Goal: Task Accomplishment & Management: Manage account settings

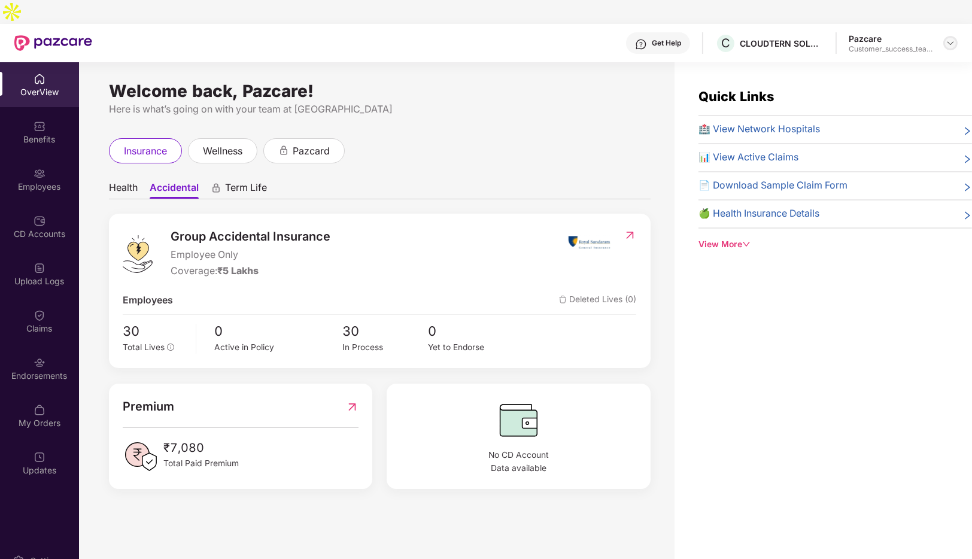
click at [952, 38] on img at bounding box center [951, 43] width 10 height 10
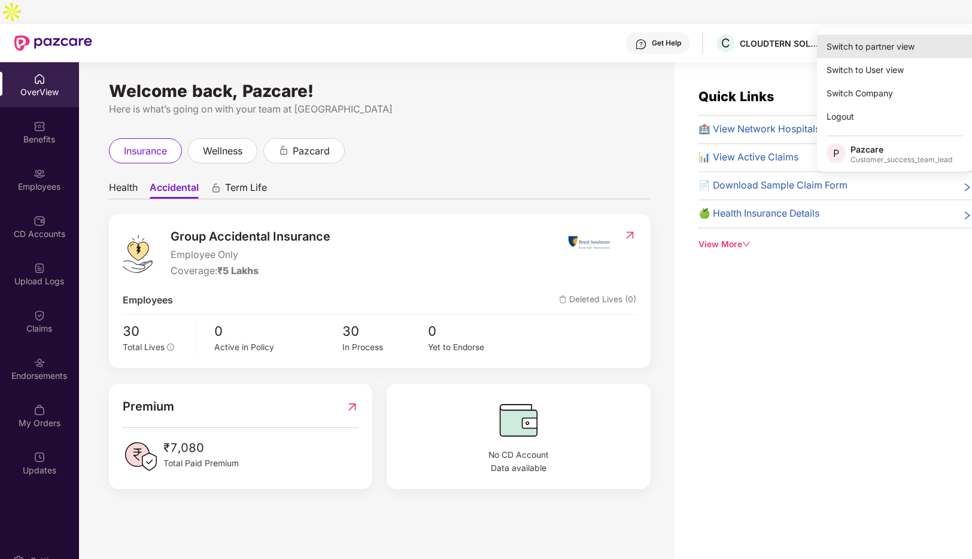
click at [853, 53] on div "Switch to partner view" at bounding box center [895, 46] width 156 height 23
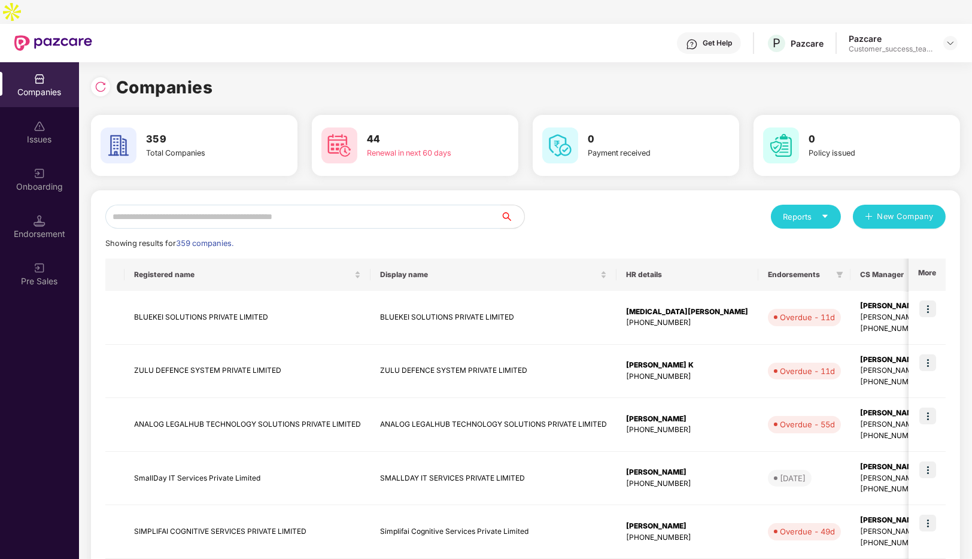
click at [291, 205] on input "text" at bounding box center [302, 217] width 395 height 24
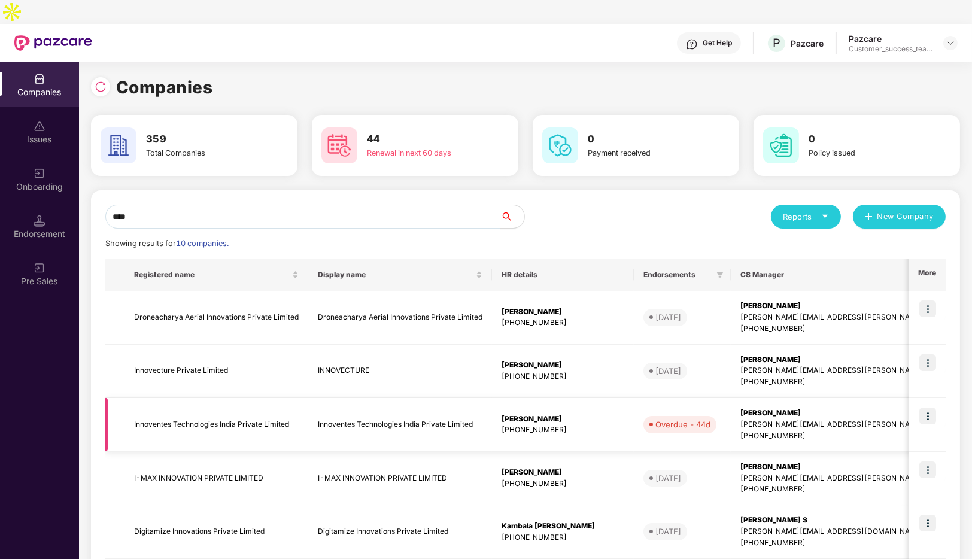
type input "****"
click at [930, 408] on img at bounding box center [928, 416] width 17 height 17
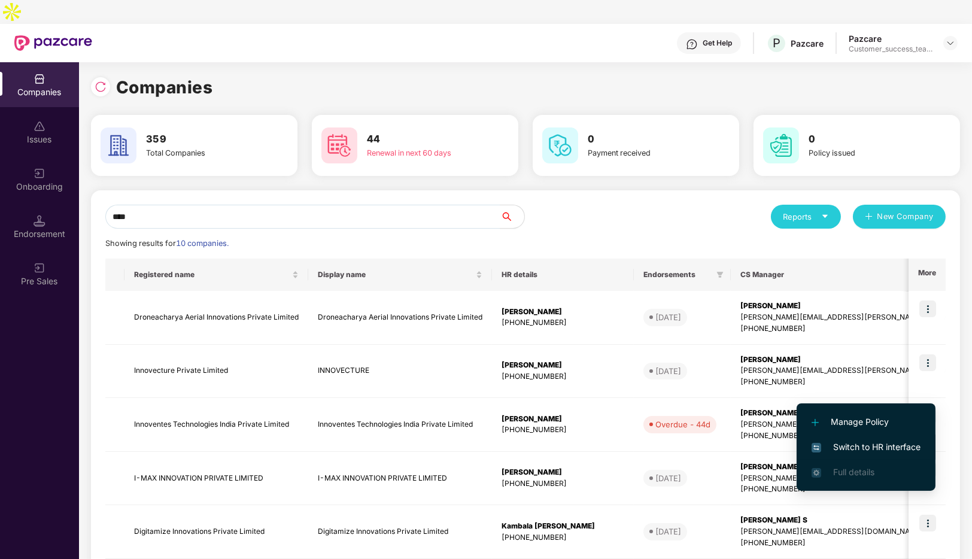
click at [862, 445] on span "Switch to HR interface" at bounding box center [866, 447] width 109 height 13
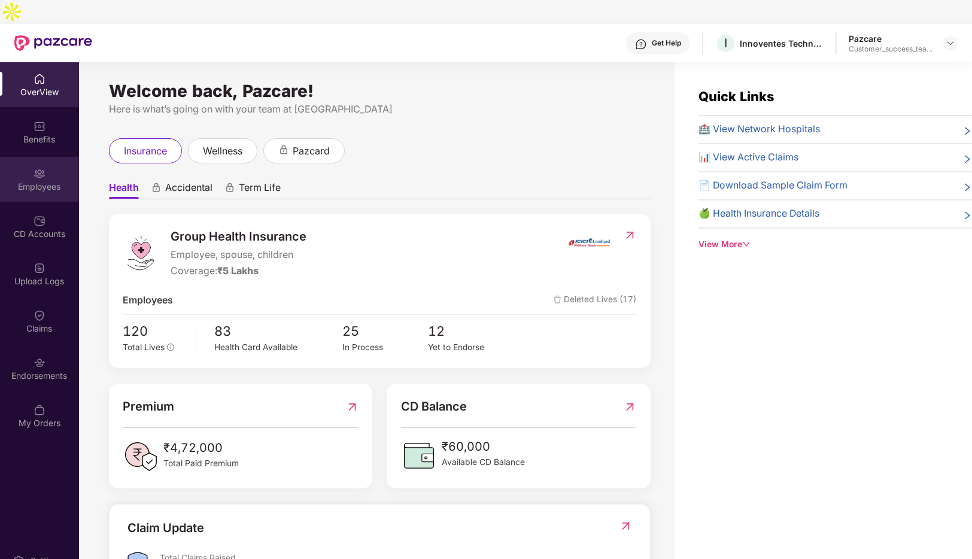
click at [30, 157] on div "Employees" at bounding box center [39, 179] width 79 height 45
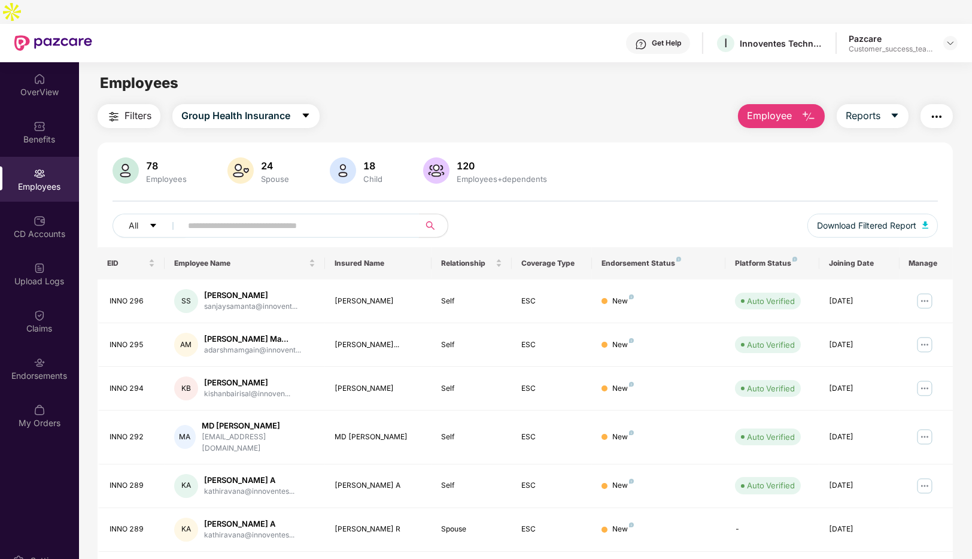
click at [292, 217] on input "text" at bounding box center [295, 226] width 215 height 18
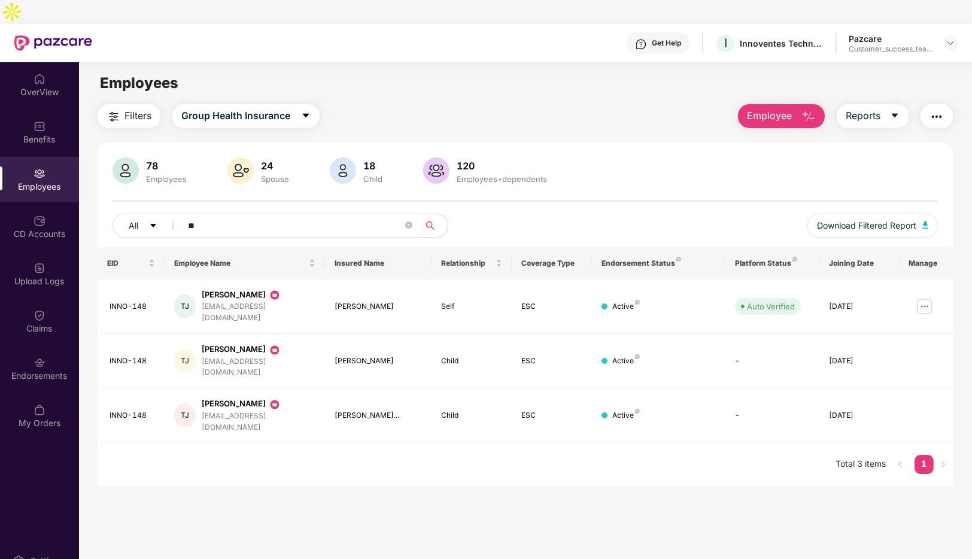
type input "*"
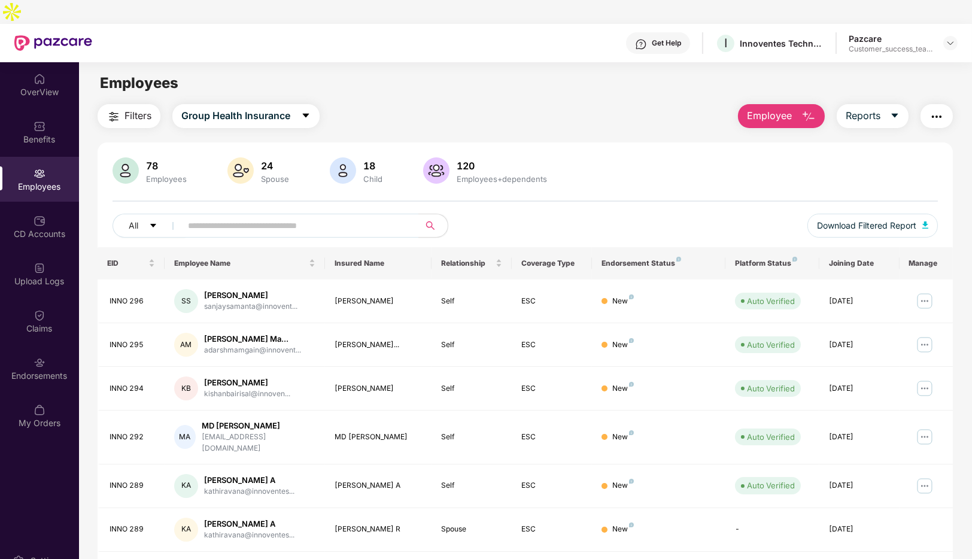
click at [780, 108] on span "Employee" at bounding box center [769, 115] width 45 height 15
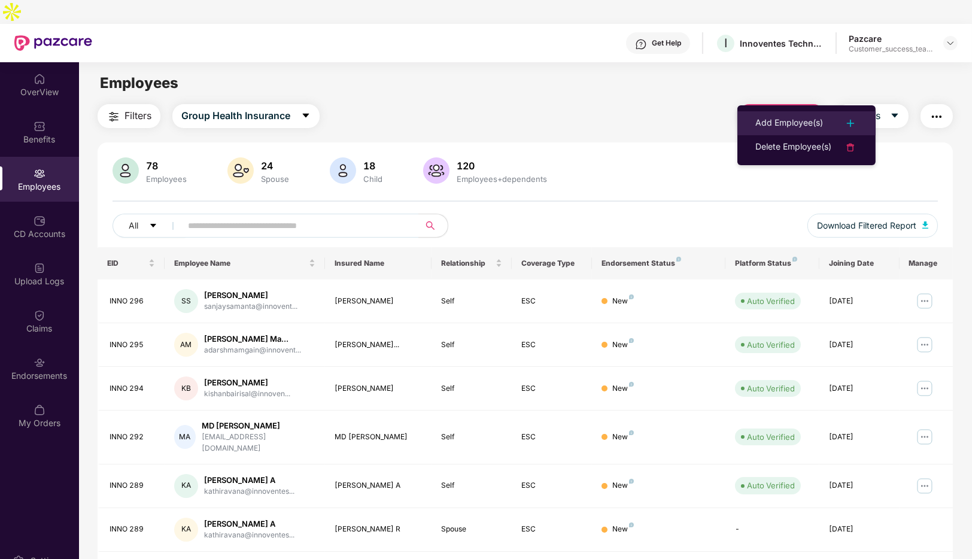
click at [760, 126] on div "Add Employee(s)" at bounding box center [790, 123] width 68 height 14
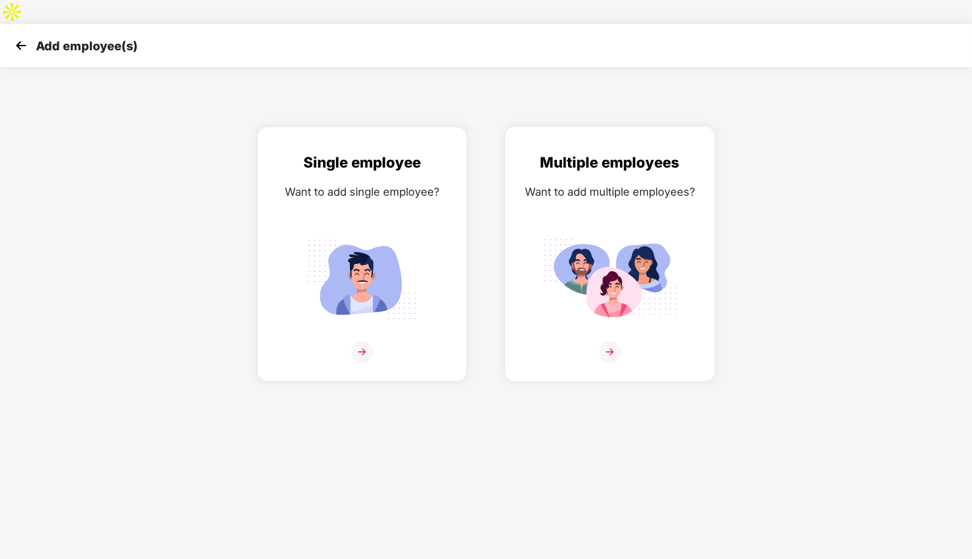
click at [564, 315] on div "Multiple employees Want to add multiple employees?" at bounding box center [610, 264] width 184 height 226
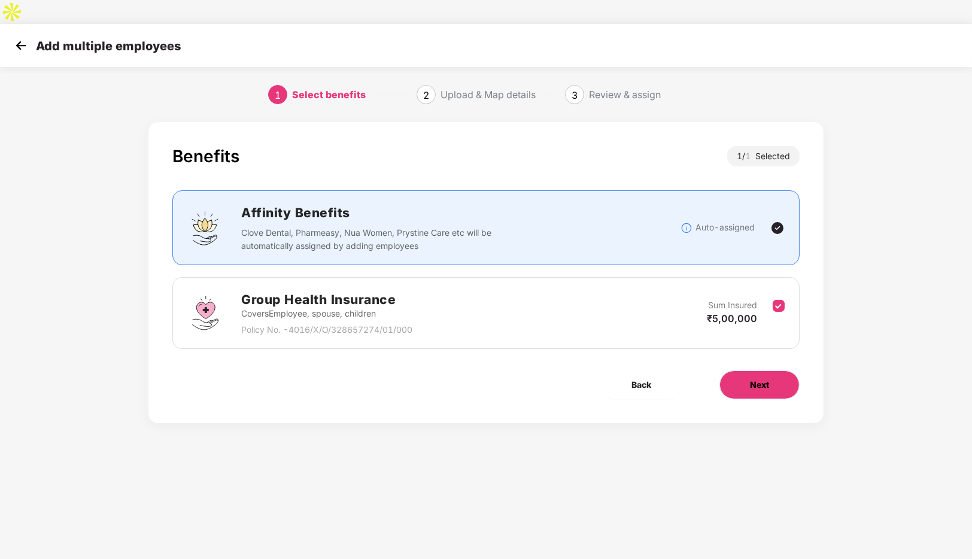
click at [769, 371] on button "Next" at bounding box center [760, 385] width 80 height 29
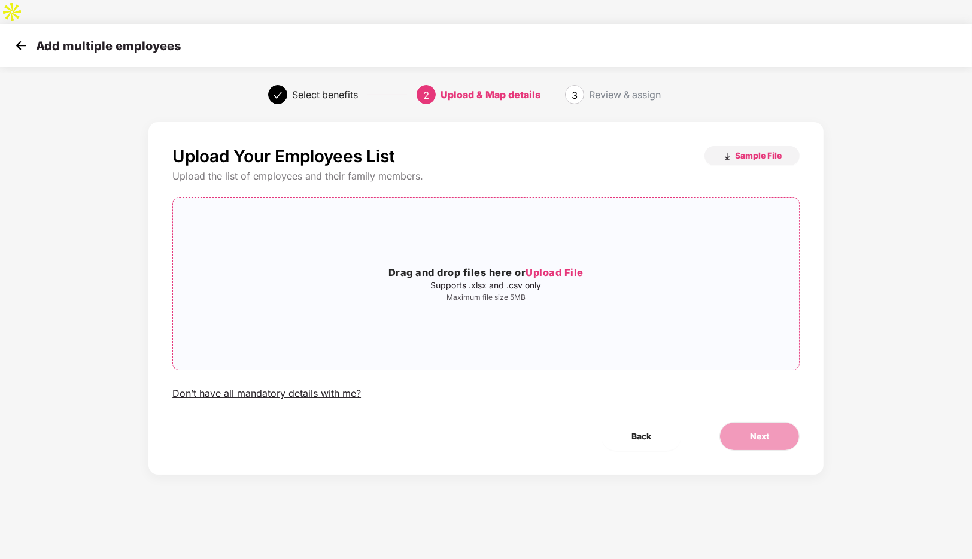
click at [427, 265] on h3 "Drag and drop files here or Upload File" at bounding box center [486, 273] width 626 height 16
click at [761, 430] on span "Next" at bounding box center [759, 436] width 19 height 13
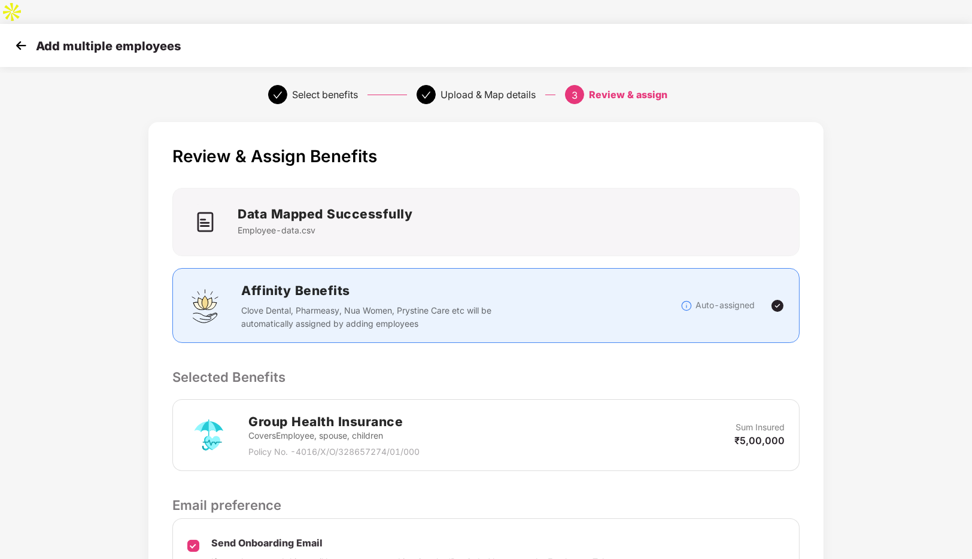
scroll to position [106, 0]
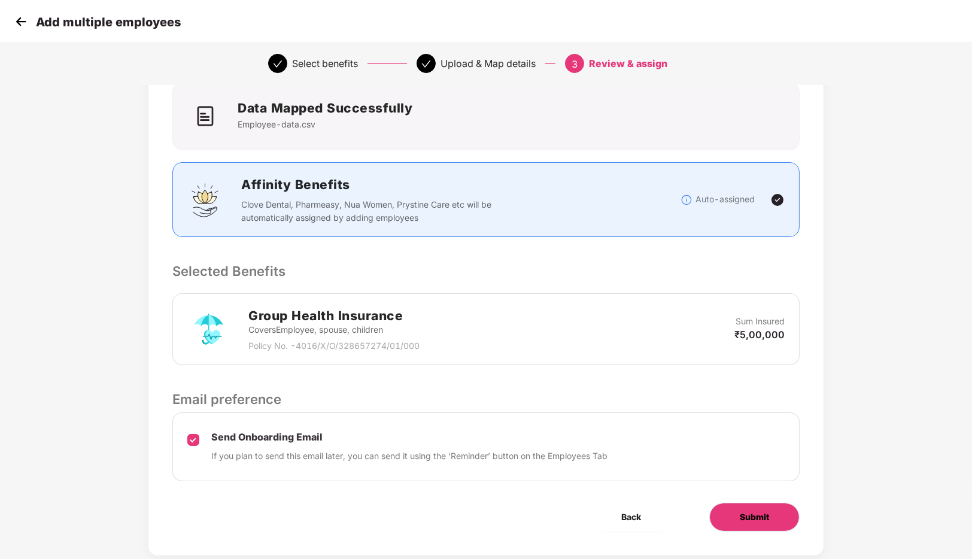
click at [748, 511] on span "Submit" at bounding box center [754, 517] width 29 height 13
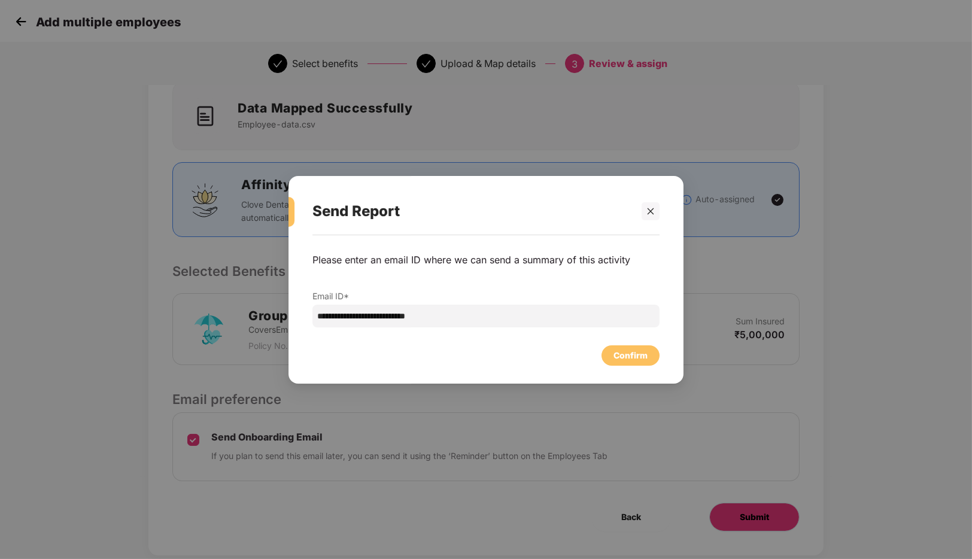
scroll to position [0, 0]
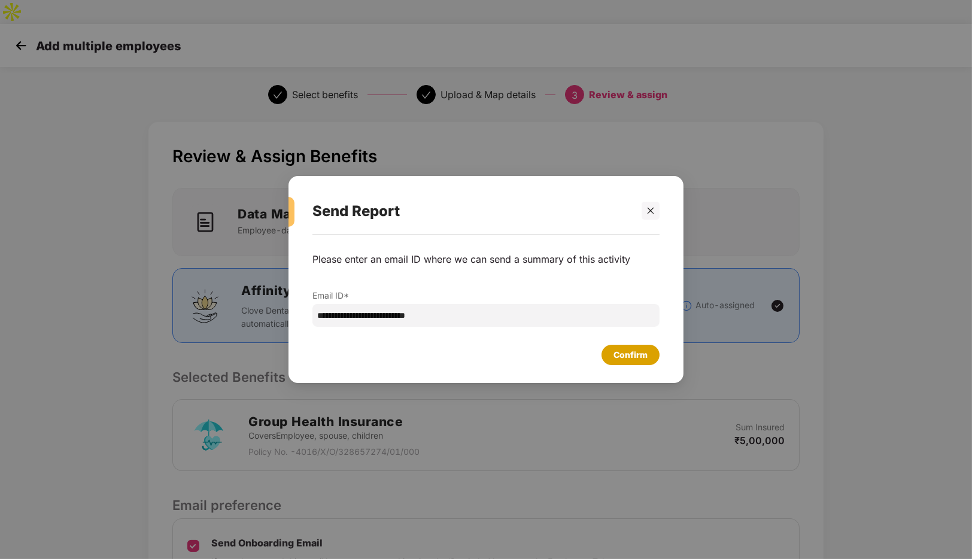
click at [635, 352] on div "Confirm" at bounding box center [631, 354] width 34 height 13
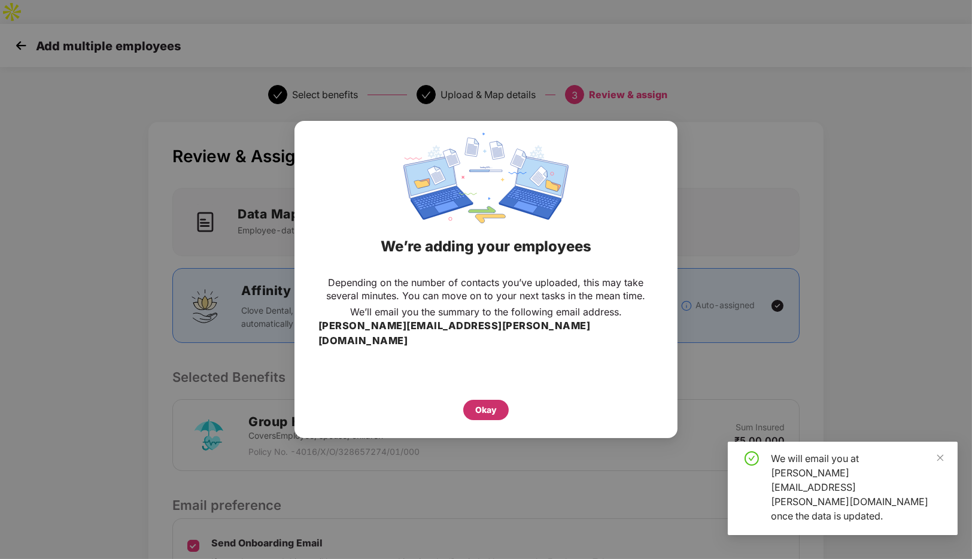
click at [490, 404] on div "Okay" at bounding box center [486, 410] width 22 height 13
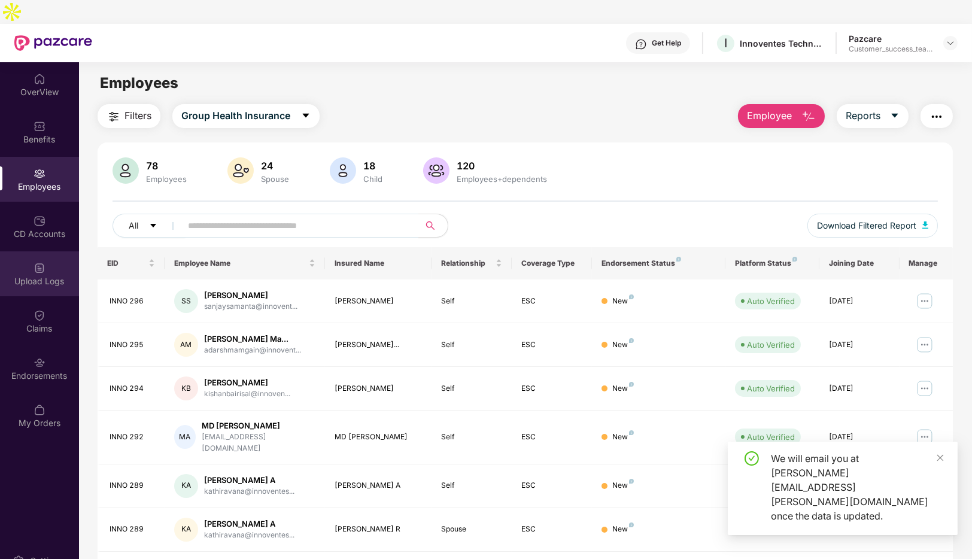
click at [40, 275] on div "Upload Logs" at bounding box center [39, 281] width 79 height 12
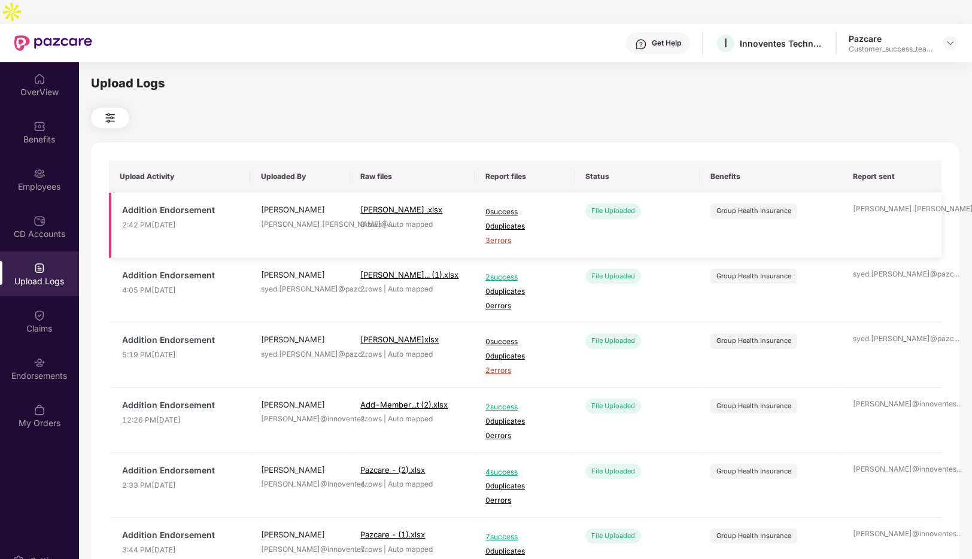
click at [500, 235] on span "3 errors" at bounding box center [525, 240] width 78 height 11
click at [31, 181] on div "Employees" at bounding box center [39, 187] width 79 height 12
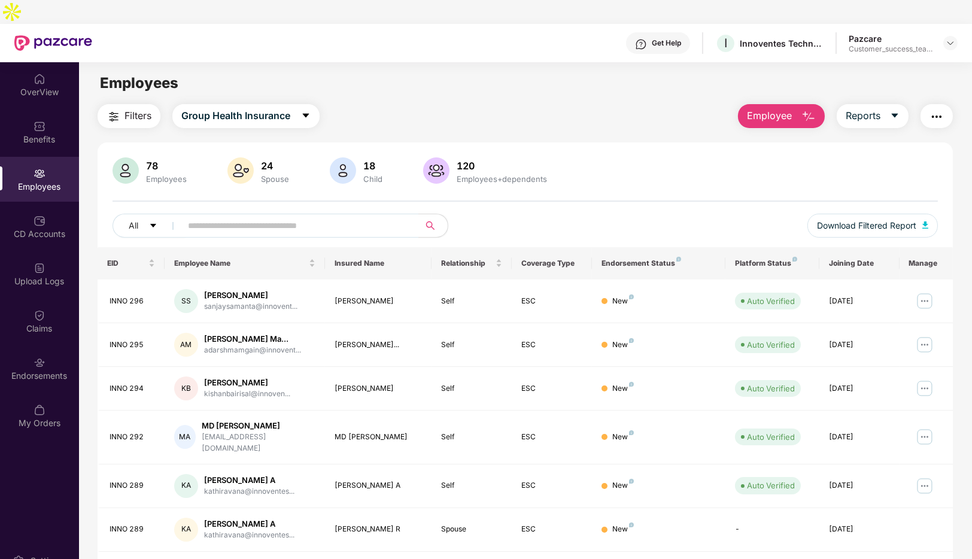
click at [751, 108] on span "Employee" at bounding box center [769, 115] width 45 height 15
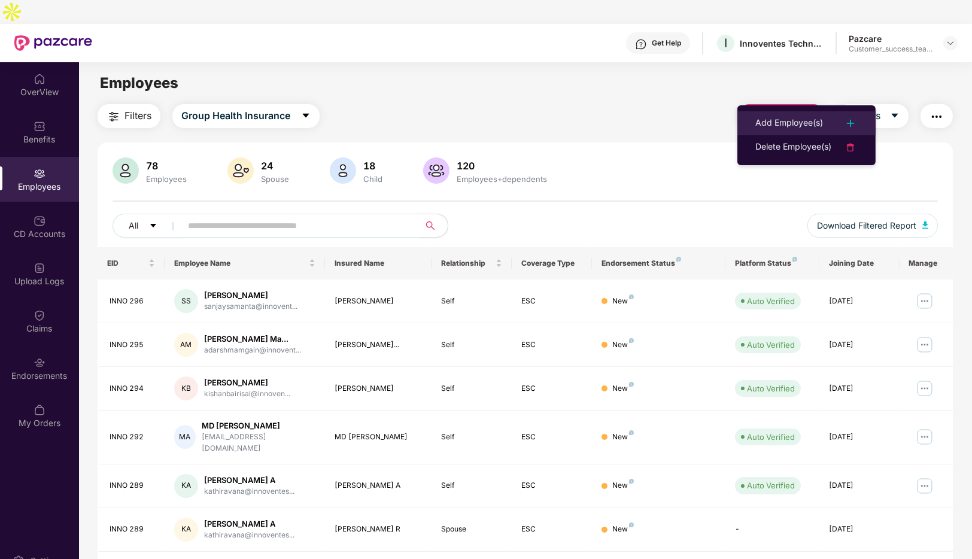
click at [798, 125] on div "Add Employee(s)" at bounding box center [790, 123] width 68 height 14
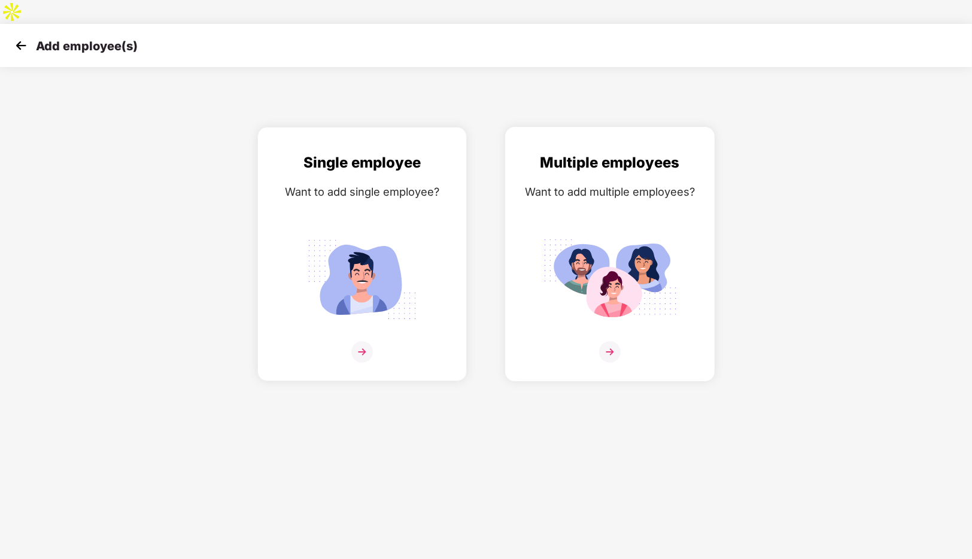
click at [543, 293] on img at bounding box center [610, 279] width 134 height 93
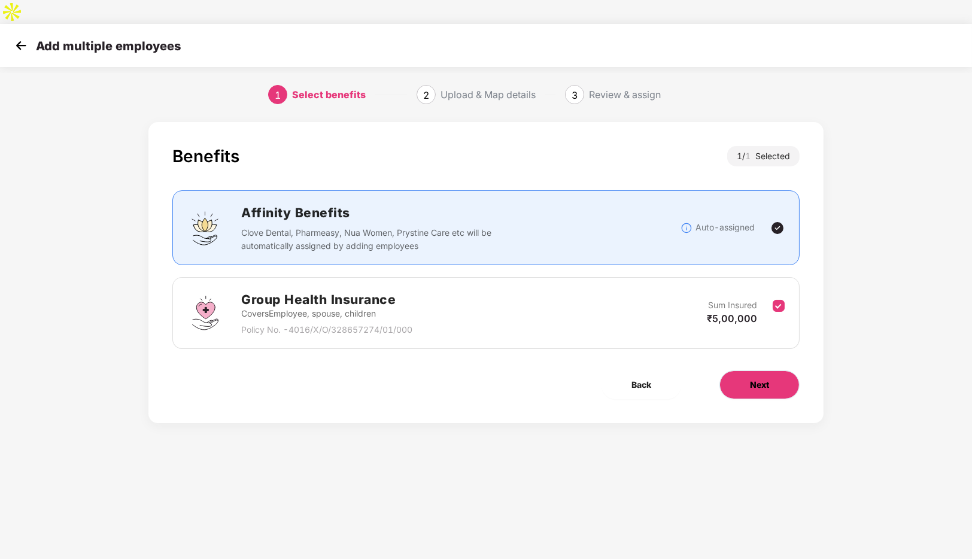
click at [762, 378] on span "Next" at bounding box center [759, 384] width 19 height 13
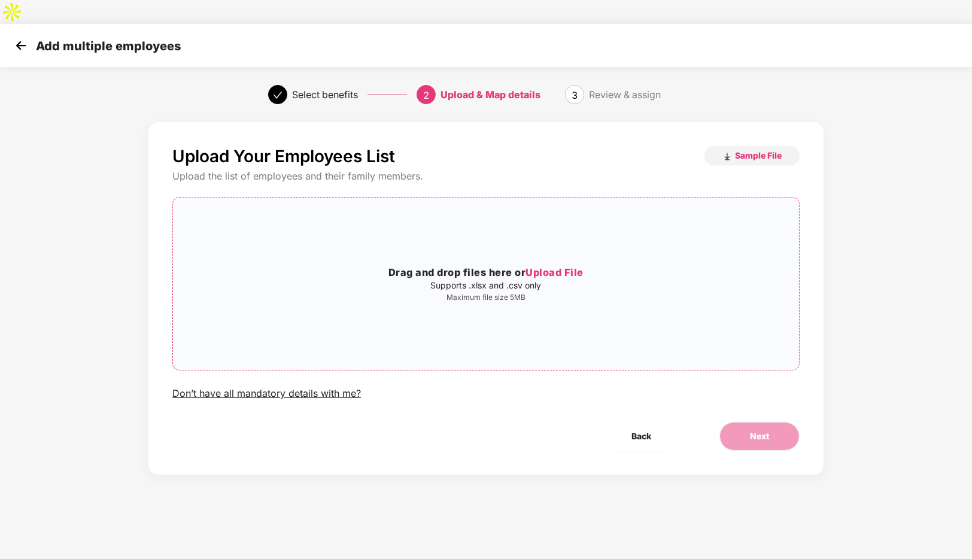
click at [440, 265] on h3 "Drag and drop files here or Upload File" at bounding box center [486, 273] width 626 height 16
click at [759, 430] on span "Next" at bounding box center [759, 436] width 19 height 13
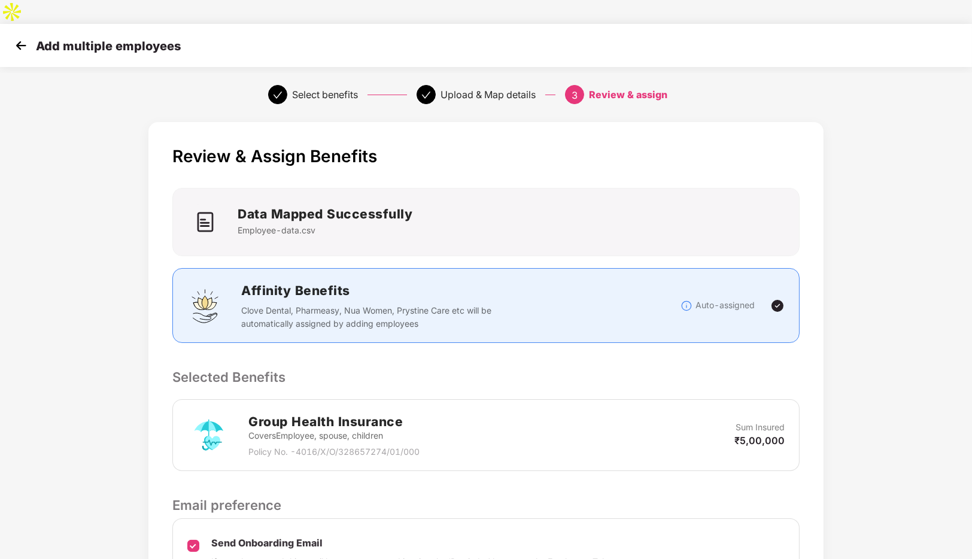
scroll to position [106, 0]
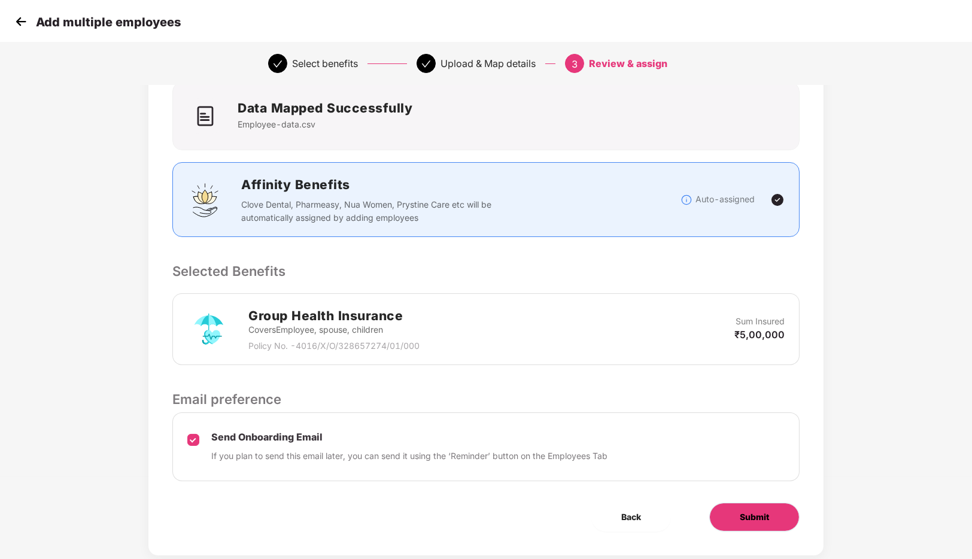
click at [760, 503] on button "Submit" at bounding box center [754, 517] width 90 height 29
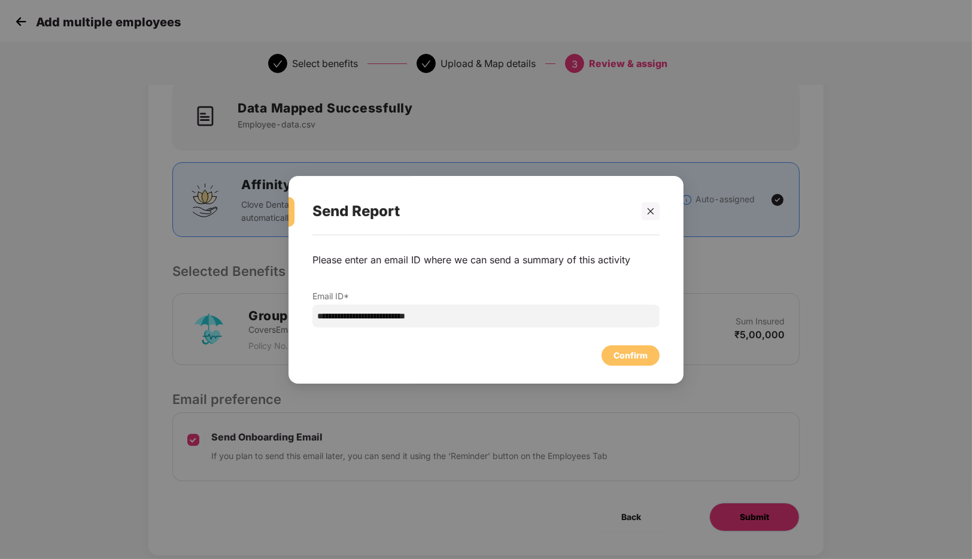
scroll to position [0, 0]
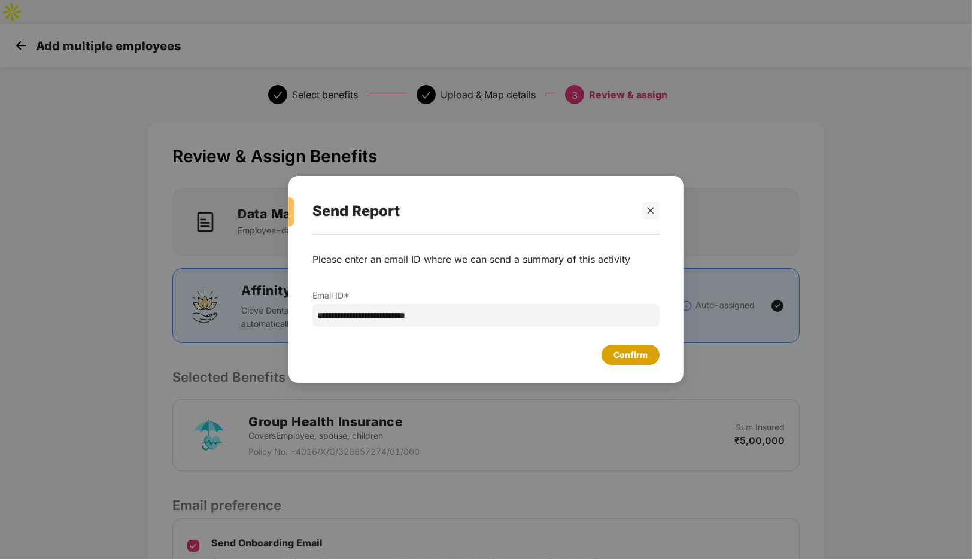
click at [614, 354] on div "Confirm" at bounding box center [631, 354] width 34 height 13
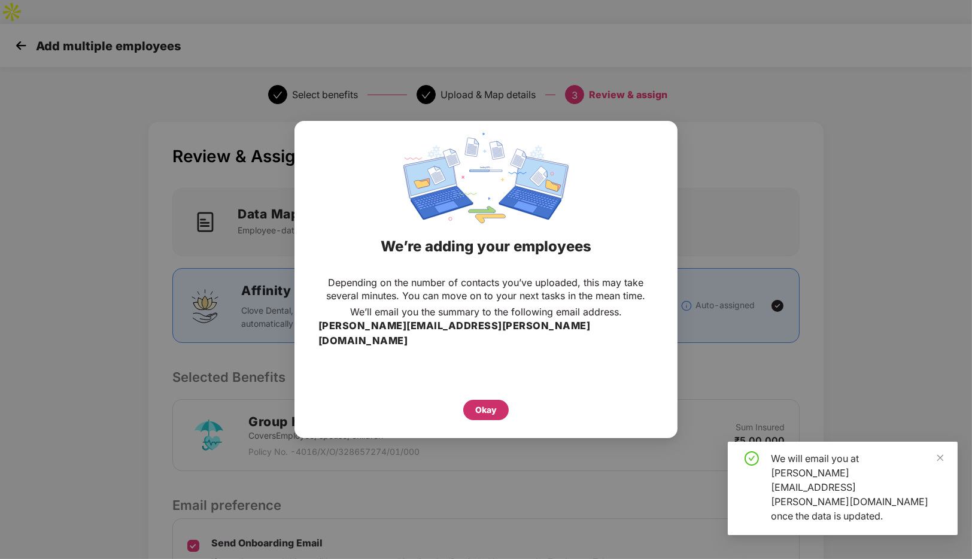
click at [491, 407] on div "Okay" at bounding box center [486, 410] width 22 height 13
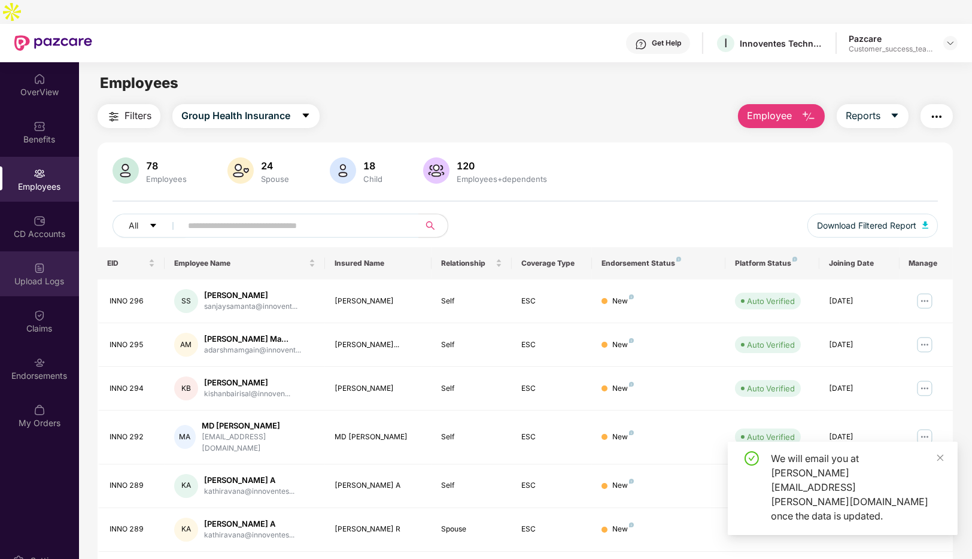
click at [37, 262] on img at bounding box center [40, 268] width 12 height 12
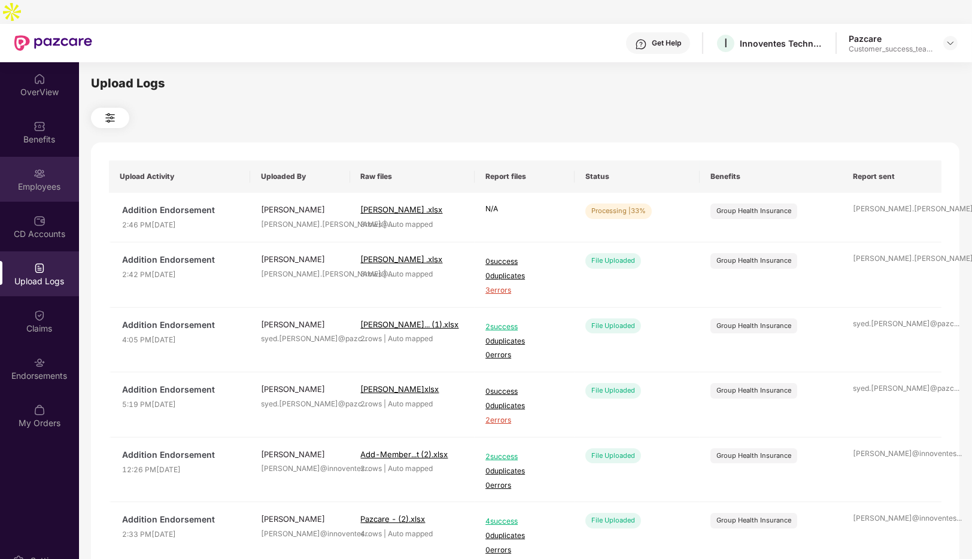
click at [50, 157] on div "Employees" at bounding box center [39, 179] width 79 height 45
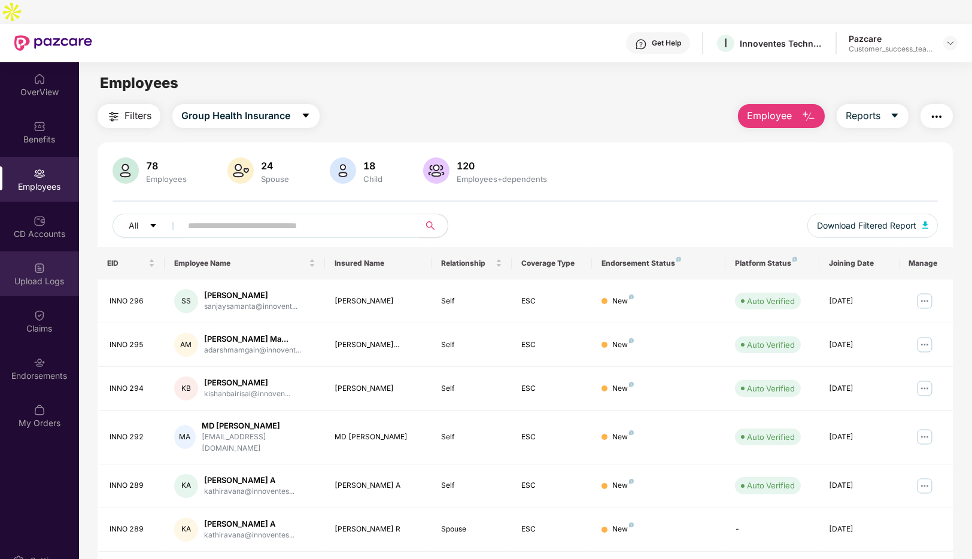
click at [47, 275] on div "Upload Logs" at bounding box center [39, 281] width 79 height 12
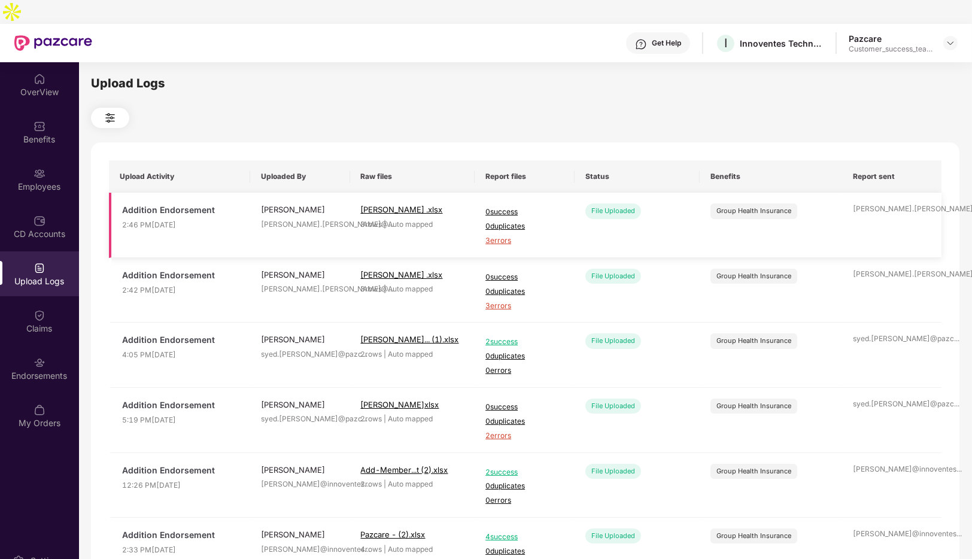
click at [501, 235] on span "3 errors" at bounding box center [525, 240] width 78 height 11
click at [40, 168] on img at bounding box center [40, 174] width 12 height 12
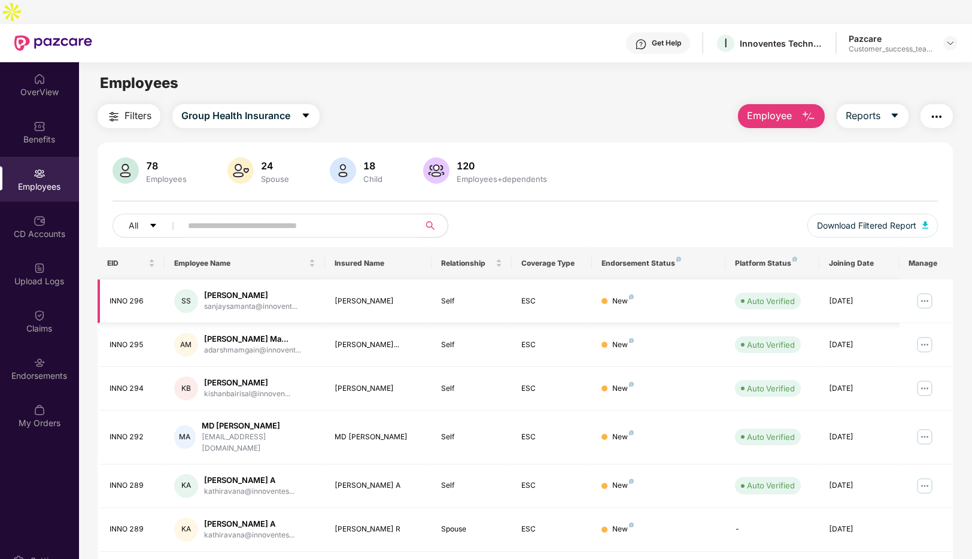
click at [926, 292] on img at bounding box center [924, 301] width 19 height 19
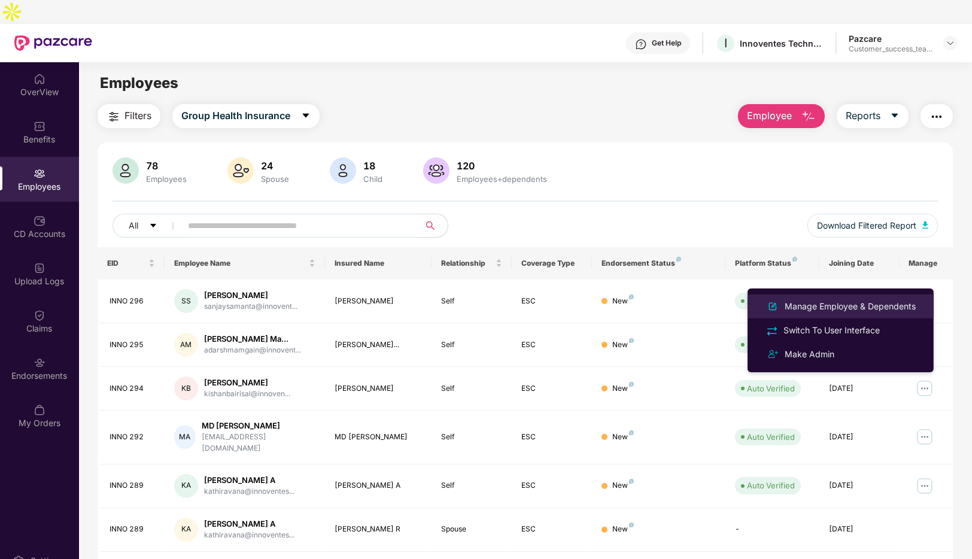
click at [825, 308] on div "Manage Employee & Dependents" at bounding box center [851, 306] width 136 height 13
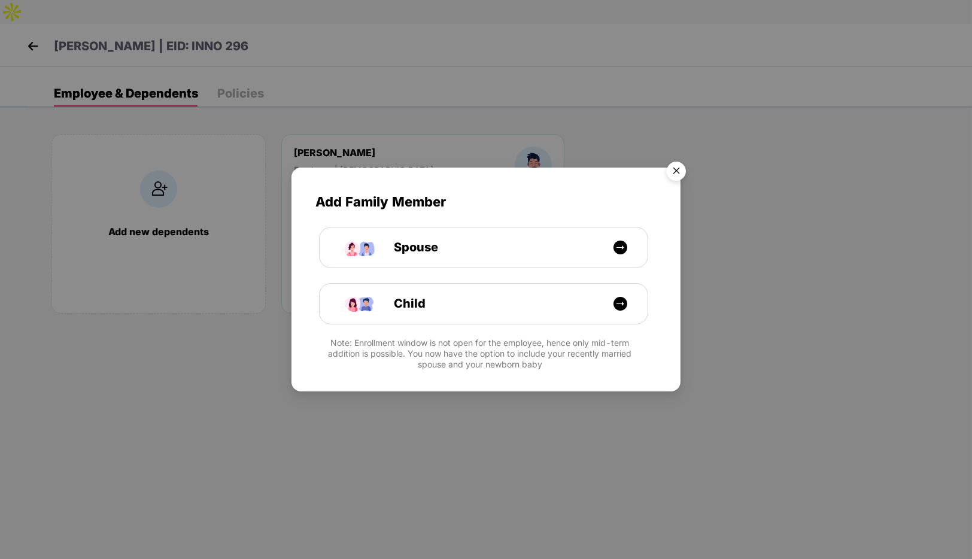
click at [677, 174] on img "Close" at bounding box center [677, 173] width 34 height 34
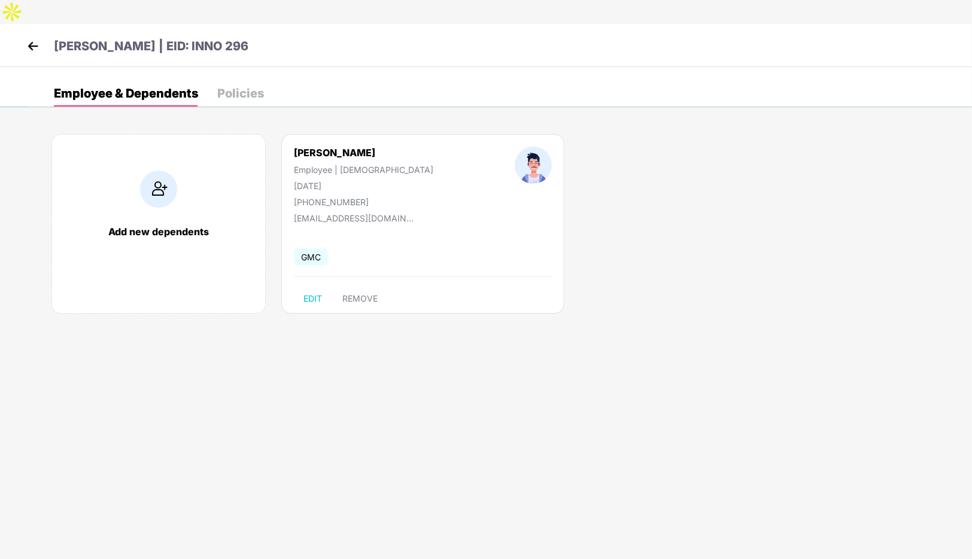
click at [165, 171] on img at bounding box center [158, 189] width 37 height 37
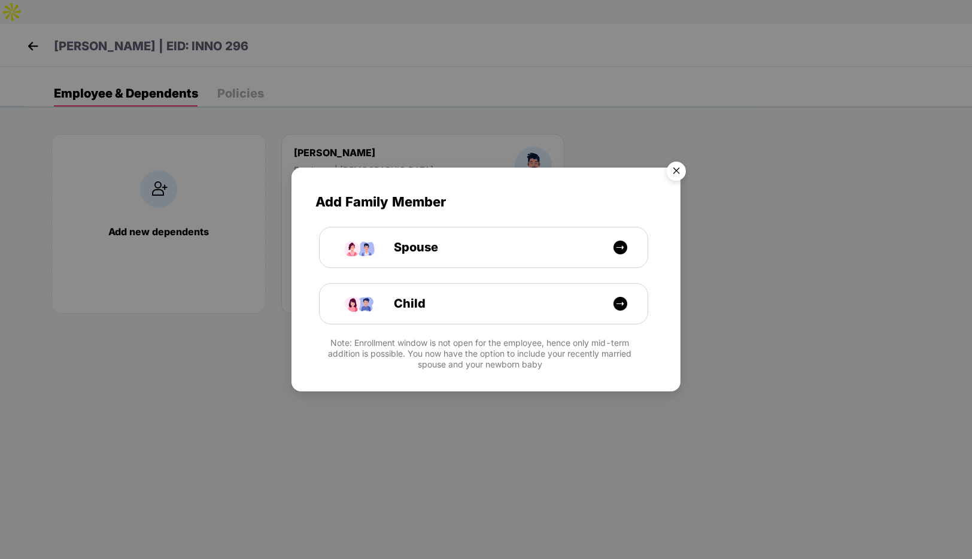
click at [677, 173] on img "Close" at bounding box center [677, 173] width 34 height 34
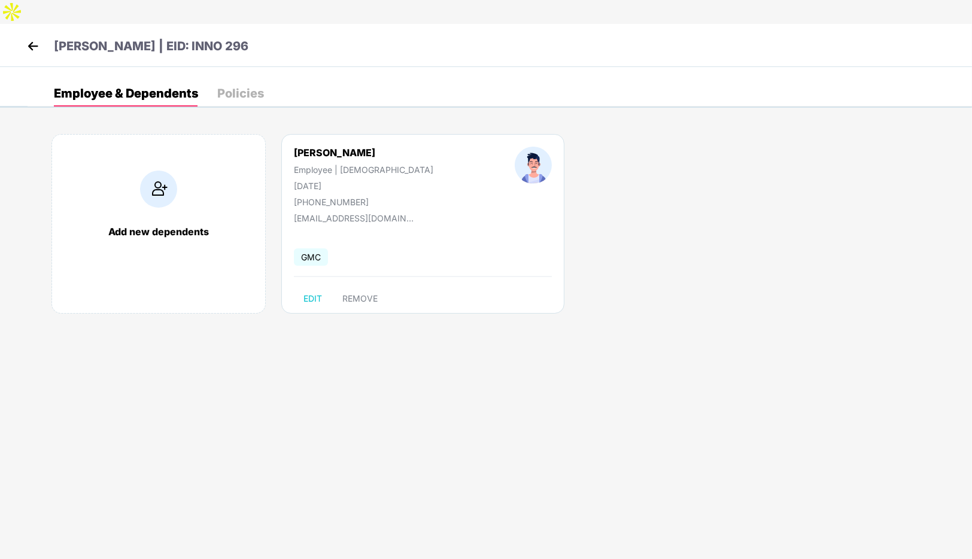
click at [31, 37] on img at bounding box center [33, 46] width 18 height 18
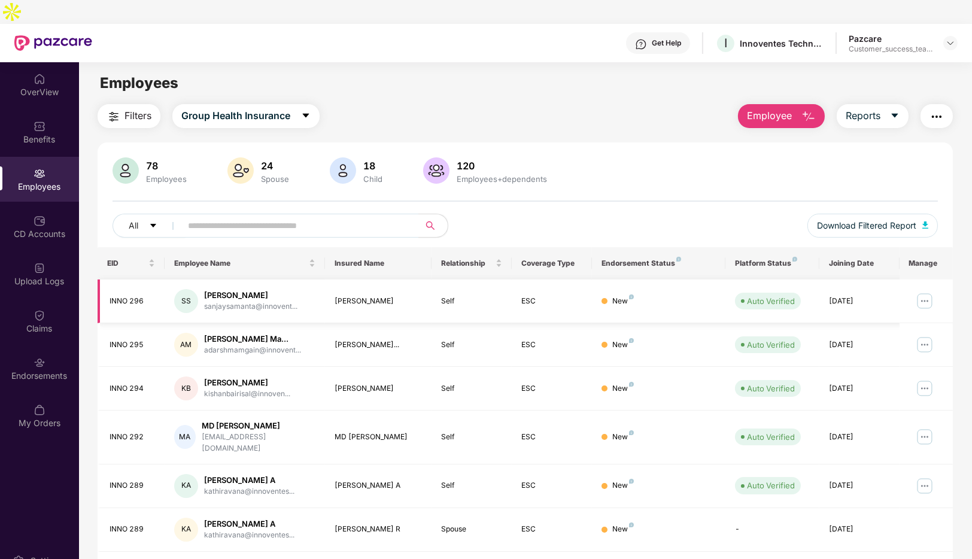
click at [922, 292] on img at bounding box center [924, 301] width 19 height 19
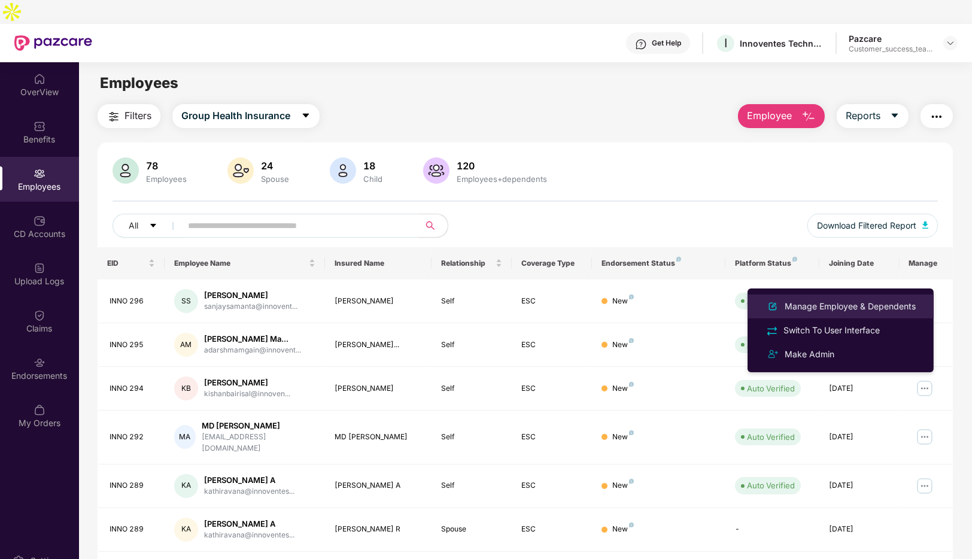
click at [810, 308] on div "Manage Employee & Dependents" at bounding box center [851, 306] width 136 height 13
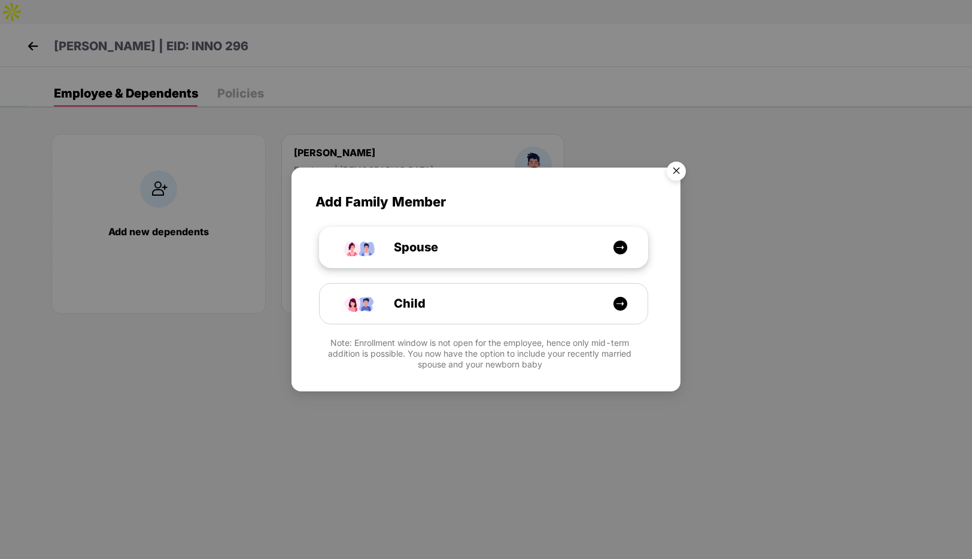
click at [483, 242] on div "Spouse" at bounding box center [490, 247] width 246 height 19
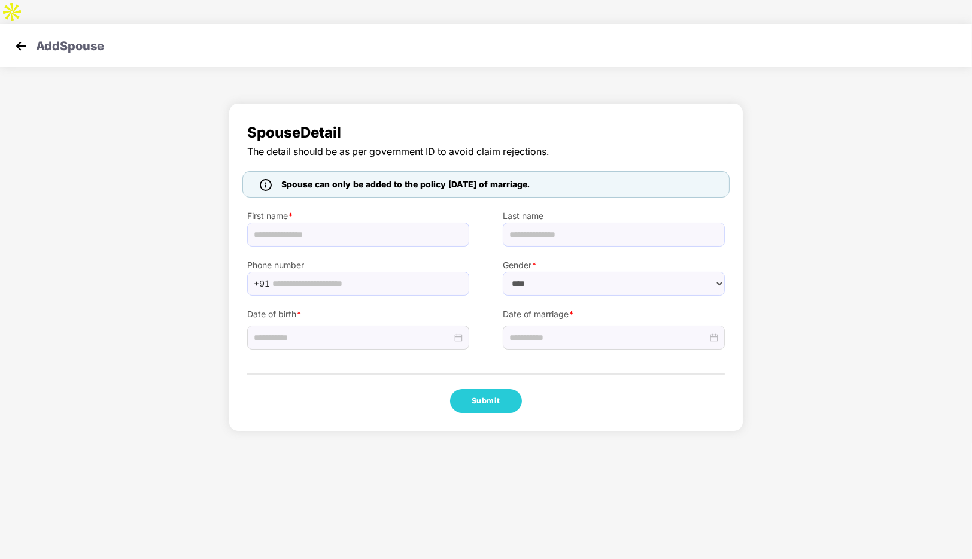
select select "******"
click at [342, 223] on input "text" at bounding box center [358, 235] width 222 height 24
paste input "**********"
drag, startPoint x: 342, startPoint y: 211, endPoint x: 274, endPoint y: 210, distance: 68.3
click at [274, 223] on input "**********" at bounding box center [358, 235] width 222 height 24
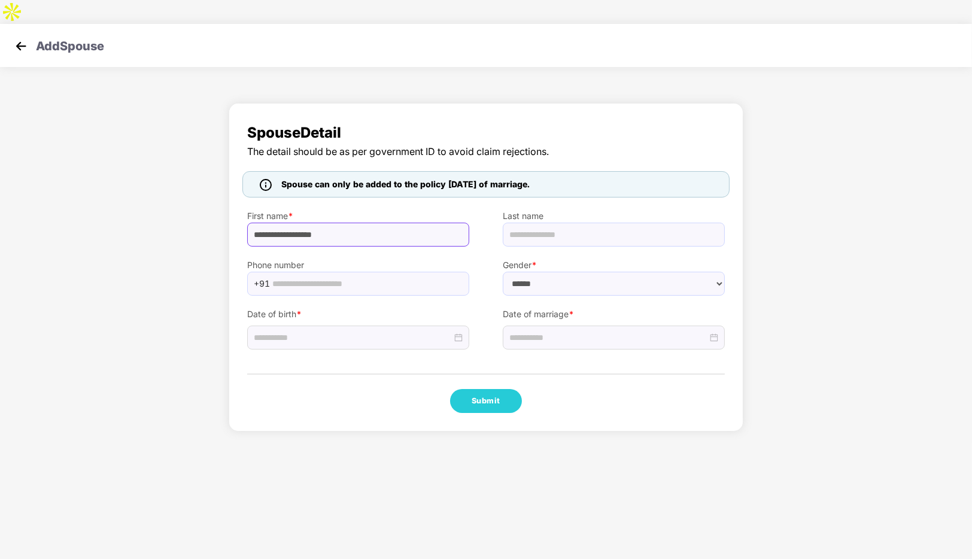
type input "**********"
click at [529, 223] on input "text" at bounding box center [614, 235] width 222 height 24
paste input "**********"
type input "**********"
click at [340, 223] on input "**********" at bounding box center [358, 235] width 222 height 24
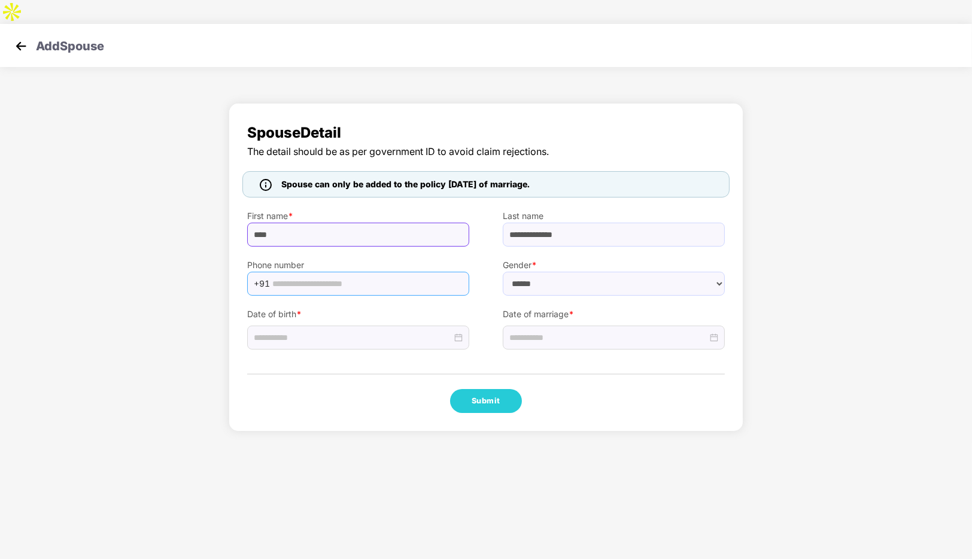
type input "****"
click at [319, 275] on input "text" at bounding box center [367, 284] width 190 height 18
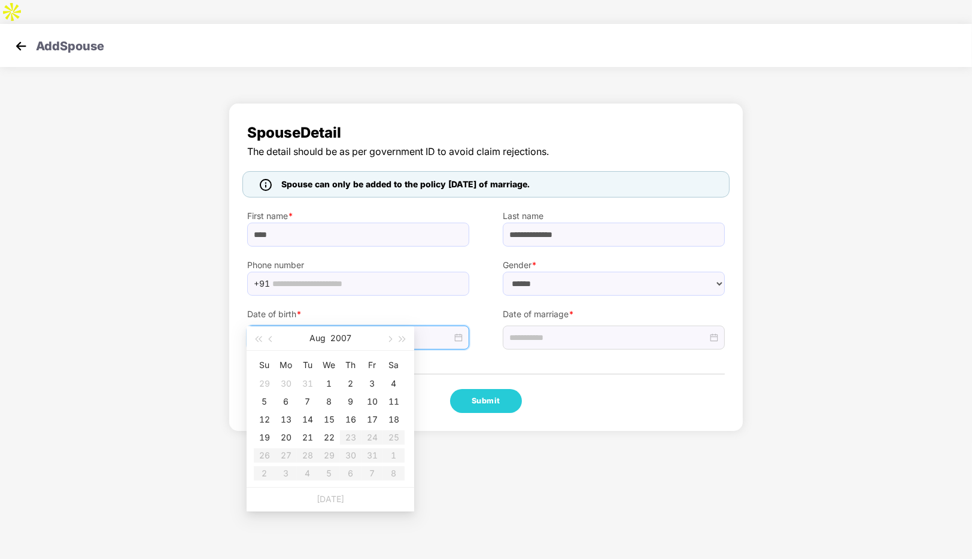
click at [289, 331] on input at bounding box center [353, 337] width 198 height 13
click at [347, 342] on button "2007" at bounding box center [341, 338] width 21 height 24
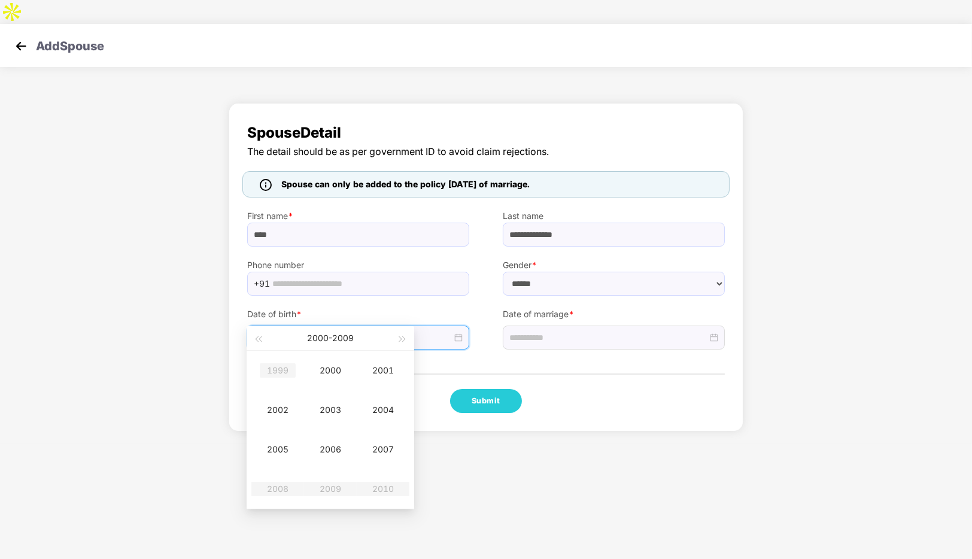
type input "**********"
click at [261, 339] on span "button" at bounding box center [258, 339] width 6 height 6
type input "**********"
click at [385, 365] on div "1991" at bounding box center [383, 370] width 36 height 14
type input "**********"
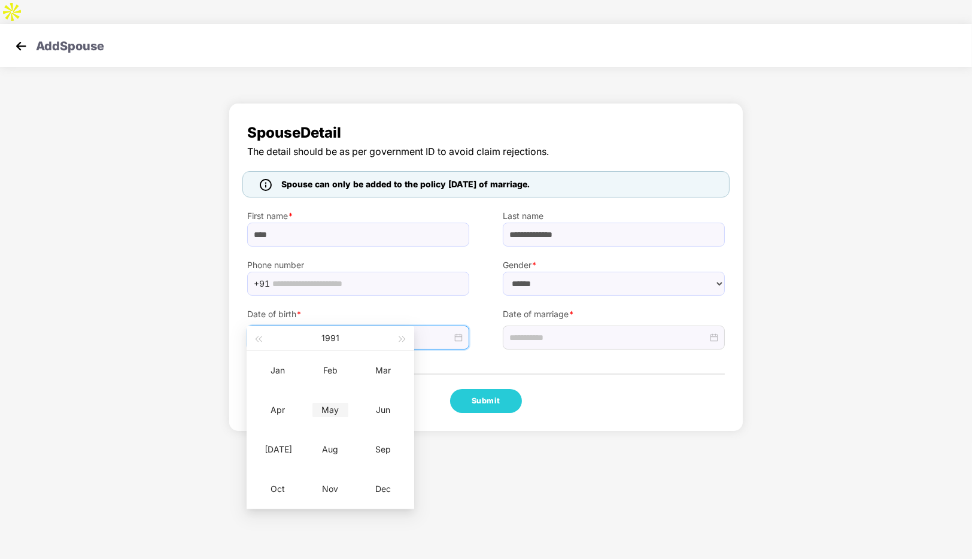
type input "**********"
click at [326, 407] on div "May" at bounding box center [331, 410] width 36 height 14
type input "**********"
click at [387, 384] on div "4" at bounding box center [394, 384] width 14 height 14
type input "**********"
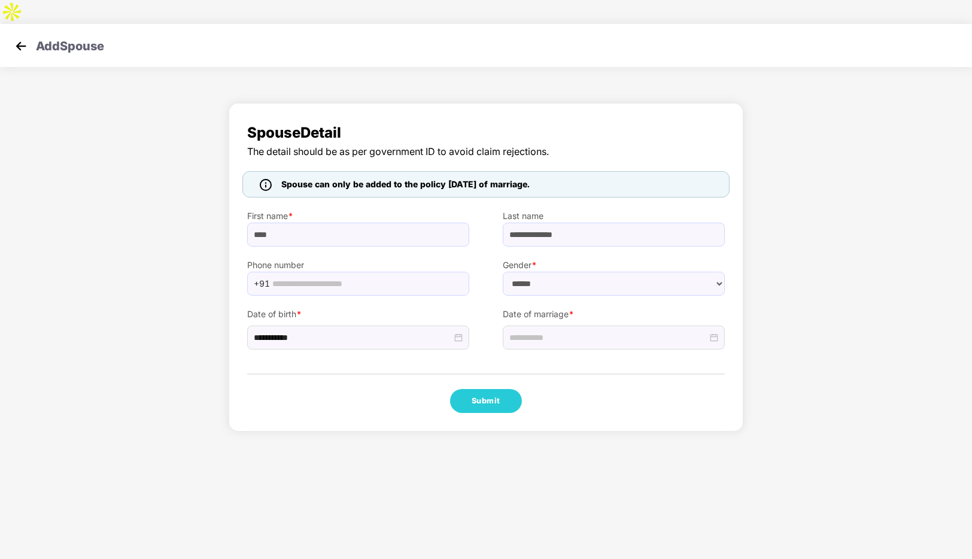
click at [481, 439] on body "**********" at bounding box center [486, 279] width 972 height 559
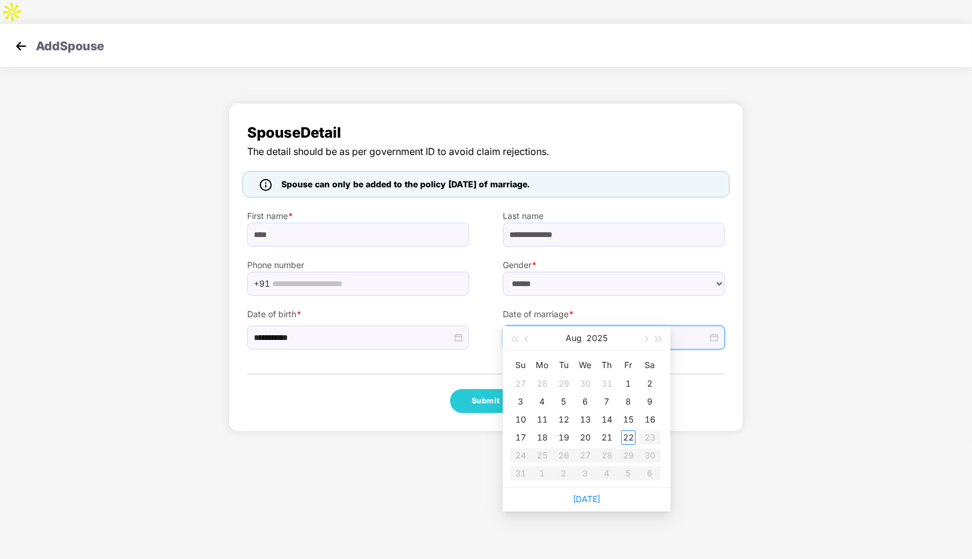
click at [542, 331] on input at bounding box center [609, 337] width 198 height 13
type input "**********"
click at [588, 396] on div "6" at bounding box center [585, 402] width 14 height 14
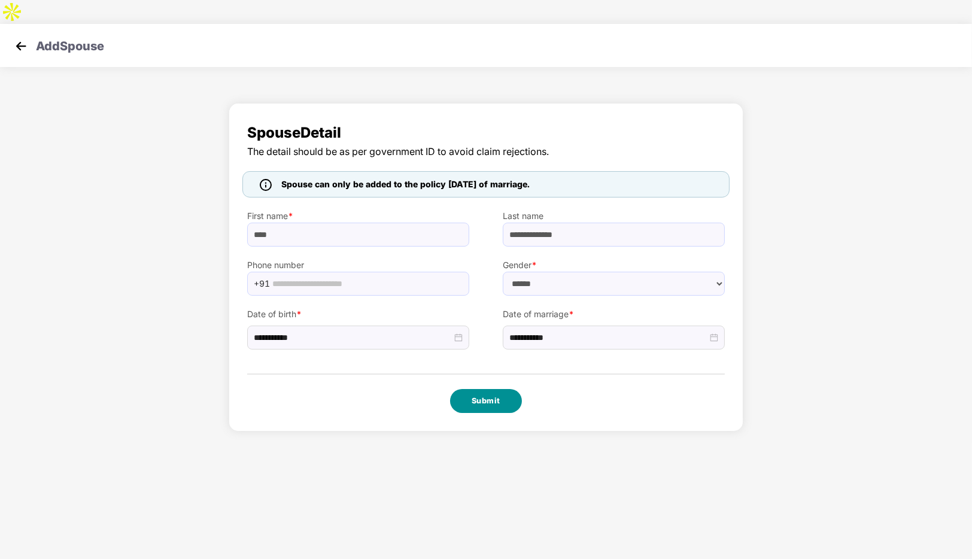
click at [490, 389] on button "Submit" at bounding box center [486, 401] width 72 height 24
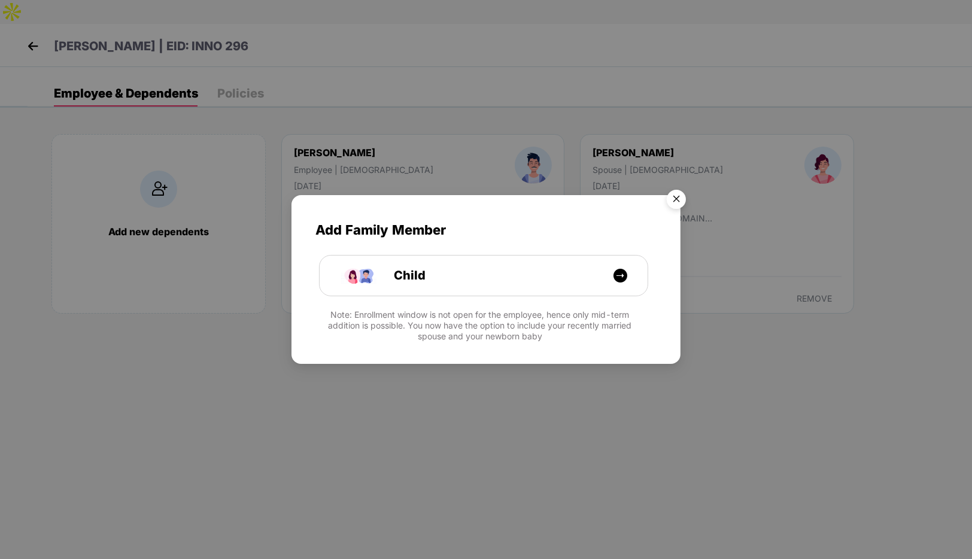
click at [682, 199] on img "Close" at bounding box center [677, 201] width 34 height 34
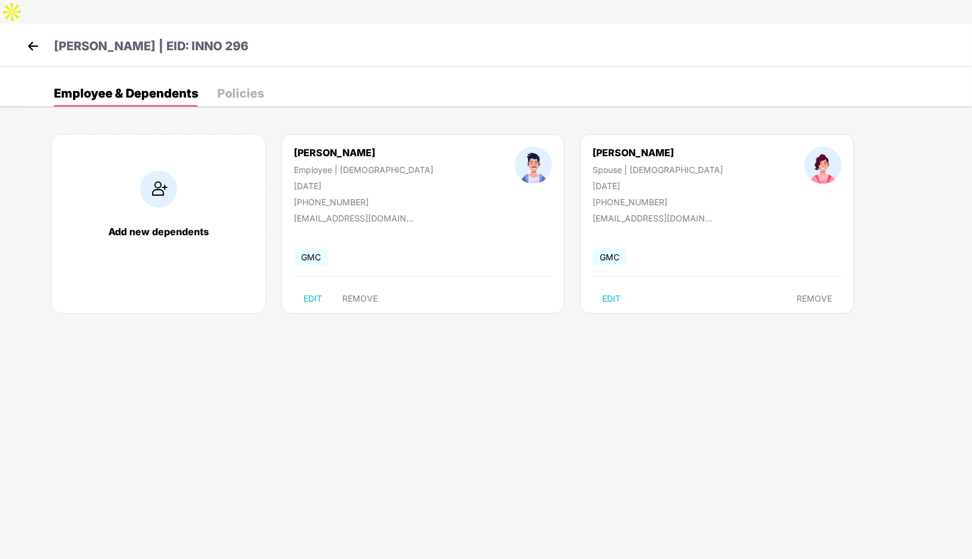
click at [157, 171] on img at bounding box center [158, 189] width 37 height 37
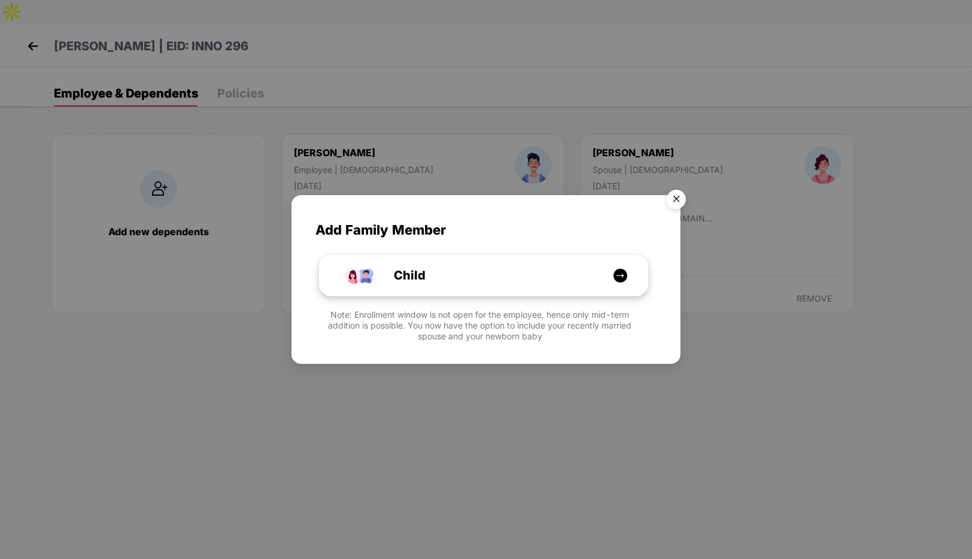
click at [563, 277] on div "Child" at bounding box center [490, 275] width 246 height 19
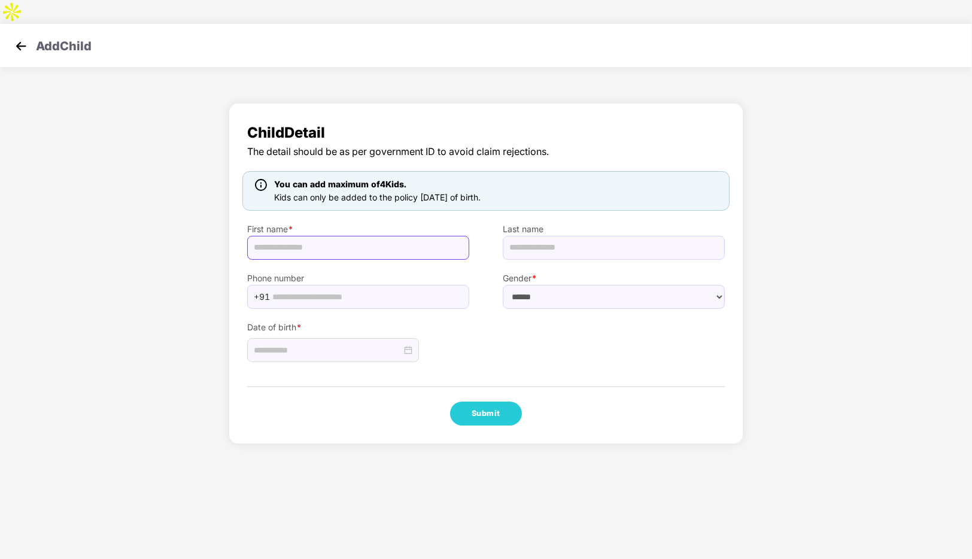
click at [287, 236] on input "text" at bounding box center [358, 248] width 222 height 24
click at [581, 331] on div "Date of birth *" at bounding box center [486, 336] width 511 height 54
click at [298, 236] on input "text" at bounding box center [358, 248] width 222 height 24
paste input "**********"
drag, startPoint x: 335, startPoint y: 225, endPoint x: 285, endPoint y: 223, distance: 50.3
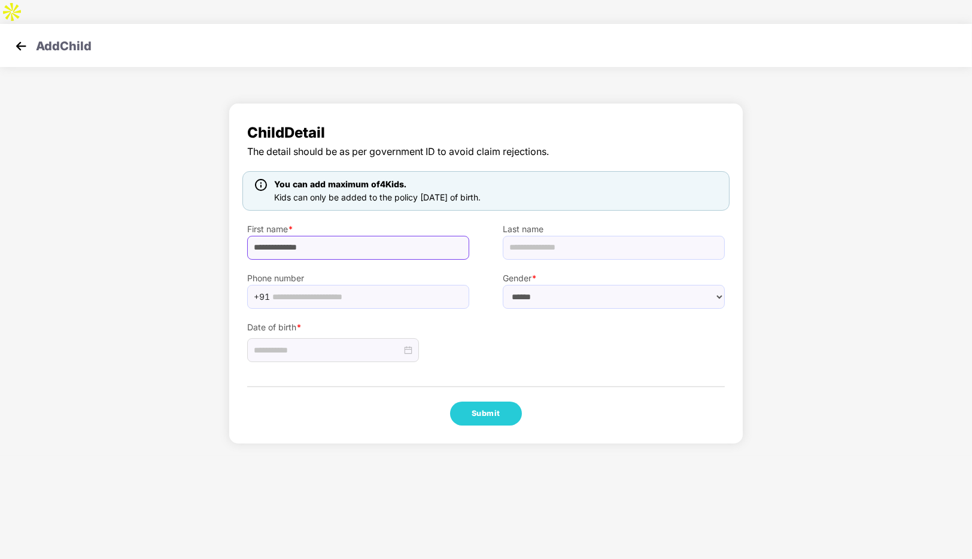
click at [285, 236] on input "**********" at bounding box center [358, 248] width 222 height 24
type input "******"
click at [535, 236] on input "text" at bounding box center [614, 248] width 222 height 24
paste input "*******"
type input "*******"
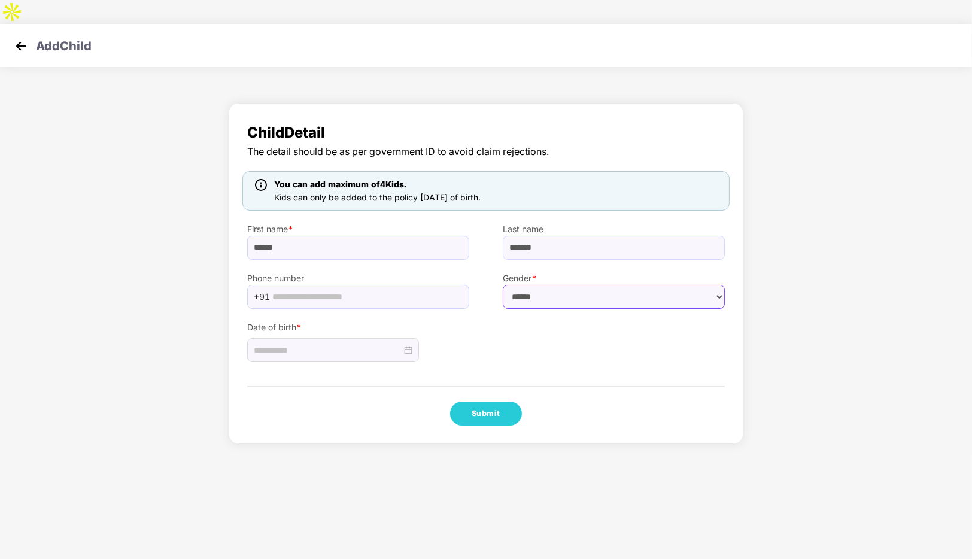
click at [547, 285] on select "****** **** ******" at bounding box center [614, 297] width 222 height 24
drag, startPoint x: 547, startPoint y: 275, endPoint x: 539, endPoint y: 307, distance: 32.8
click at [539, 307] on div "Child Detail The detail should be as per government ID to avoid claim rejection…" at bounding box center [486, 273] width 515 height 341
select select "****"
click at [503, 285] on select "****** **** ******" at bounding box center [614, 297] width 222 height 24
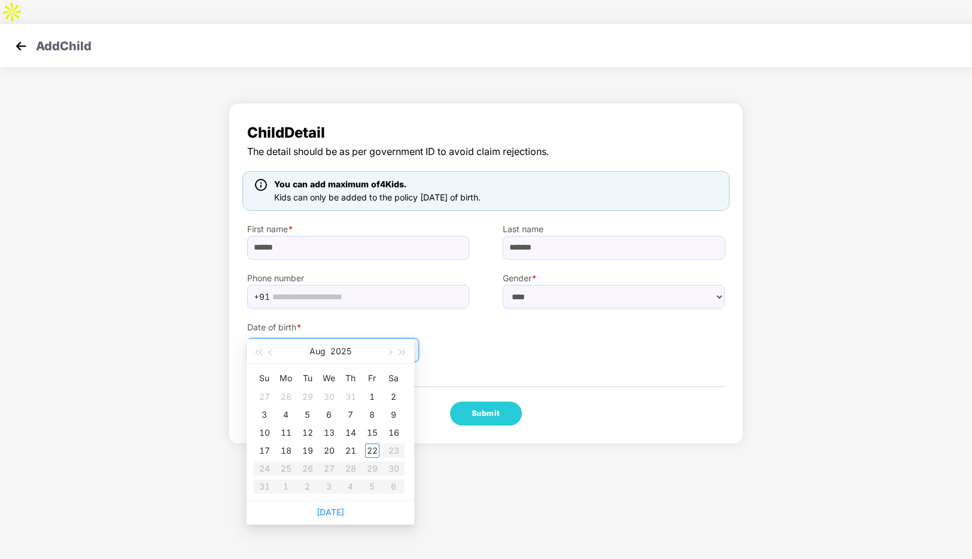
click at [347, 344] on input at bounding box center [328, 350] width 148 height 13
click at [271, 354] on span "button" at bounding box center [272, 353] width 6 height 6
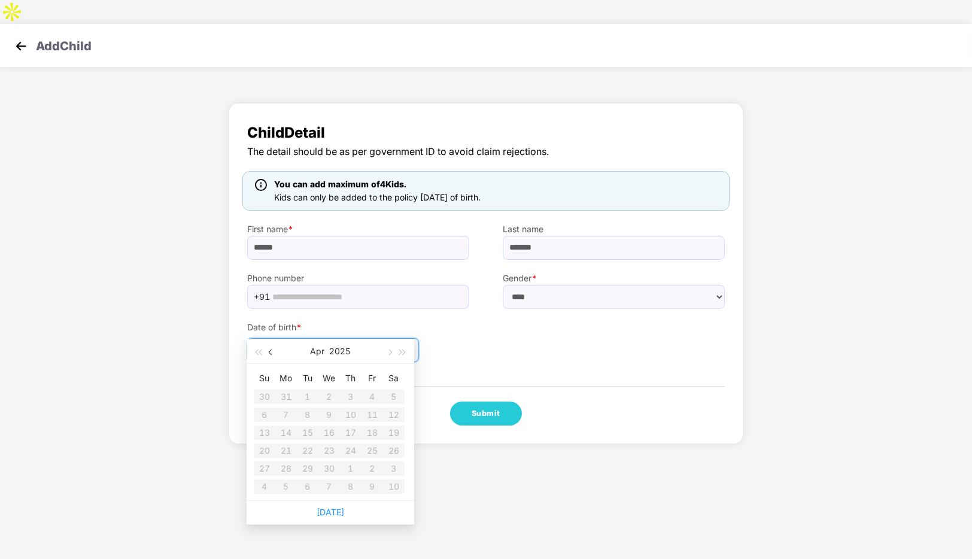
click at [271, 354] on span "button" at bounding box center [272, 353] width 6 height 6
click at [309, 407] on table "Su Mo Tu We Th Fr Sa 1 2 3 4 5 6 7 8 9 10 11 12 13 14 15 16 17 18 19 20 21 22 2…" at bounding box center [329, 432] width 151 height 127
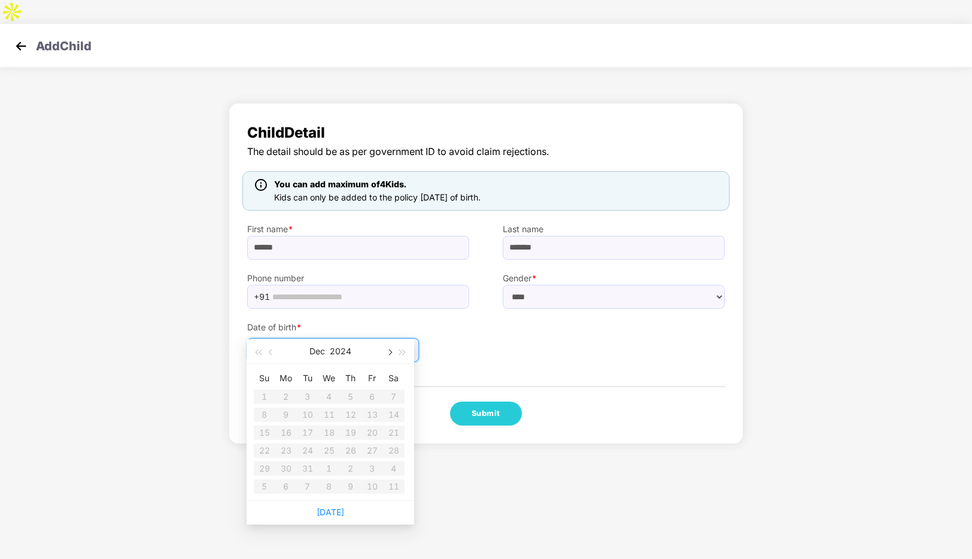
click at [388, 354] on span "button" at bounding box center [389, 353] width 6 height 6
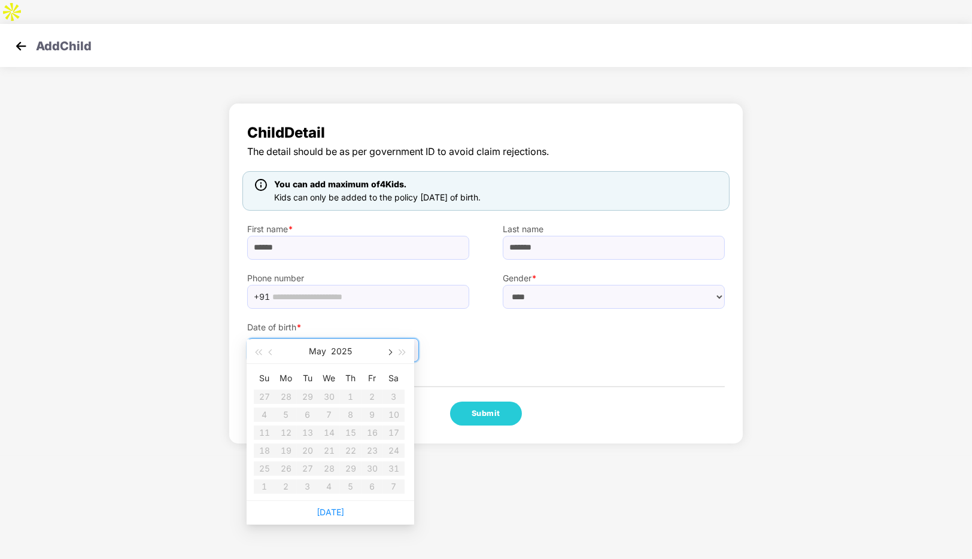
click at [388, 354] on span "button" at bounding box center [389, 353] width 6 height 6
click at [274, 357] on button "button" at bounding box center [271, 351] width 13 height 24
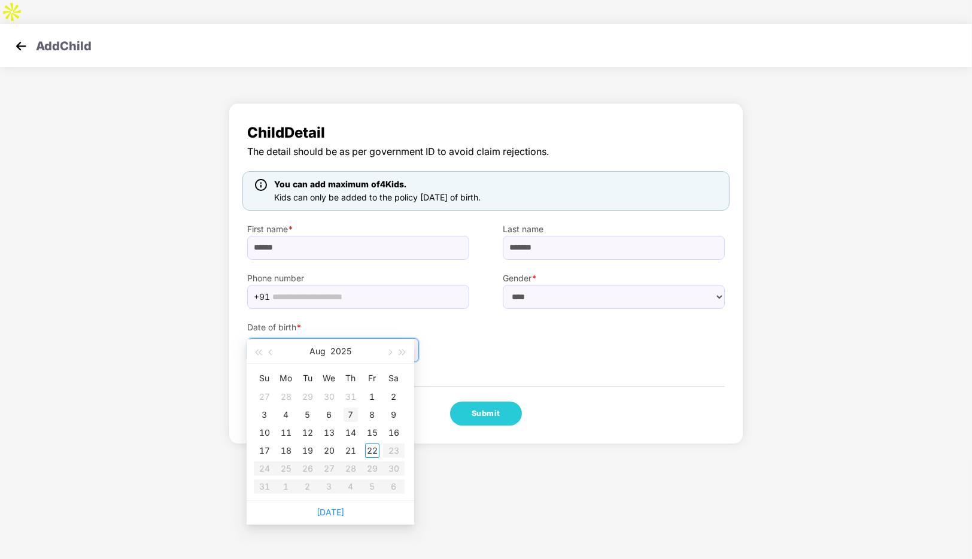
type input "**********"
click at [353, 413] on div "7" at bounding box center [351, 415] width 14 height 14
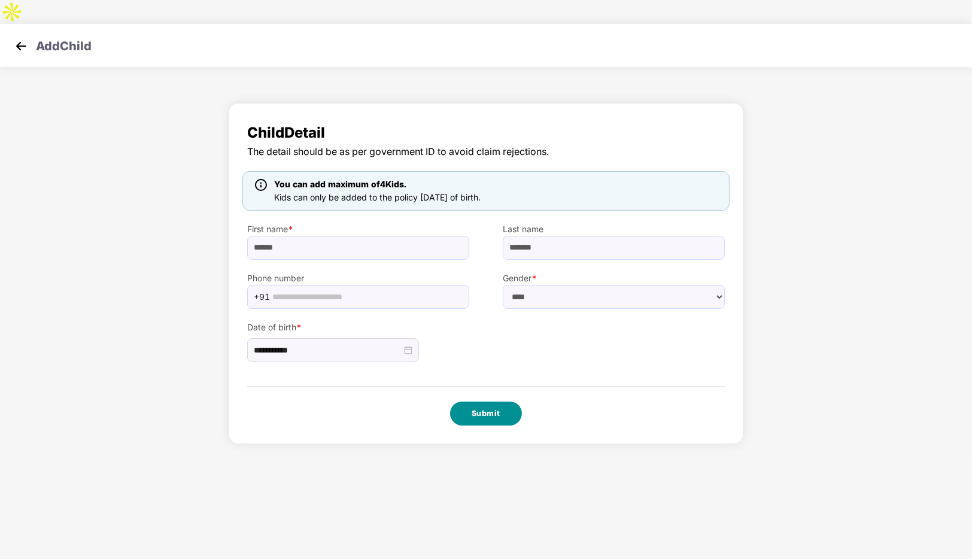
click at [482, 402] on button "Submit" at bounding box center [486, 414] width 72 height 24
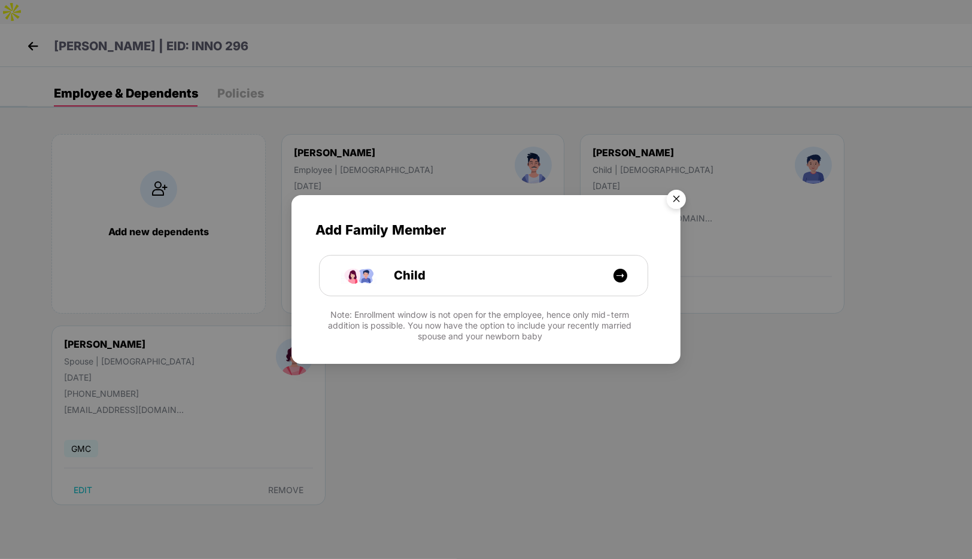
click at [674, 202] on img "Close" at bounding box center [677, 201] width 34 height 34
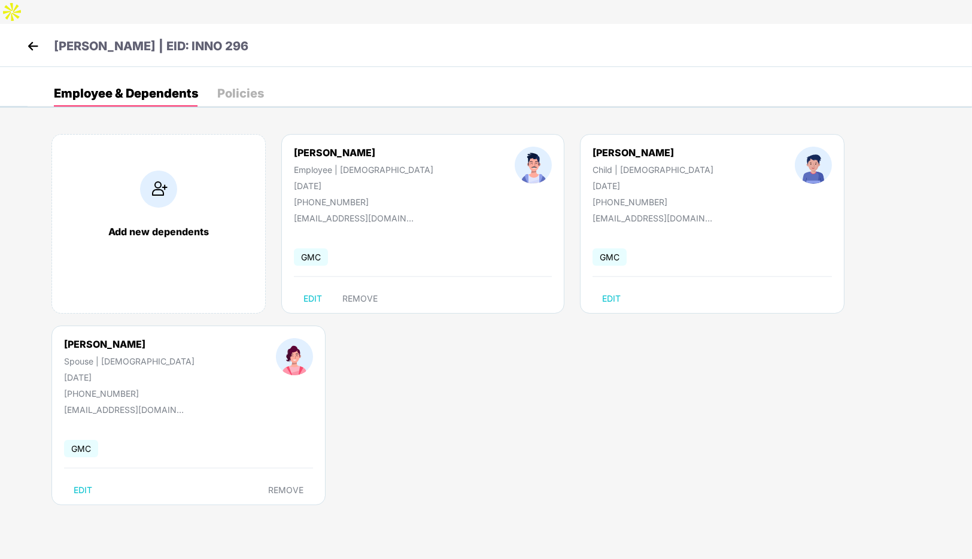
click at [32, 37] on img at bounding box center [33, 46] width 18 height 18
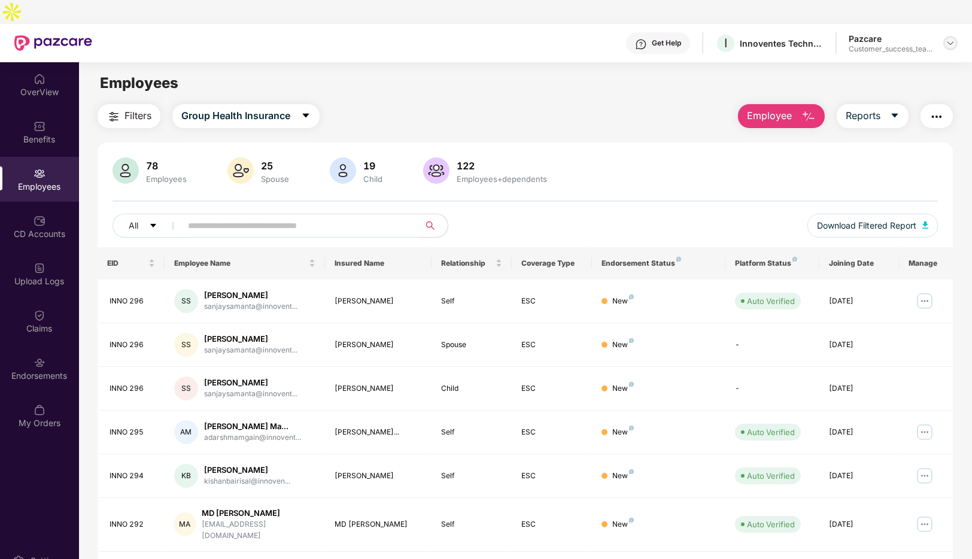
click at [953, 38] on img at bounding box center [951, 43] width 10 height 10
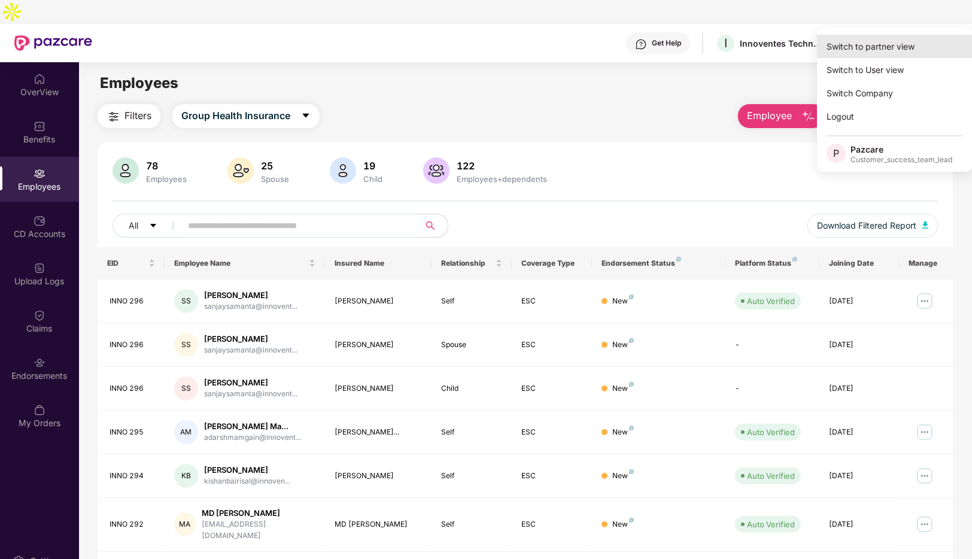
click at [877, 49] on div "Switch to partner view" at bounding box center [895, 46] width 156 height 23
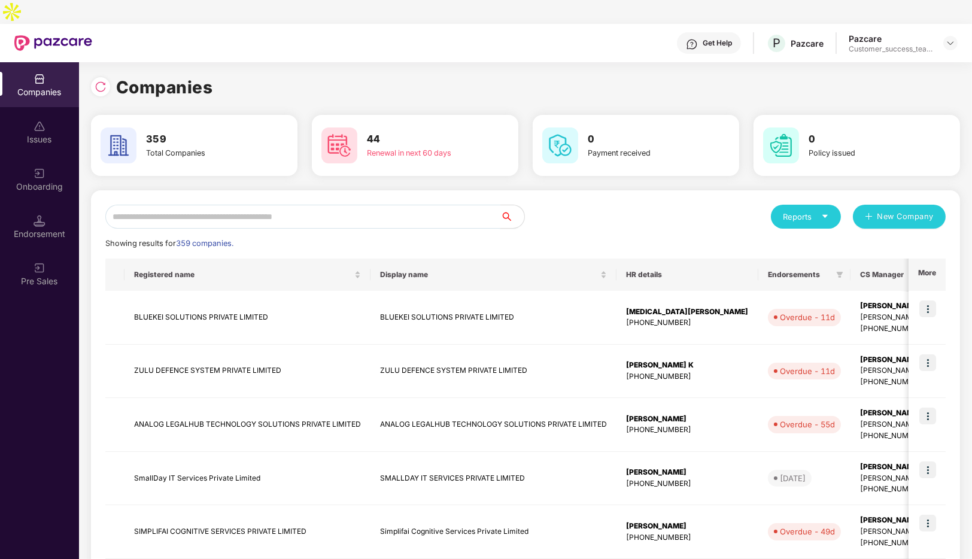
click at [295, 205] on input "text" at bounding box center [302, 217] width 395 height 24
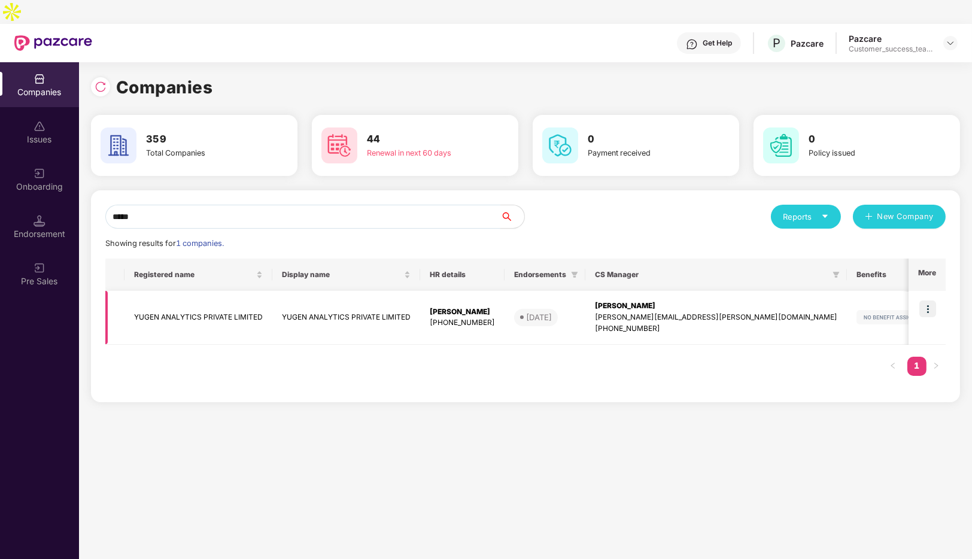
type input "*****"
click at [930, 301] on img at bounding box center [928, 309] width 17 height 17
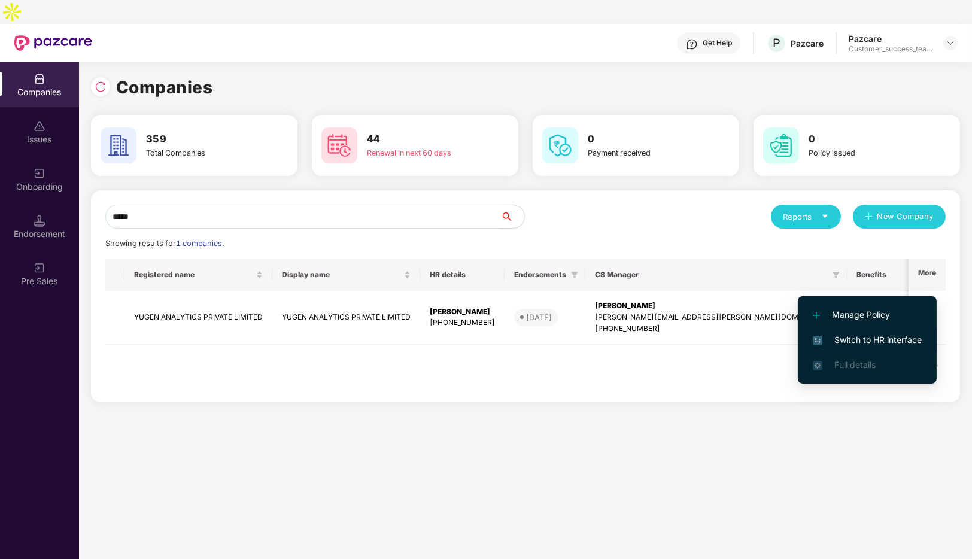
click at [854, 339] on span "Switch to HR interface" at bounding box center [867, 339] width 109 height 13
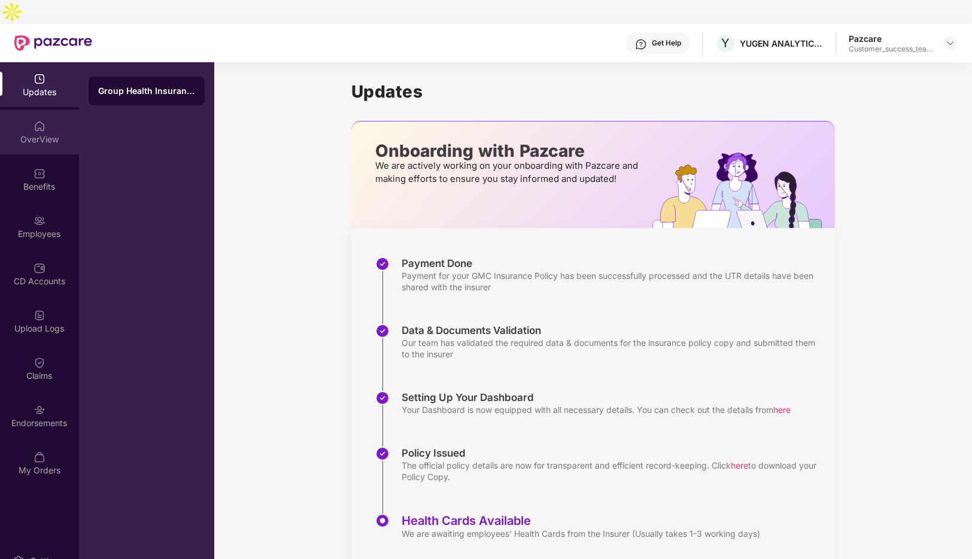
click at [36, 120] on img at bounding box center [40, 126] width 12 height 12
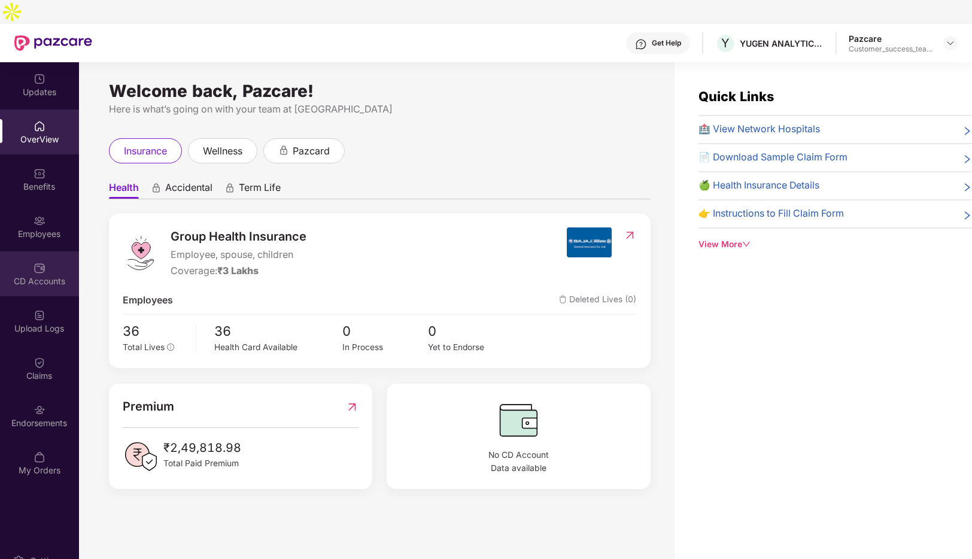
click at [40, 262] on img at bounding box center [40, 268] width 12 height 12
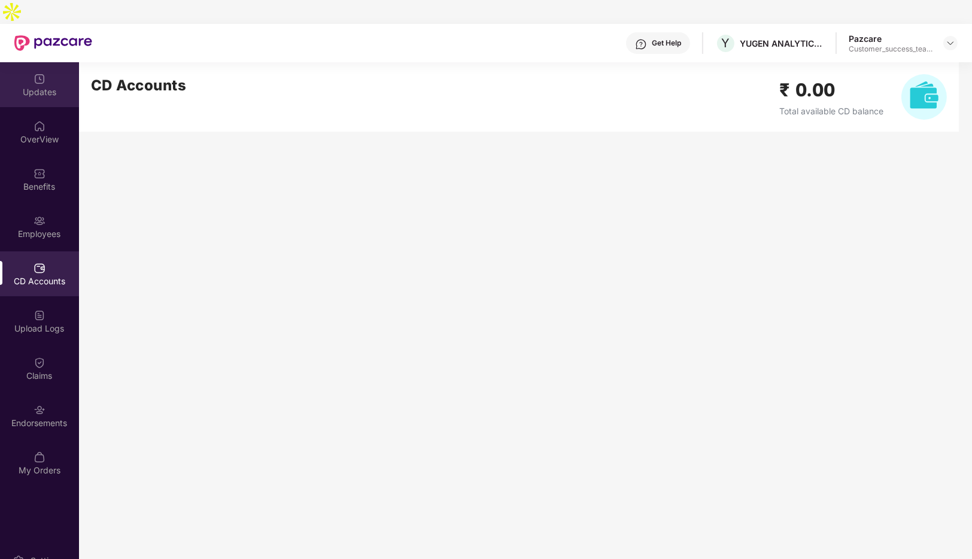
click at [35, 86] on div "Updates" at bounding box center [39, 92] width 79 height 12
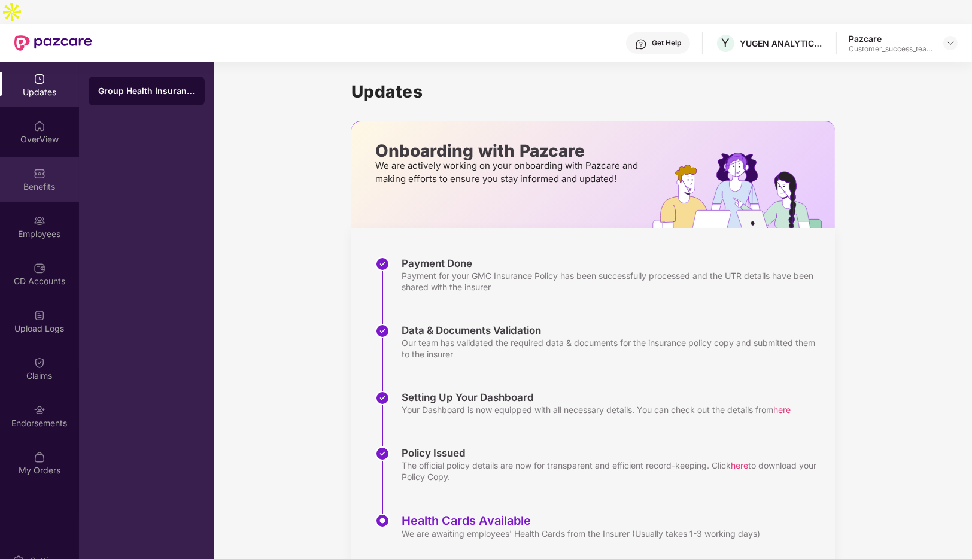
click at [38, 181] on div "Benefits" at bounding box center [39, 187] width 79 height 12
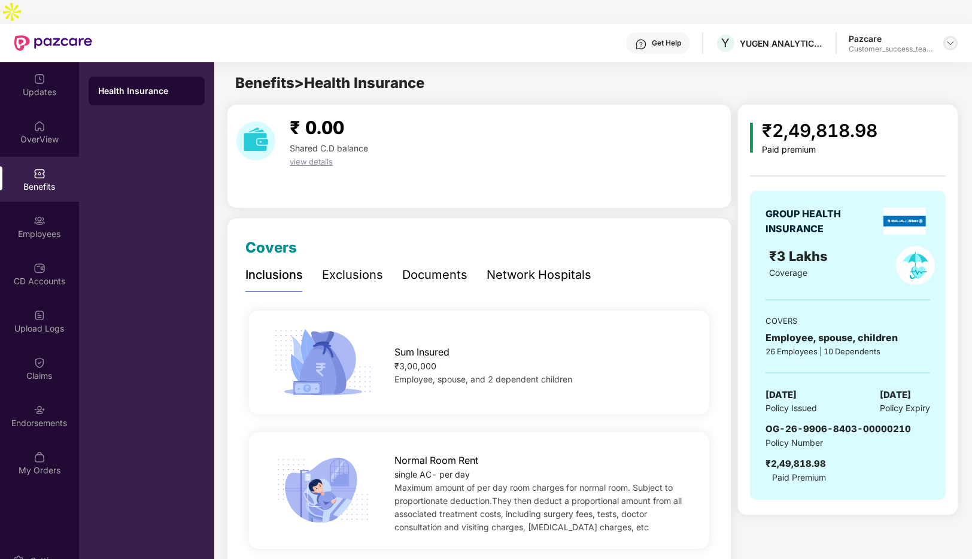
click at [948, 38] on img at bounding box center [951, 43] width 10 height 10
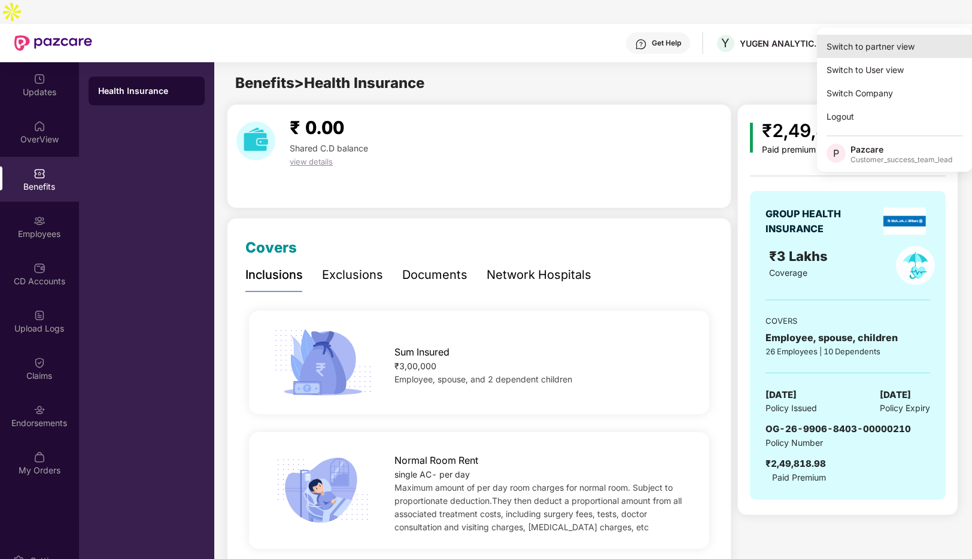
click at [874, 48] on div "Switch to partner view" at bounding box center [895, 46] width 156 height 23
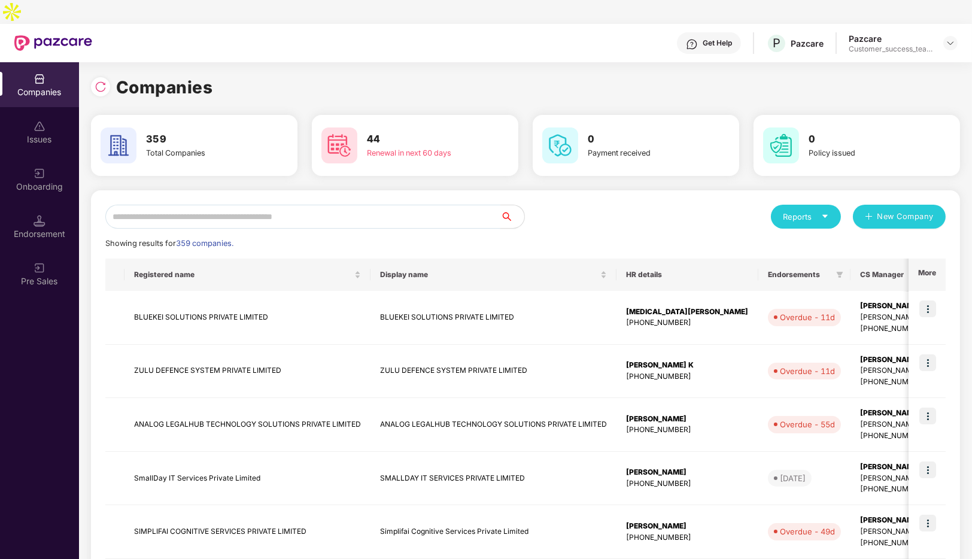
click at [337, 205] on input "text" at bounding box center [302, 217] width 395 height 24
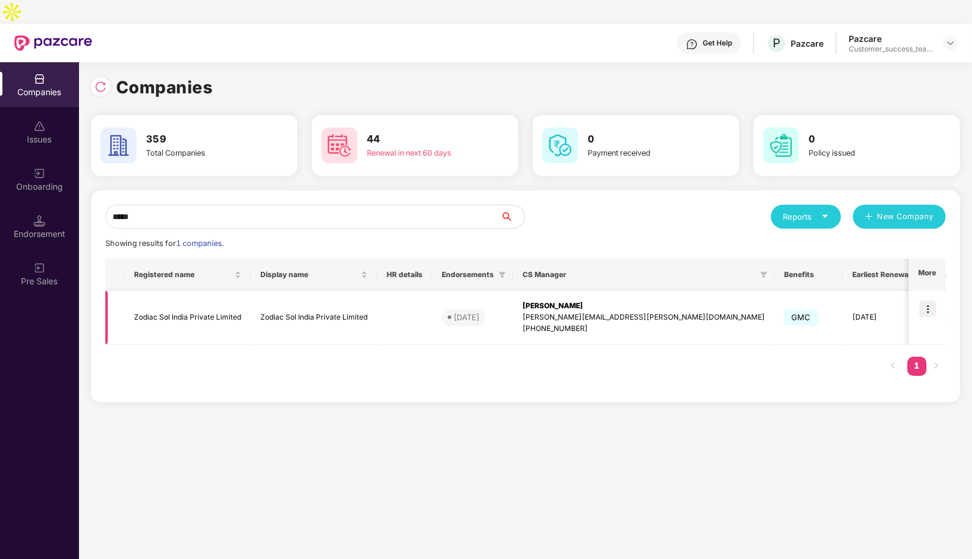
type input "*****"
click at [930, 301] on img at bounding box center [928, 309] width 17 height 17
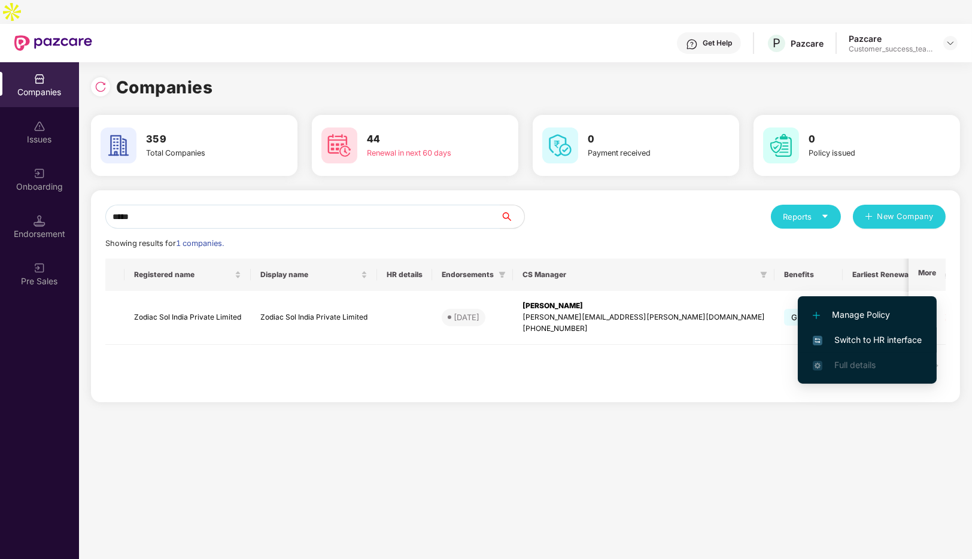
click at [842, 339] on span "Switch to HR interface" at bounding box center [867, 339] width 109 height 13
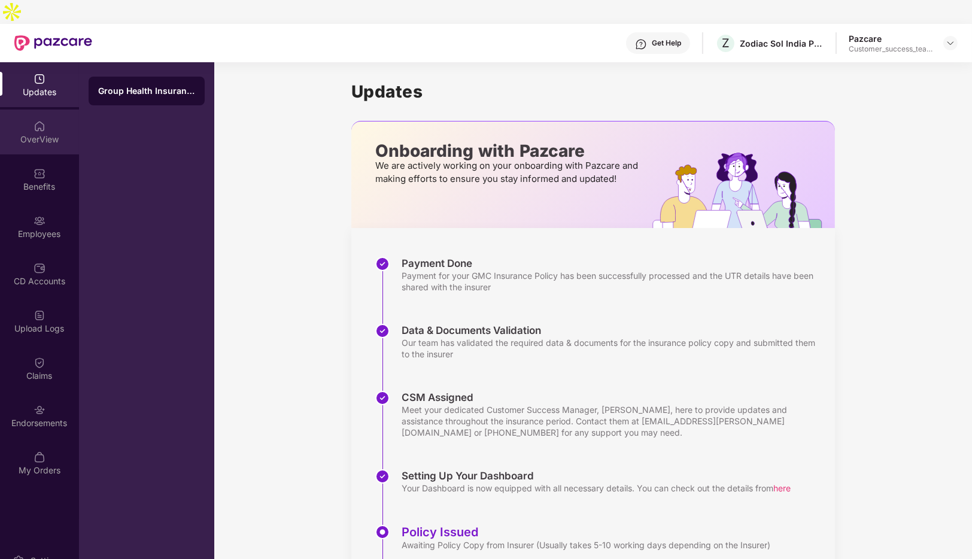
click at [37, 121] on div "OverView" at bounding box center [39, 132] width 79 height 45
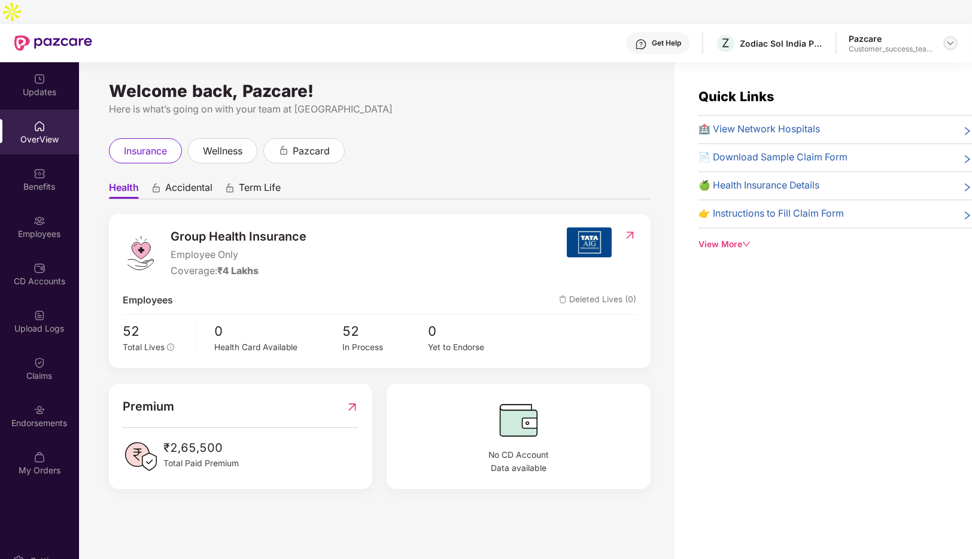
click at [953, 38] on img at bounding box center [951, 43] width 10 height 10
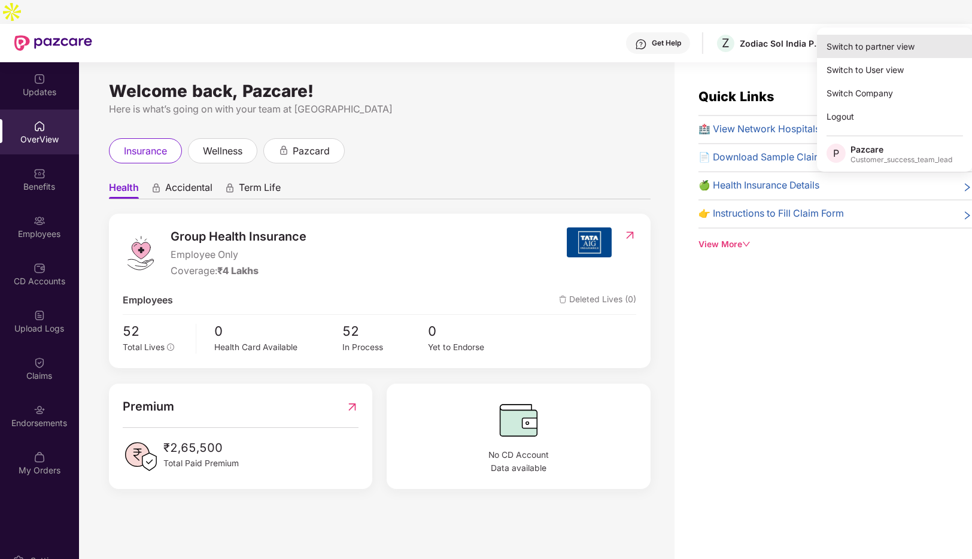
click at [888, 44] on div "Switch to partner view" at bounding box center [895, 46] width 156 height 23
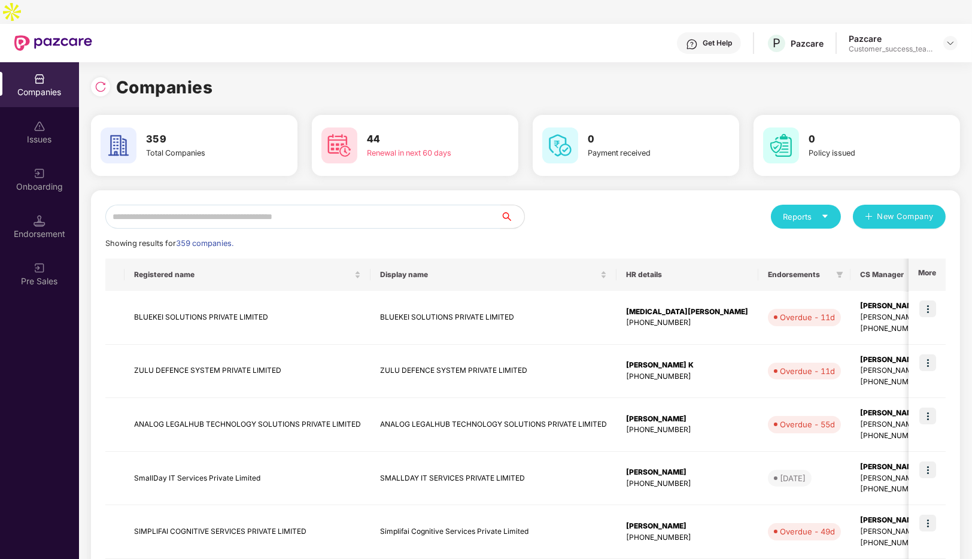
click at [223, 205] on input "text" at bounding box center [302, 217] width 395 height 24
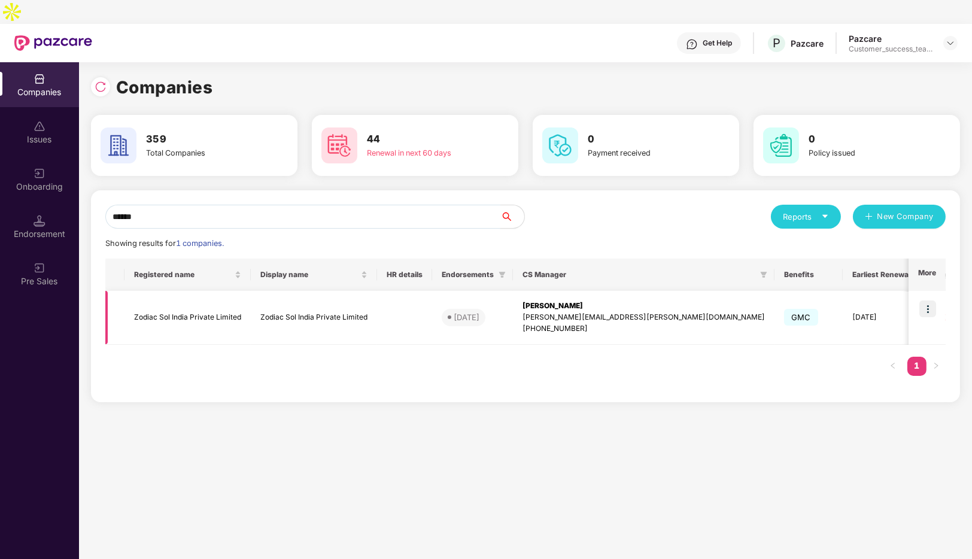
type input "******"
click at [220, 291] on td "Zodiac Sol India Private Limited" at bounding box center [188, 318] width 126 height 54
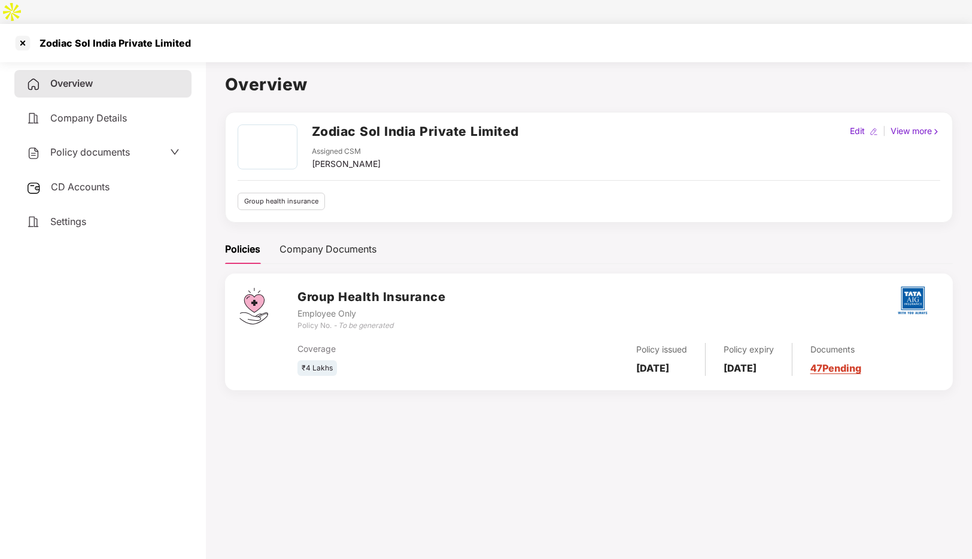
click at [172, 150] on icon "down" at bounding box center [175, 152] width 8 height 5
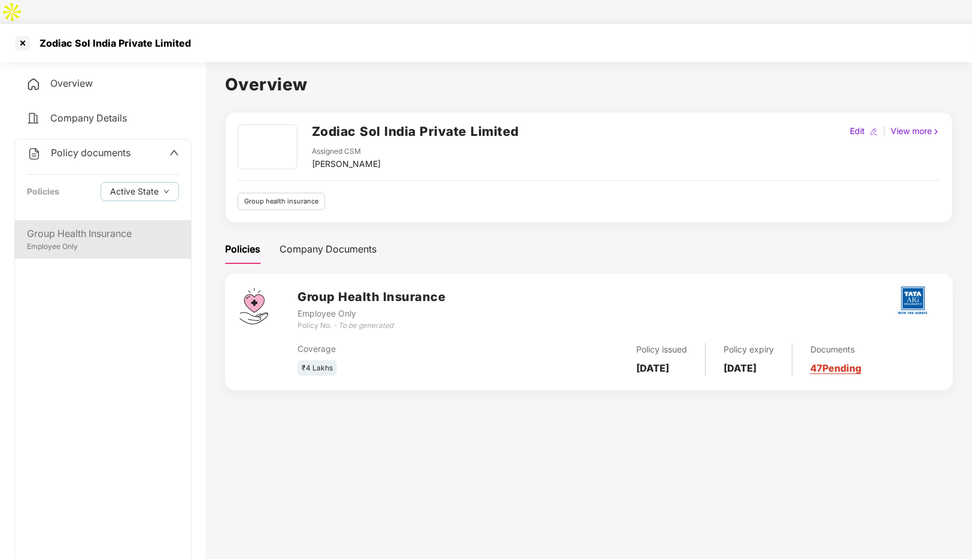
click at [74, 241] on div "Employee Only" at bounding box center [103, 246] width 152 height 11
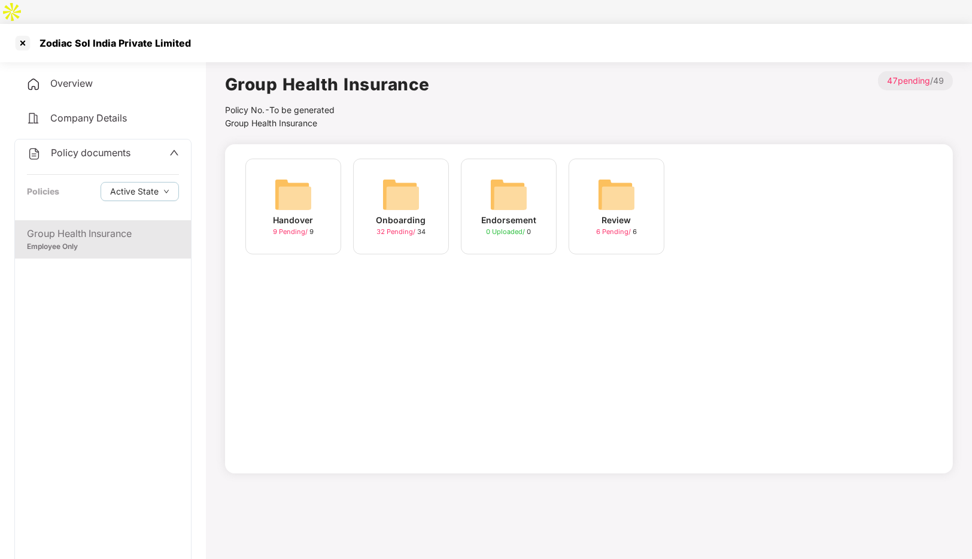
click at [413, 214] on div "Onboarding" at bounding box center [402, 220] width 50 height 13
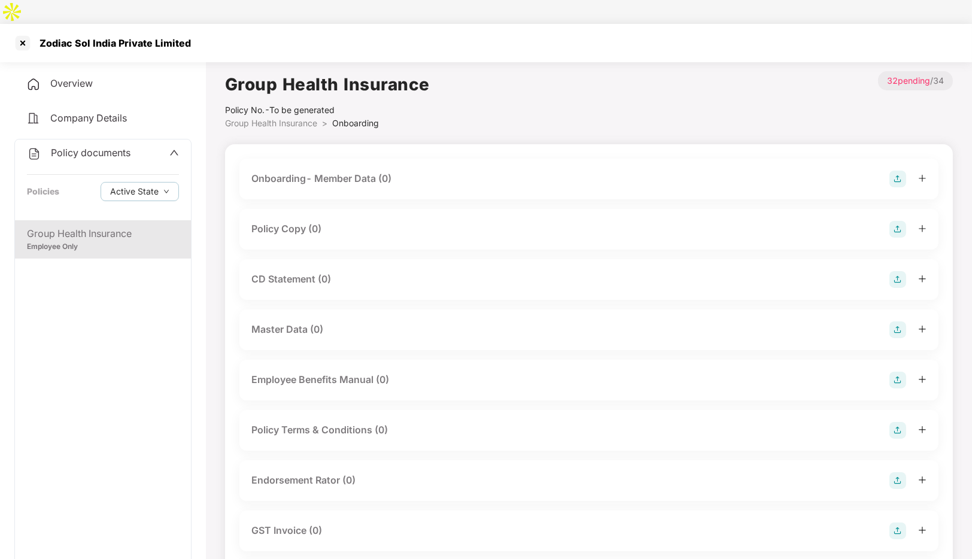
click at [900, 221] on img at bounding box center [898, 229] width 17 height 17
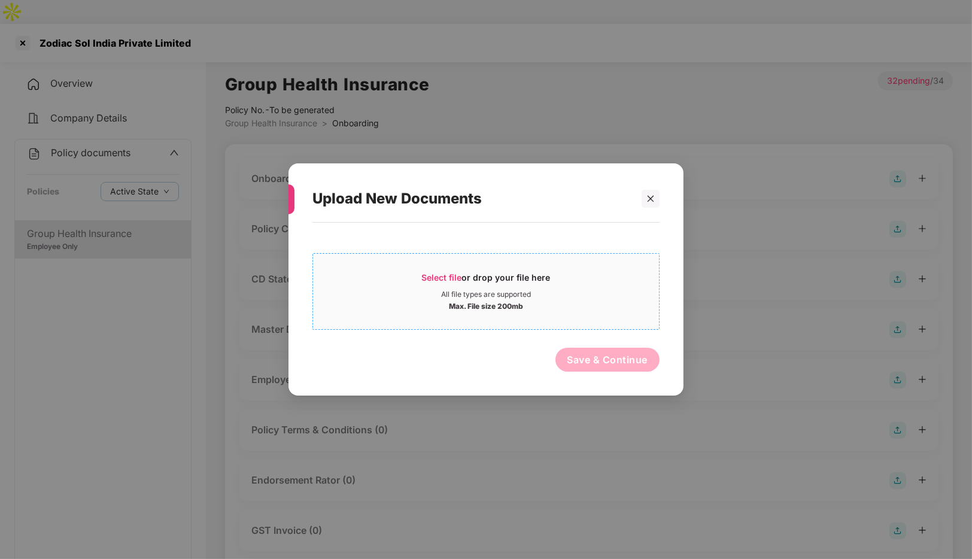
click at [444, 274] on span "Select file" at bounding box center [442, 277] width 40 height 10
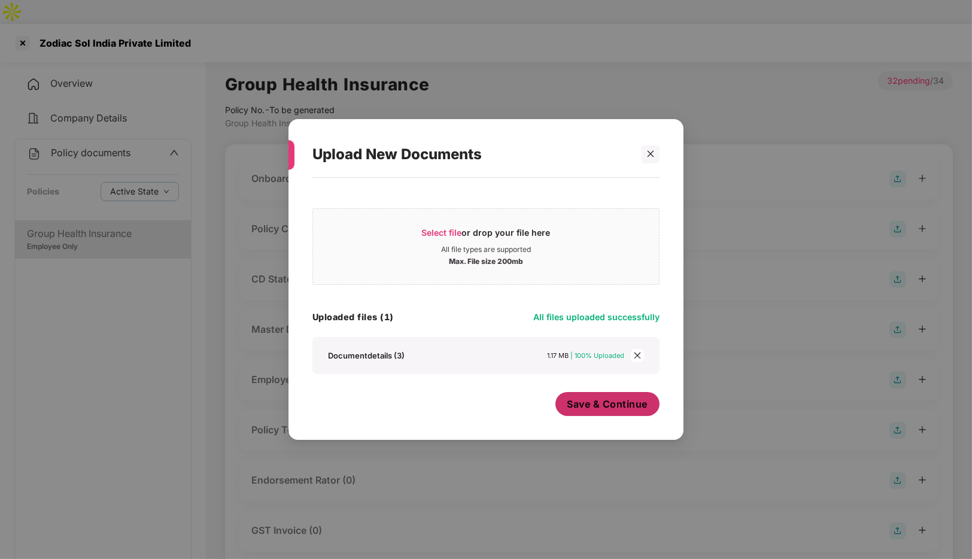
click at [609, 401] on span "Save & Continue" at bounding box center [608, 404] width 81 height 13
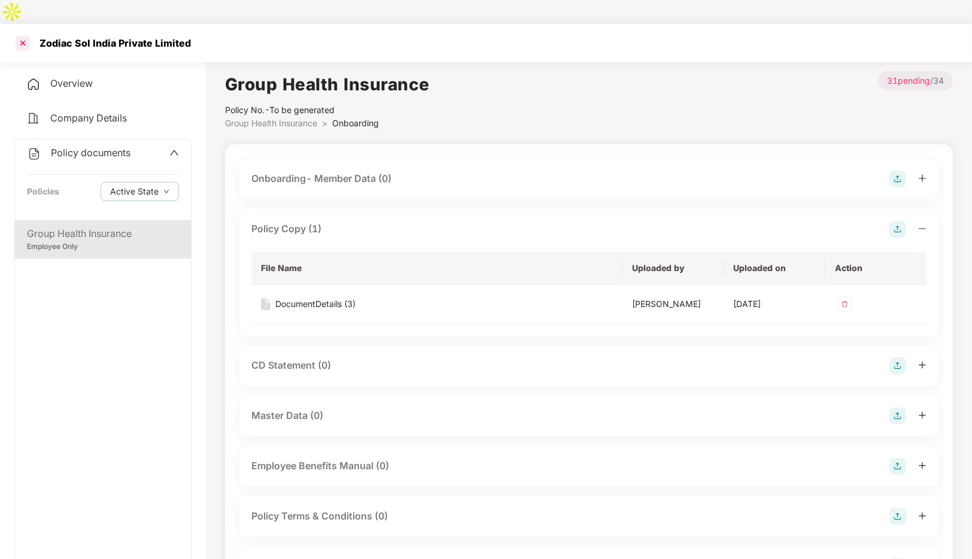
click at [22, 34] on div at bounding box center [22, 43] width 19 height 19
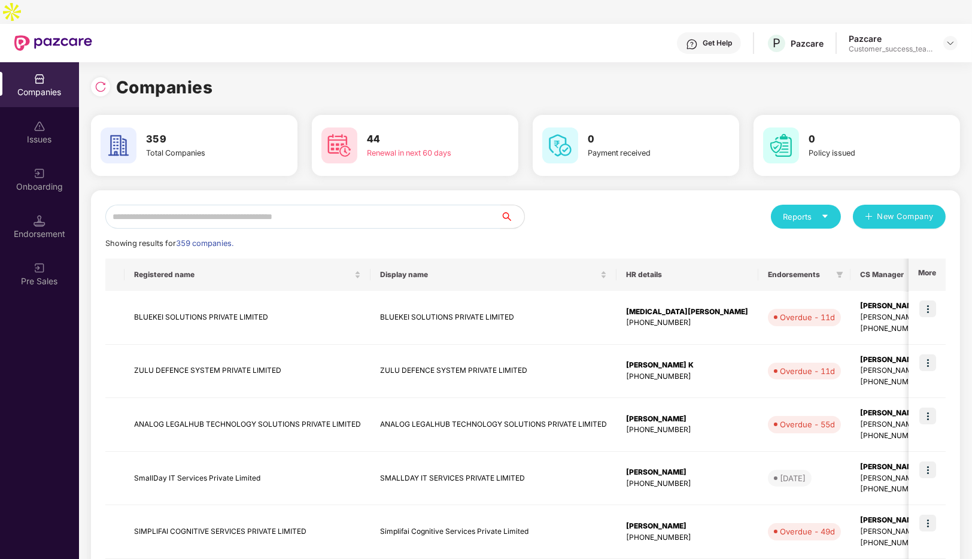
click at [190, 205] on input "text" at bounding box center [302, 217] width 395 height 24
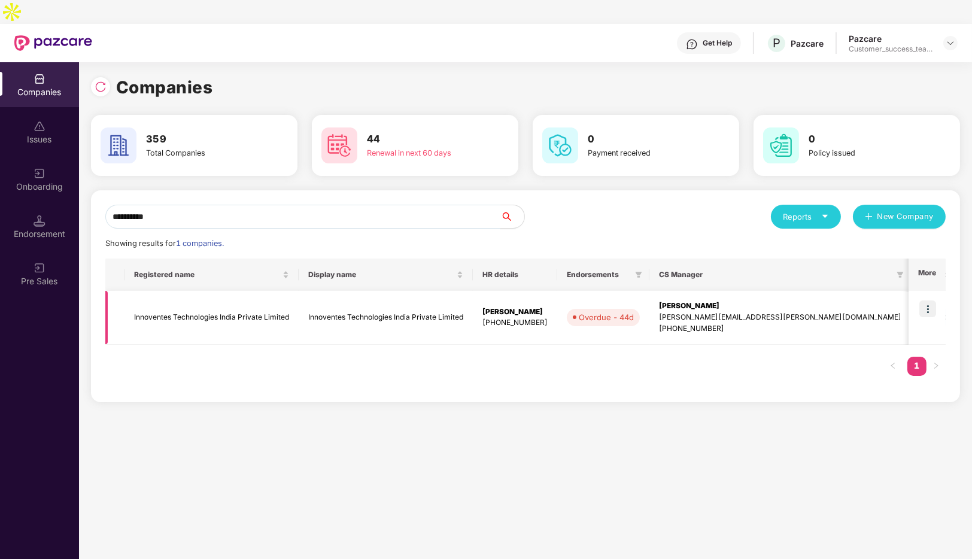
type input "**********"
click at [932, 301] on img at bounding box center [928, 309] width 17 height 17
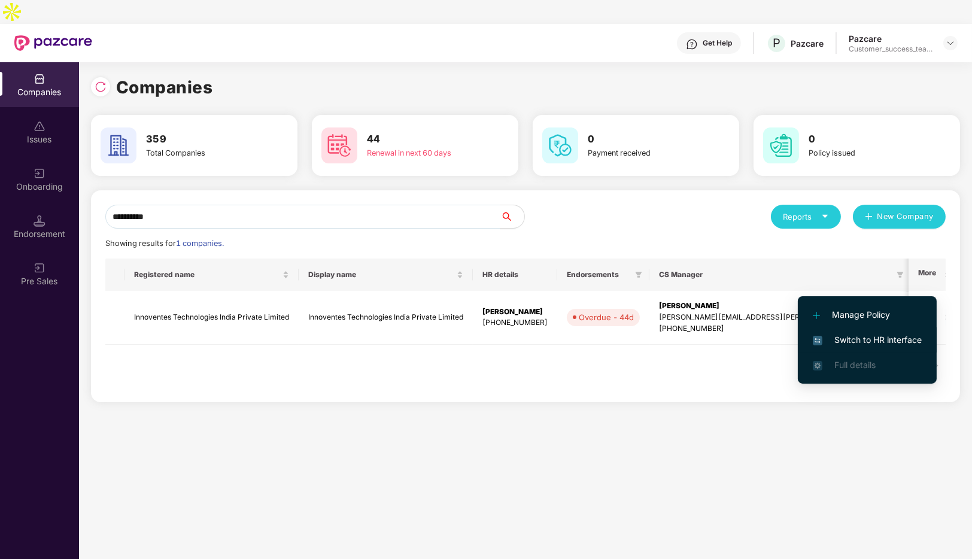
click at [860, 338] on span "Switch to HR interface" at bounding box center [867, 339] width 109 height 13
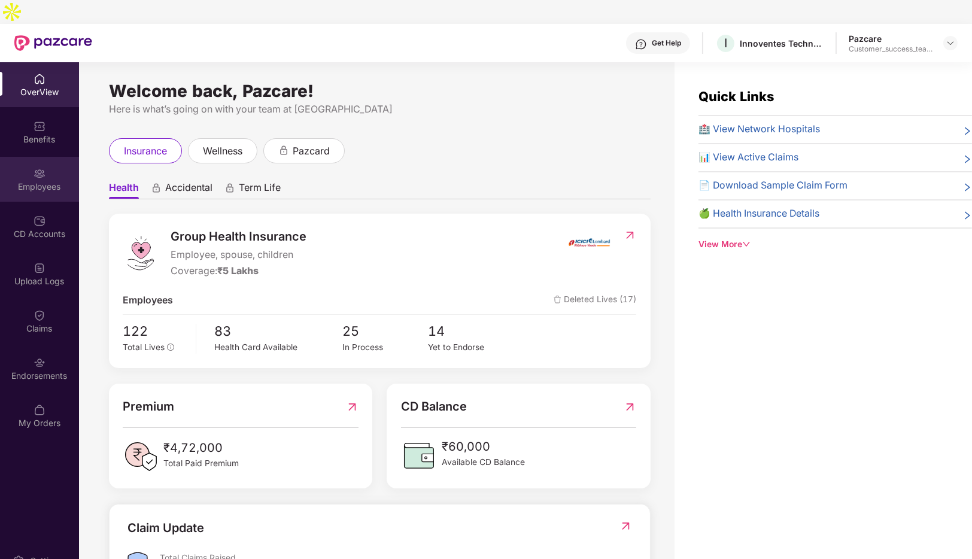
click at [50, 157] on div "Employees" at bounding box center [39, 179] width 79 height 45
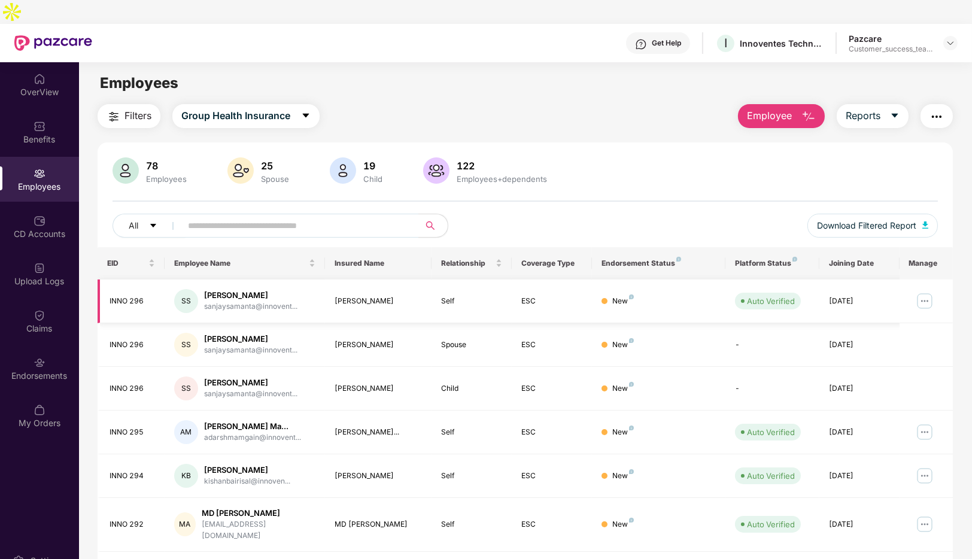
click at [918, 292] on img at bounding box center [924, 301] width 19 height 19
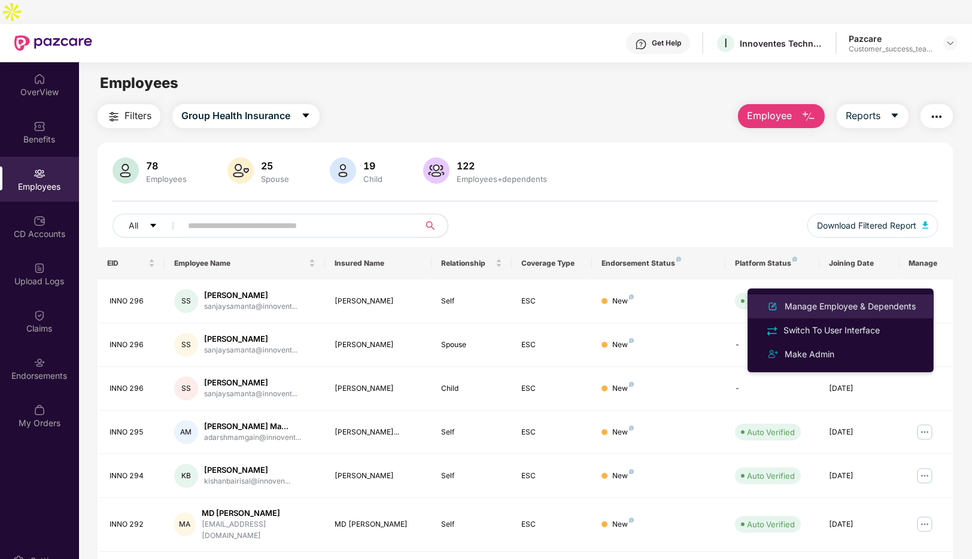
click at [844, 307] on div "Manage Employee & Dependents" at bounding box center [851, 306] width 136 height 13
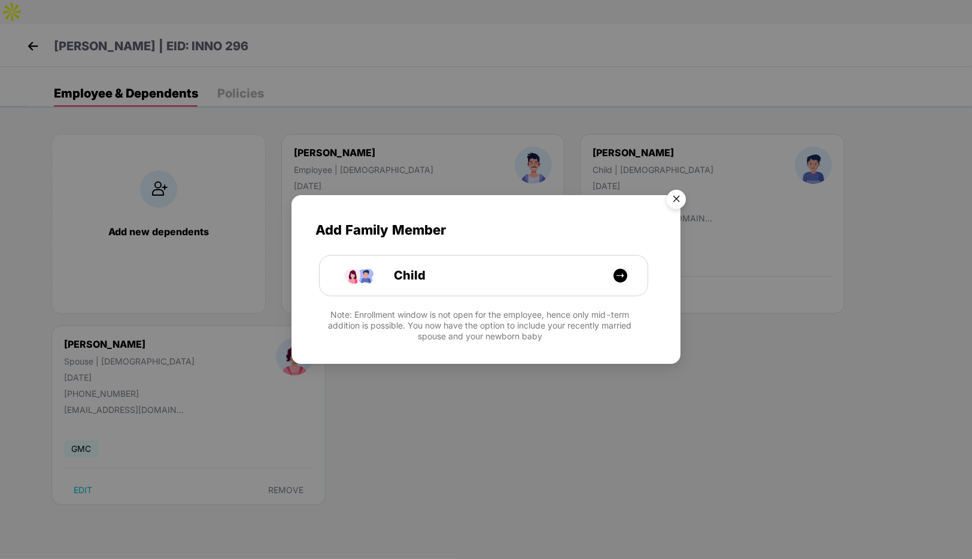
click at [675, 197] on img "Close" at bounding box center [677, 201] width 34 height 34
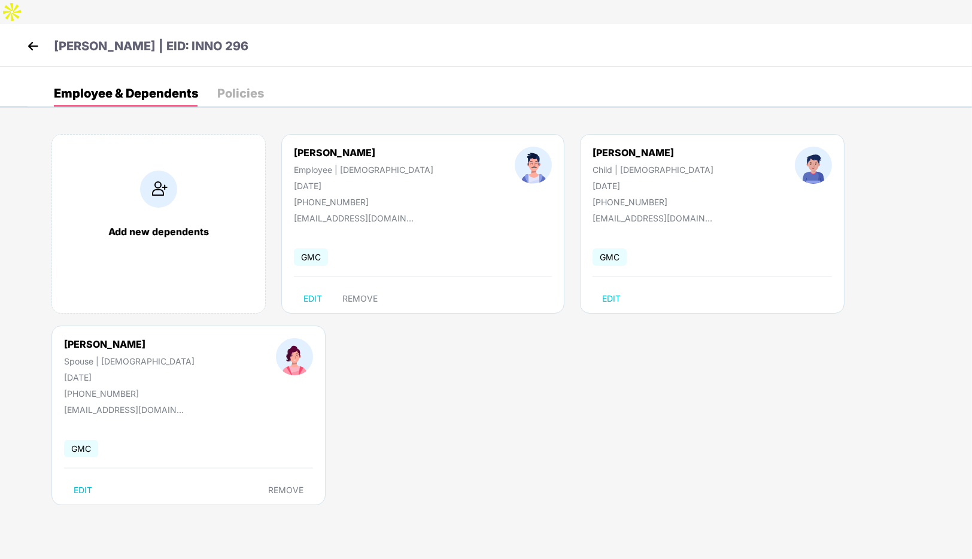
click at [32, 37] on img at bounding box center [33, 46] width 18 height 18
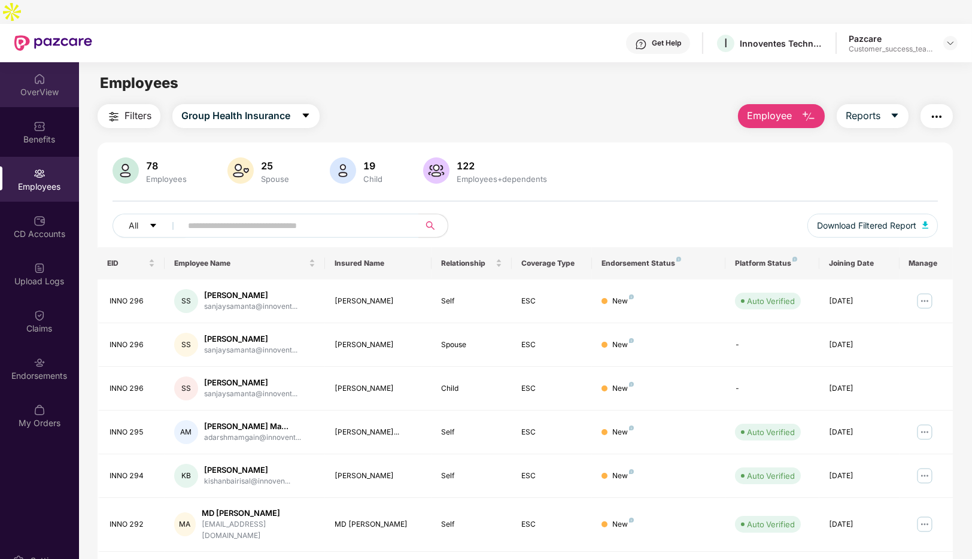
click at [32, 62] on div "OverView" at bounding box center [39, 84] width 79 height 45
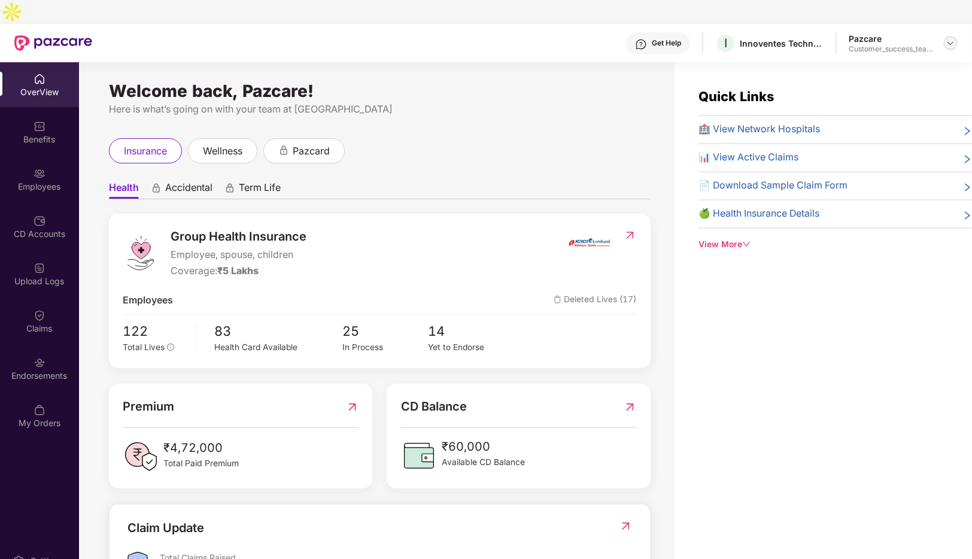
click at [950, 38] on img at bounding box center [951, 43] width 10 height 10
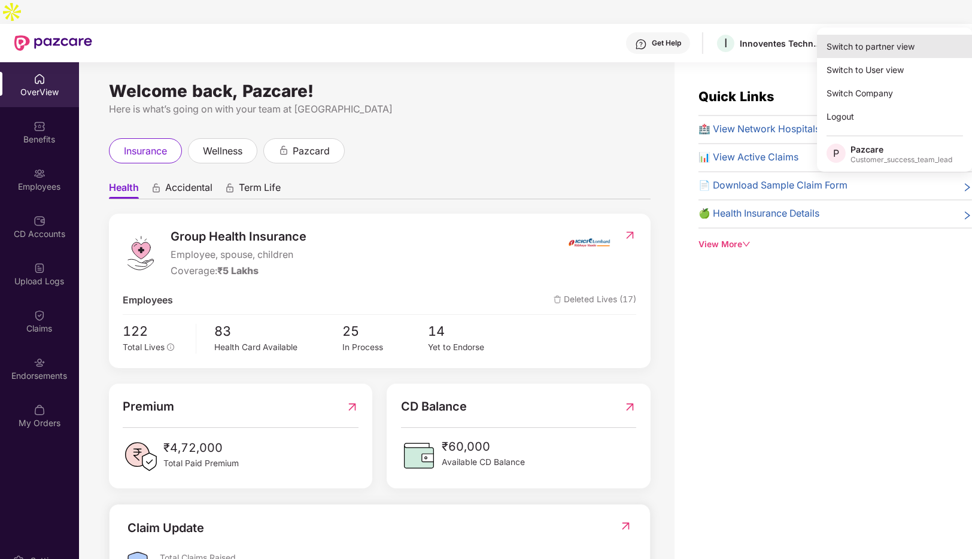
click at [868, 46] on div "Switch to partner view" at bounding box center [895, 46] width 156 height 23
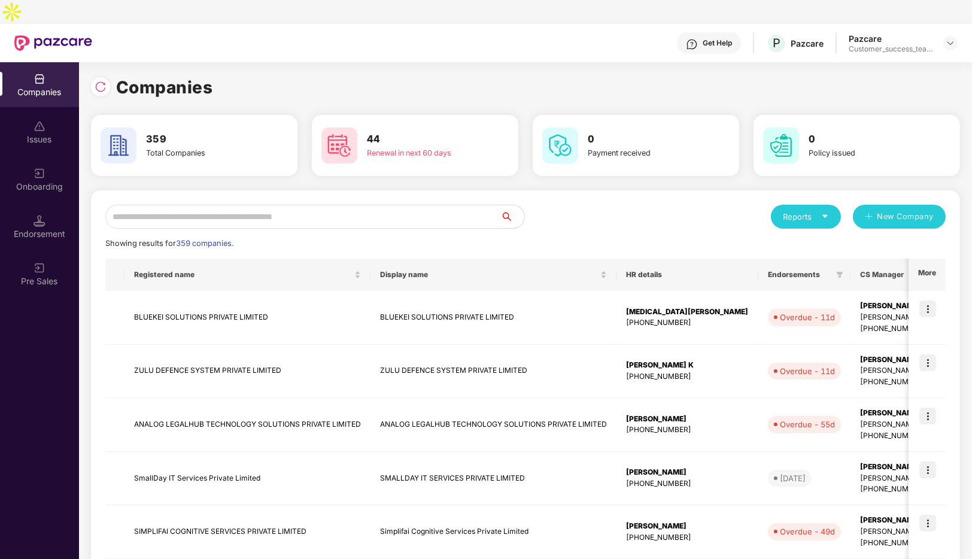
click at [140, 205] on input "text" at bounding box center [302, 217] width 395 height 24
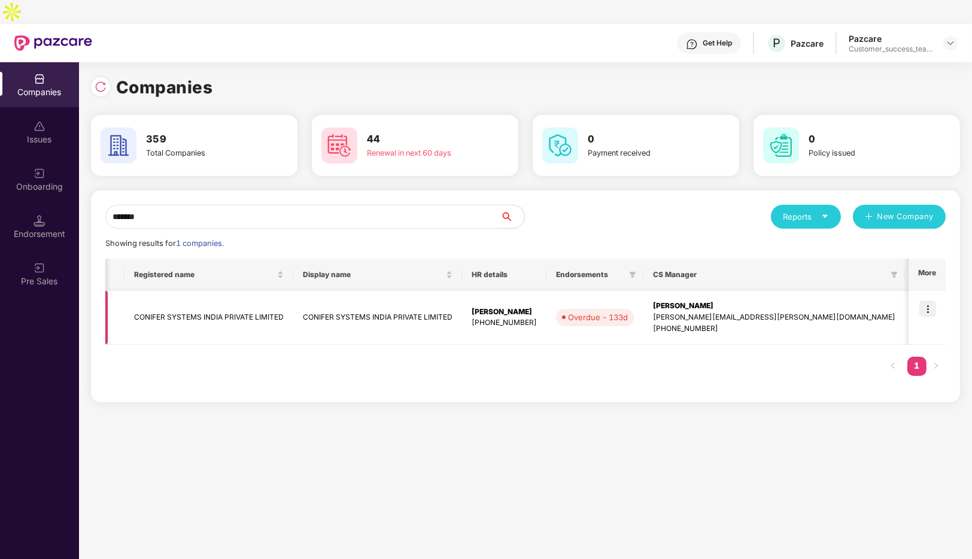
scroll to position [0, 227]
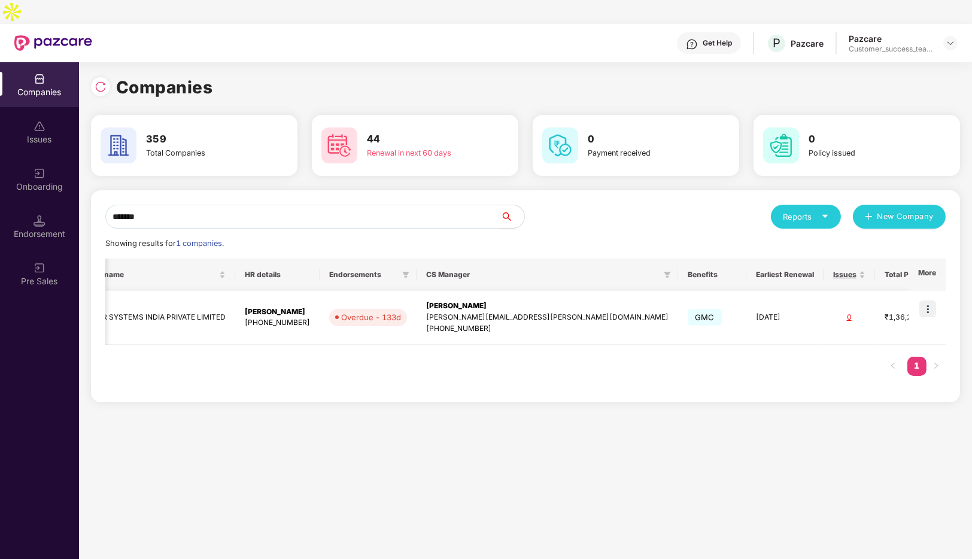
type input "*******"
click at [920, 301] on img at bounding box center [928, 309] width 17 height 17
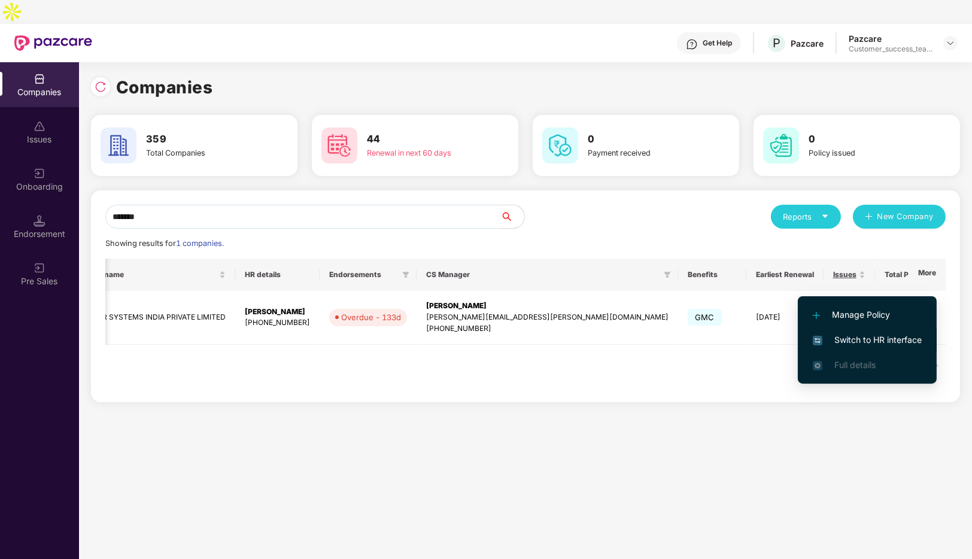
click at [845, 340] on span "Switch to HR interface" at bounding box center [867, 339] width 109 height 13
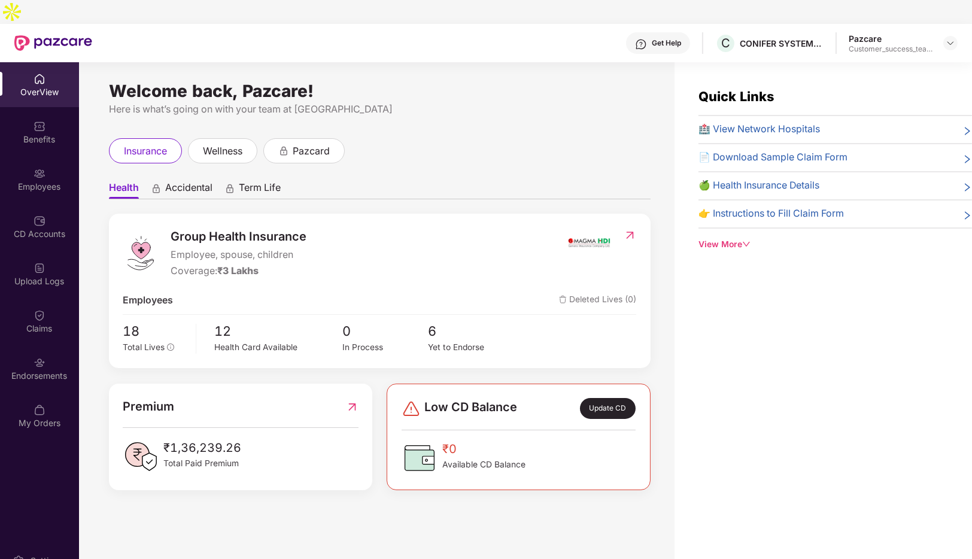
click at [40, 181] on div "Employees" at bounding box center [39, 187] width 79 height 12
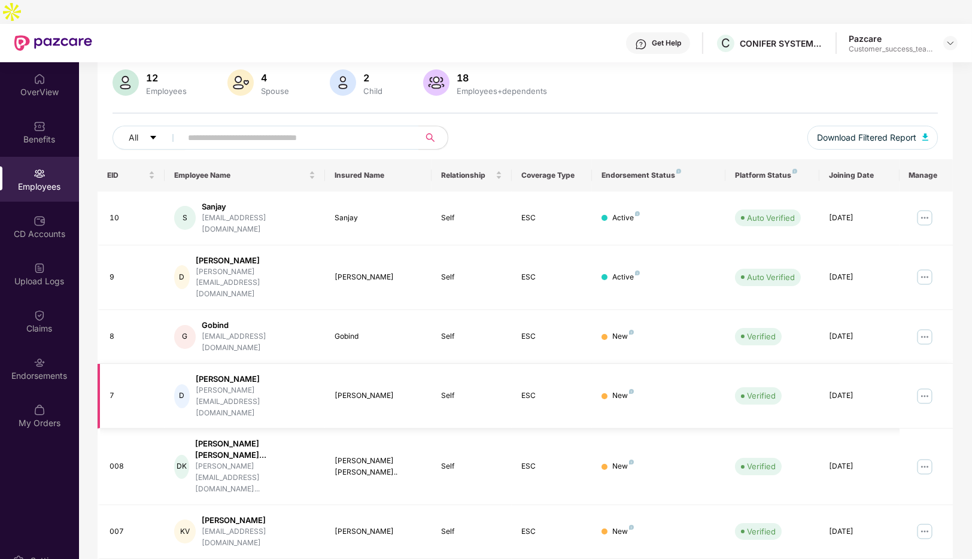
scroll to position [87, 0]
click at [950, 38] on img at bounding box center [951, 43] width 10 height 10
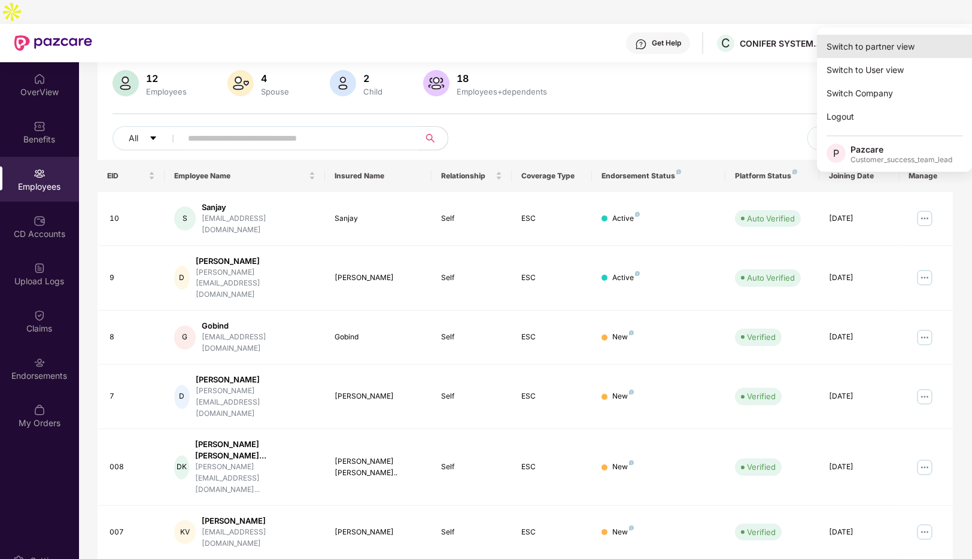
click at [871, 42] on div "Switch to partner view" at bounding box center [895, 46] width 156 height 23
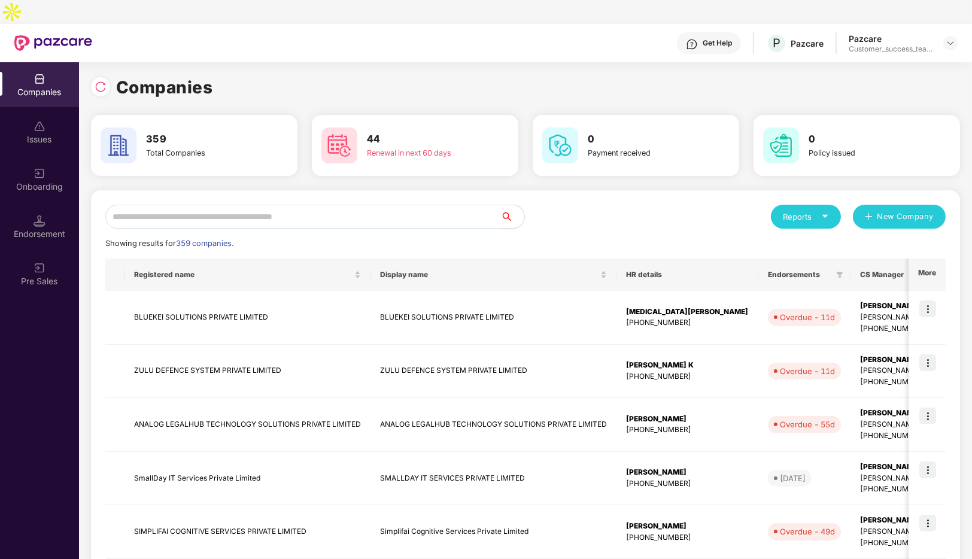
click at [192, 205] on input "text" at bounding box center [302, 217] width 395 height 24
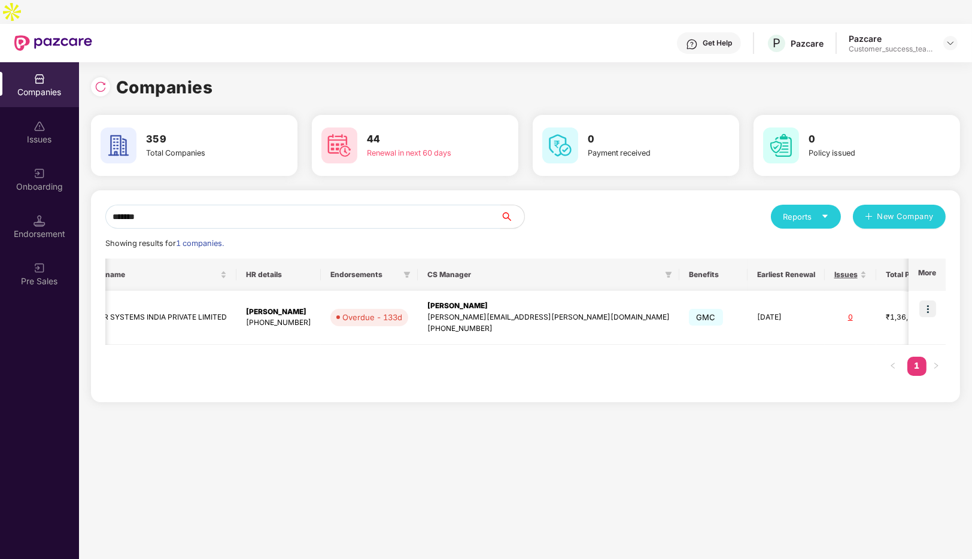
scroll to position [0, 0]
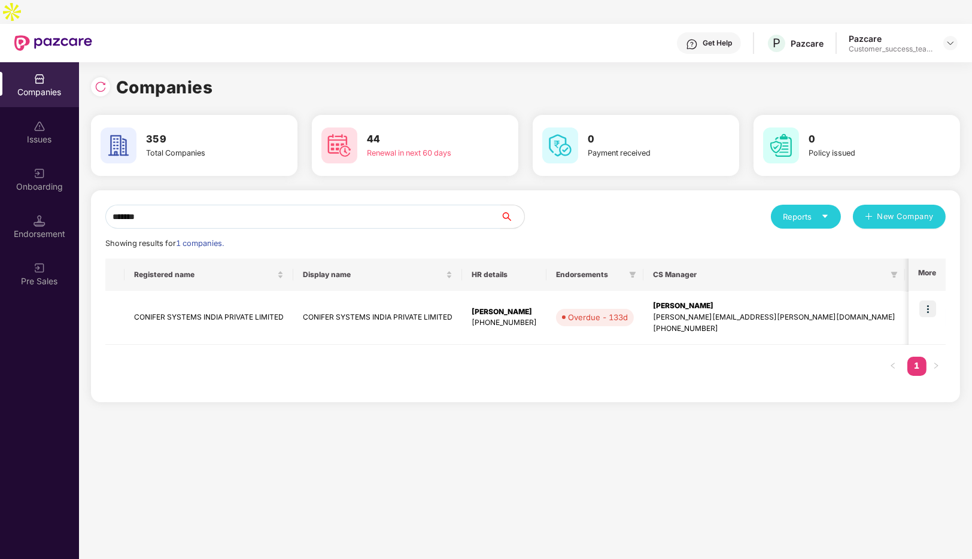
type input "*******"
click at [945, 36] on div at bounding box center [951, 43] width 14 height 14
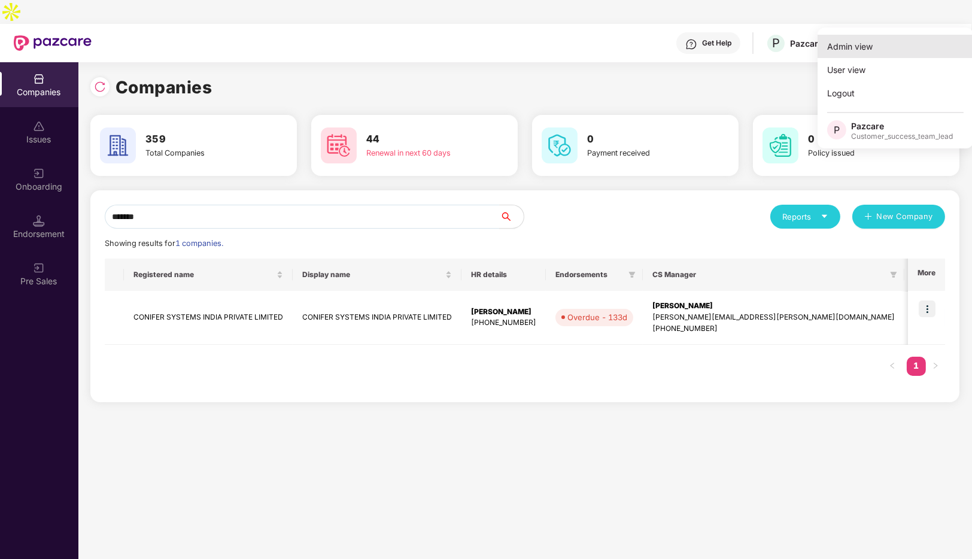
click at [874, 38] on div "Admin view" at bounding box center [896, 46] width 156 height 23
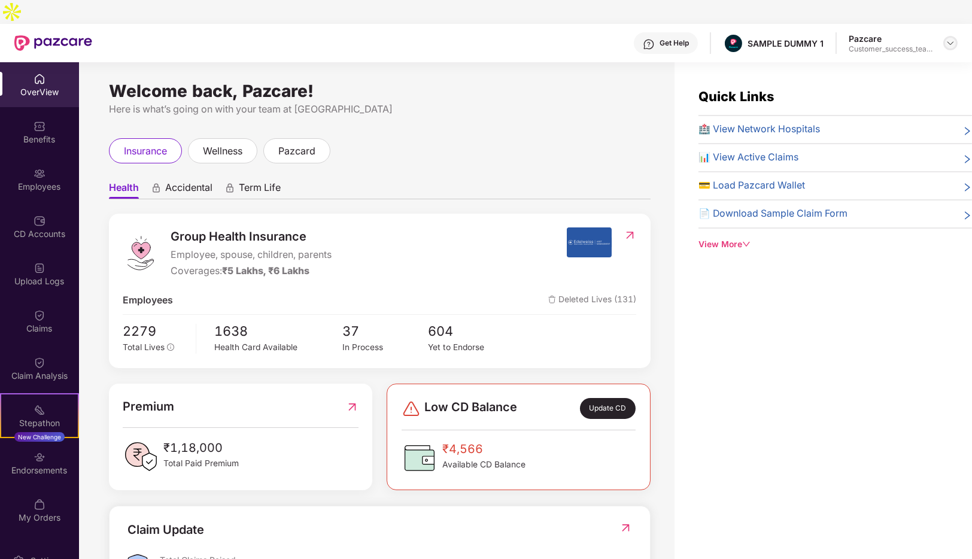
click at [953, 38] on img at bounding box center [951, 43] width 10 height 10
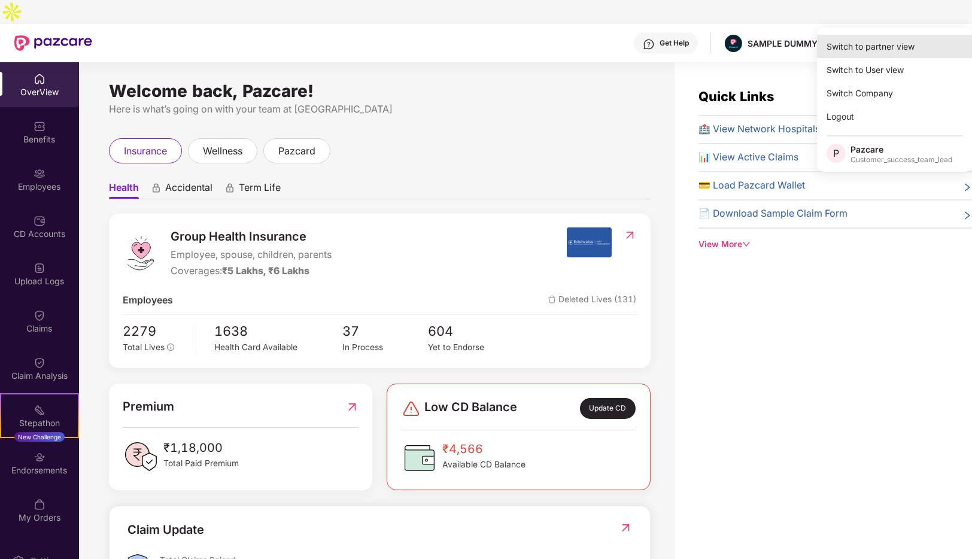
click at [866, 53] on div "Switch to partner view" at bounding box center [895, 46] width 156 height 23
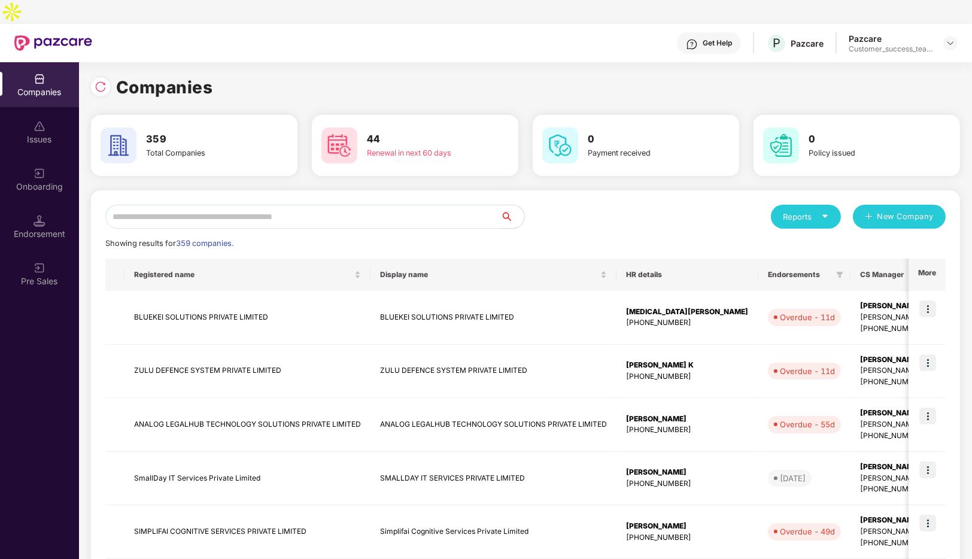
click at [272, 205] on input "text" at bounding box center [302, 217] width 395 height 24
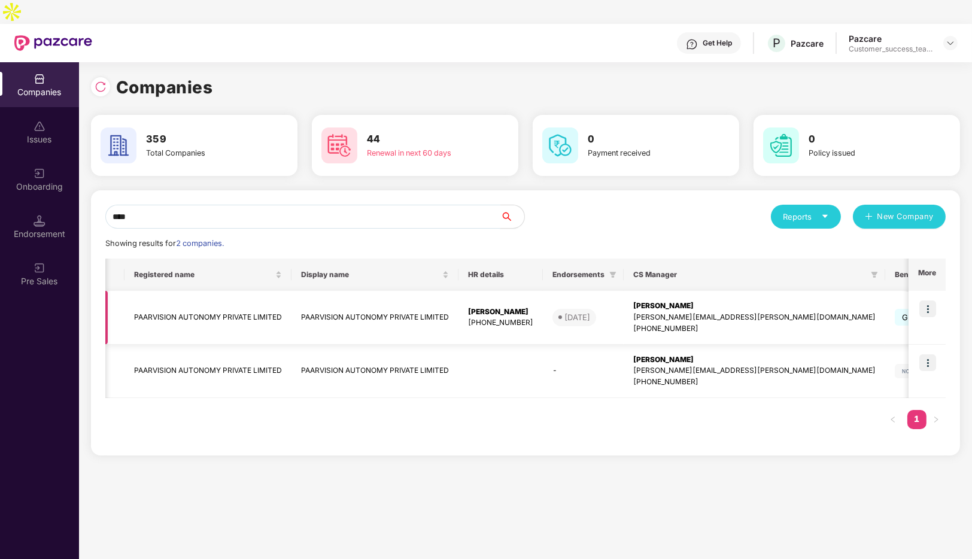
scroll to position [0, 266]
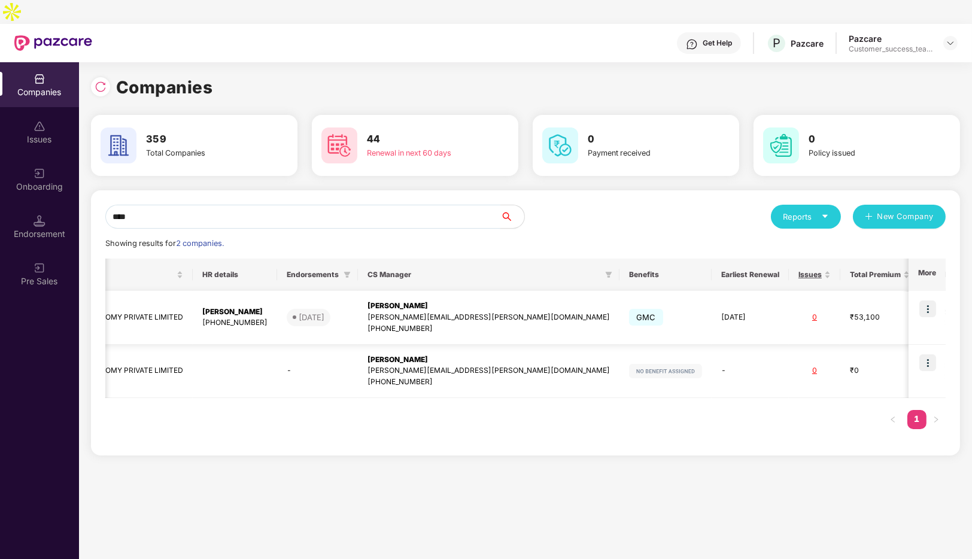
type input "****"
click at [930, 301] on img at bounding box center [928, 309] width 17 height 17
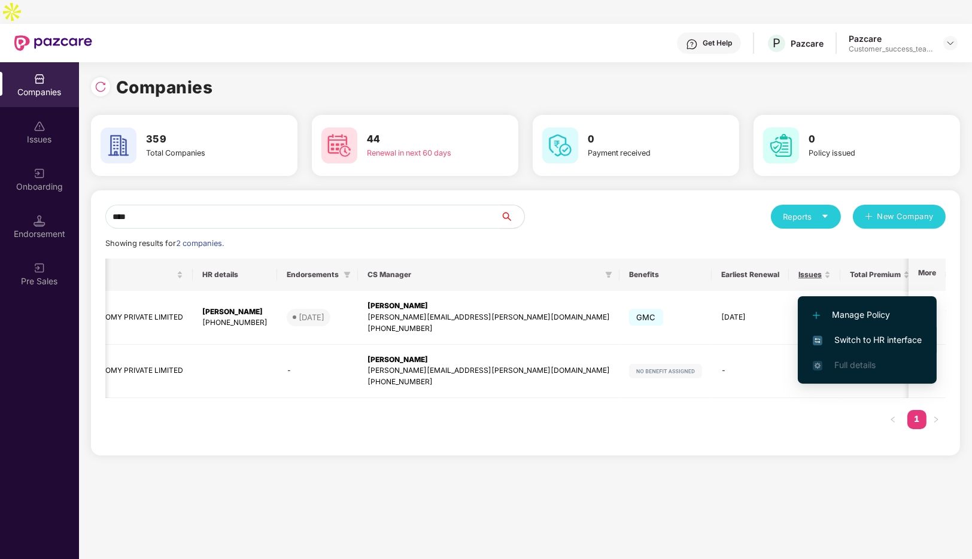
click at [884, 341] on span "Switch to HR interface" at bounding box center [867, 339] width 109 height 13
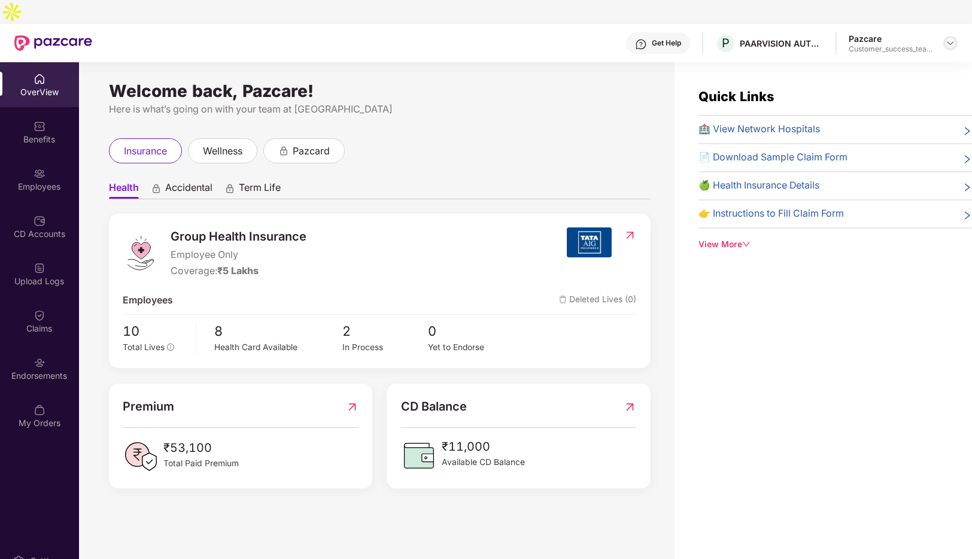
click at [948, 33] on div "Pazcare Customer_success_team_lead" at bounding box center [903, 43] width 109 height 21
click at [948, 36] on div at bounding box center [951, 43] width 14 height 14
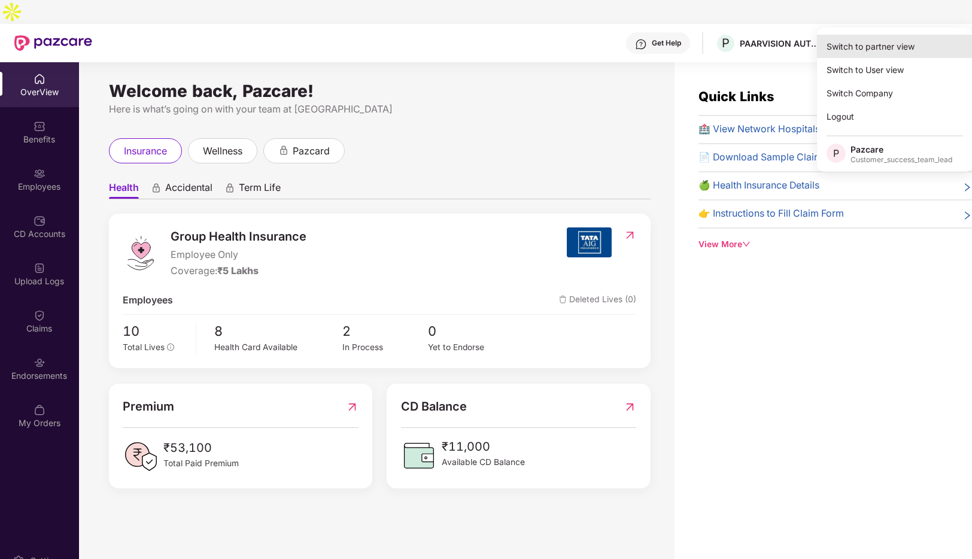
click at [875, 46] on div "Switch to partner view" at bounding box center [895, 46] width 156 height 23
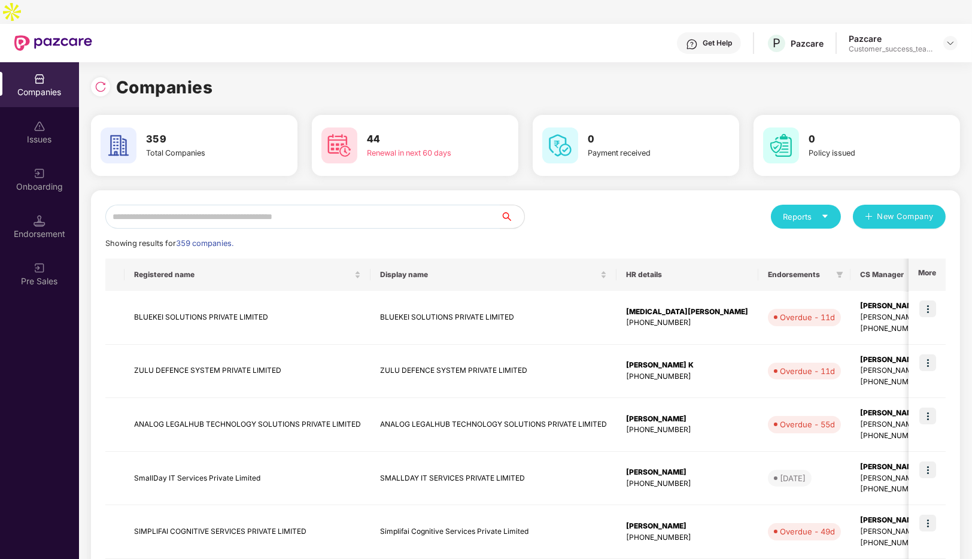
click at [57, 157] on div "Onboarding" at bounding box center [39, 179] width 79 height 45
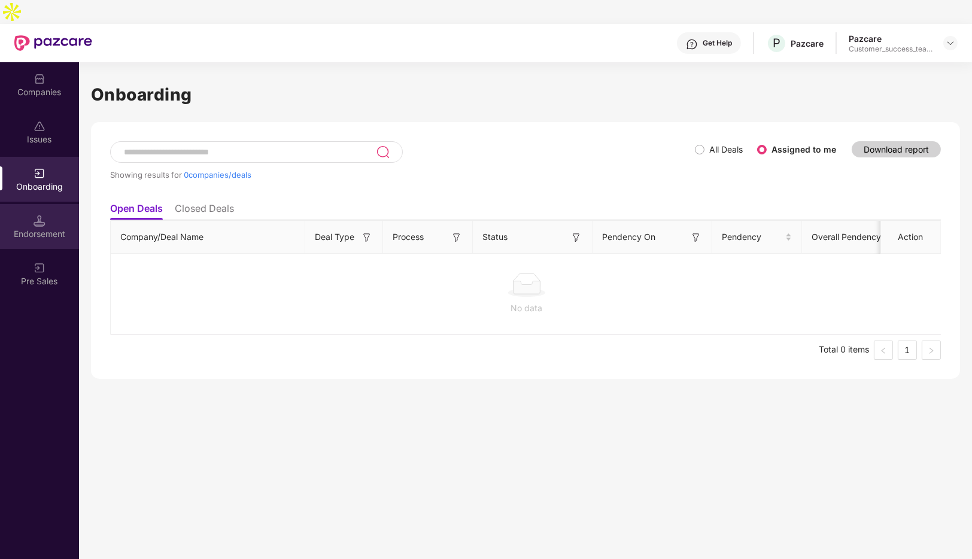
click at [29, 204] on div "Endorsement" at bounding box center [39, 226] width 79 height 45
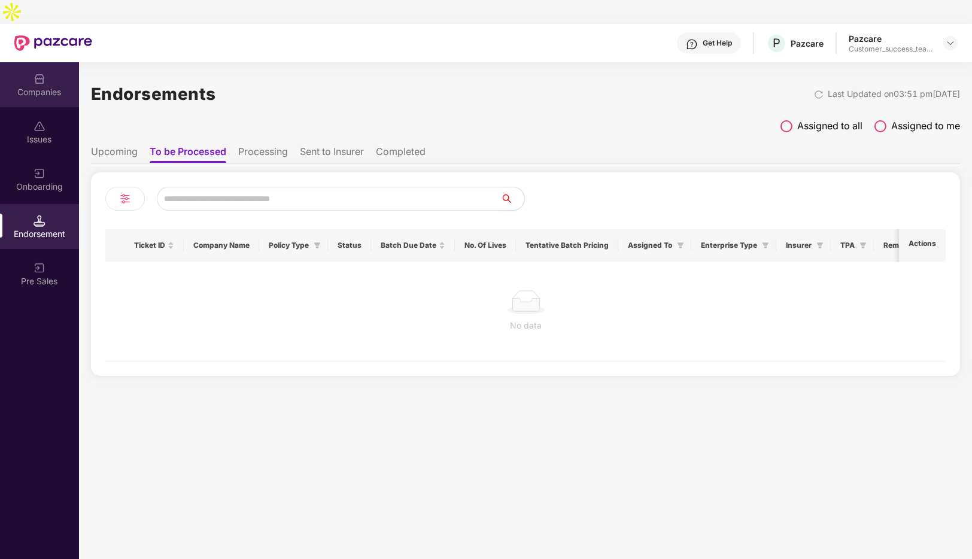
click at [34, 86] on div "Companies" at bounding box center [39, 92] width 79 height 12
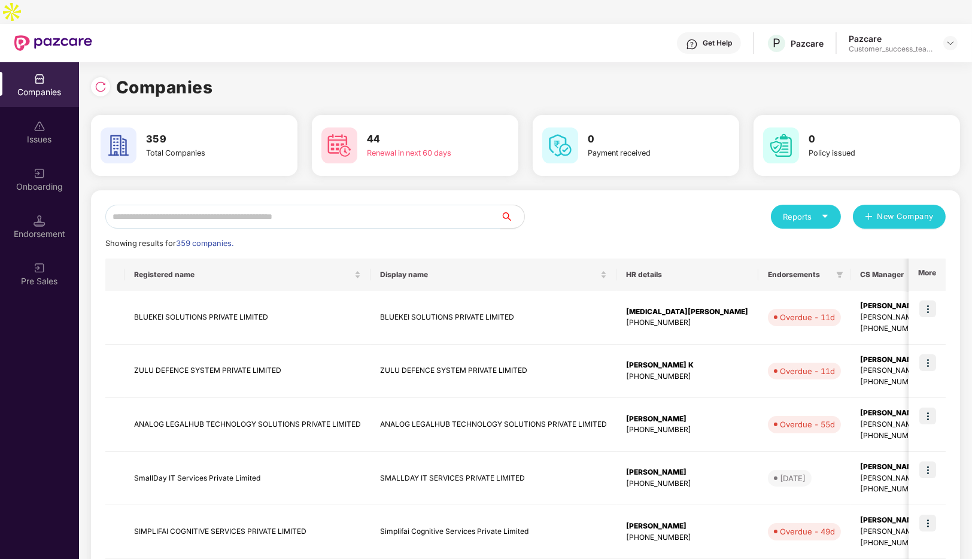
click at [271, 205] on input "text" at bounding box center [302, 217] width 395 height 24
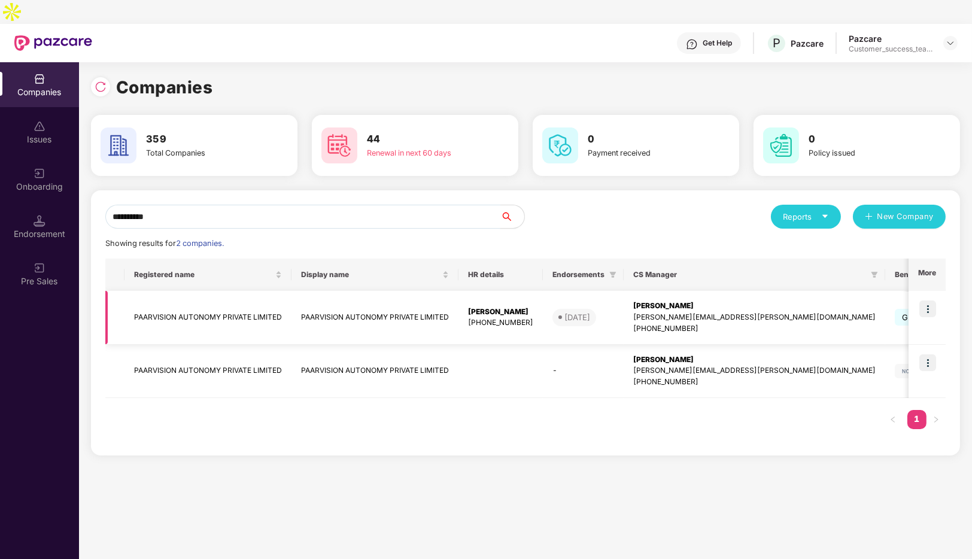
type input "**********"
click at [201, 295] on td "PAARVISION AUTONOMY PRIVATE LIMITED" at bounding box center [208, 318] width 167 height 54
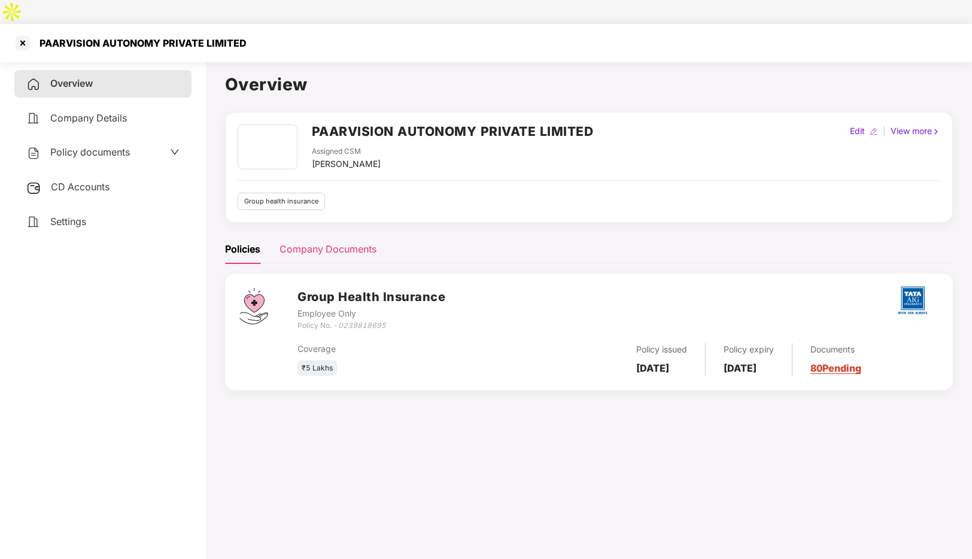
click at [338, 242] on div "Company Documents" at bounding box center [328, 249] width 97 height 15
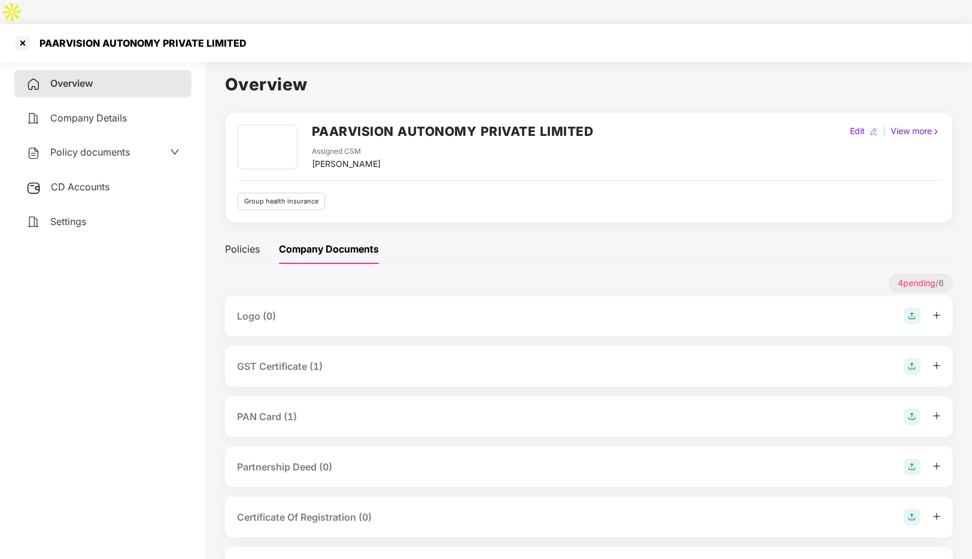
click at [131, 145] on div "Policy documents" at bounding box center [102, 153] width 153 height 16
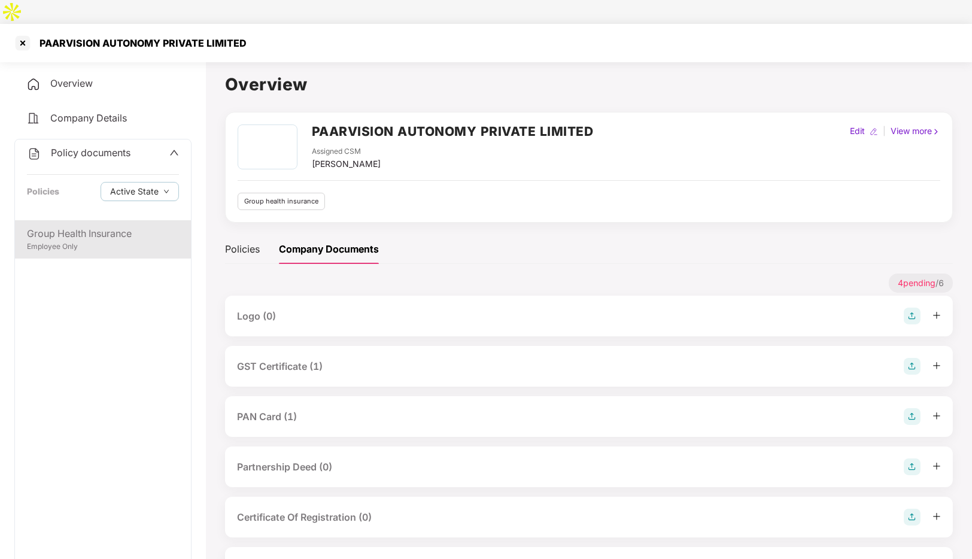
click at [62, 226] on div "Group Health Insurance" at bounding box center [103, 233] width 152 height 15
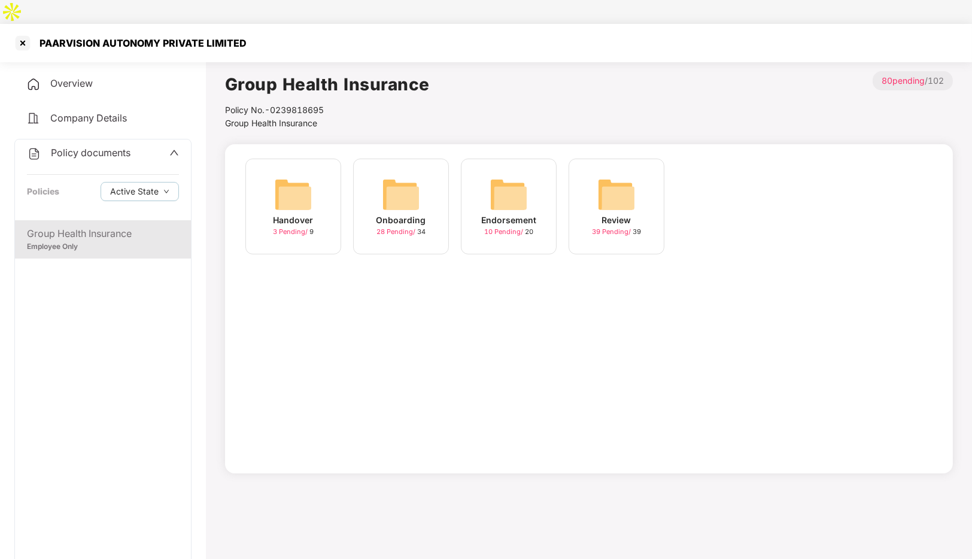
click at [301, 214] on div "Handover" at bounding box center [294, 220] width 40 height 13
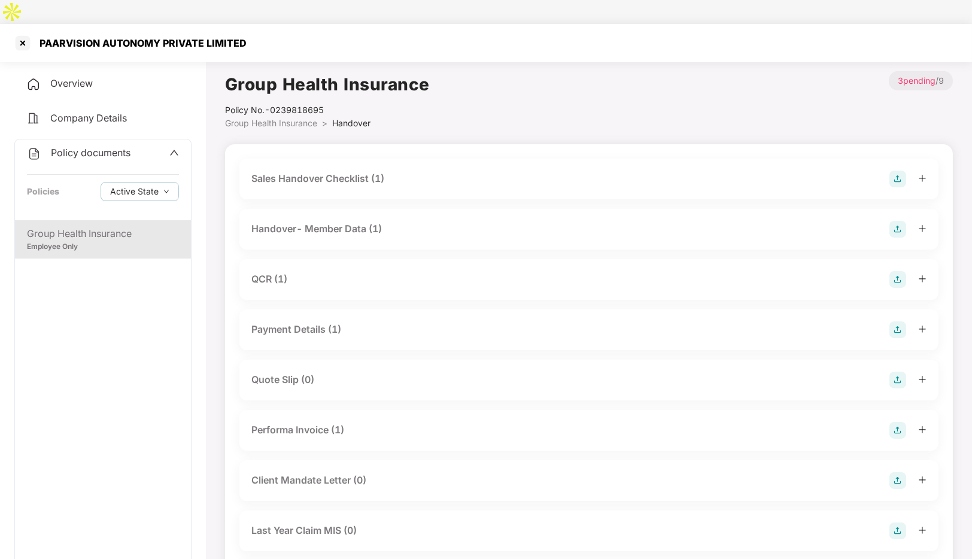
click at [343, 222] on div "Handover- Member Data (1)" at bounding box center [316, 229] width 131 height 15
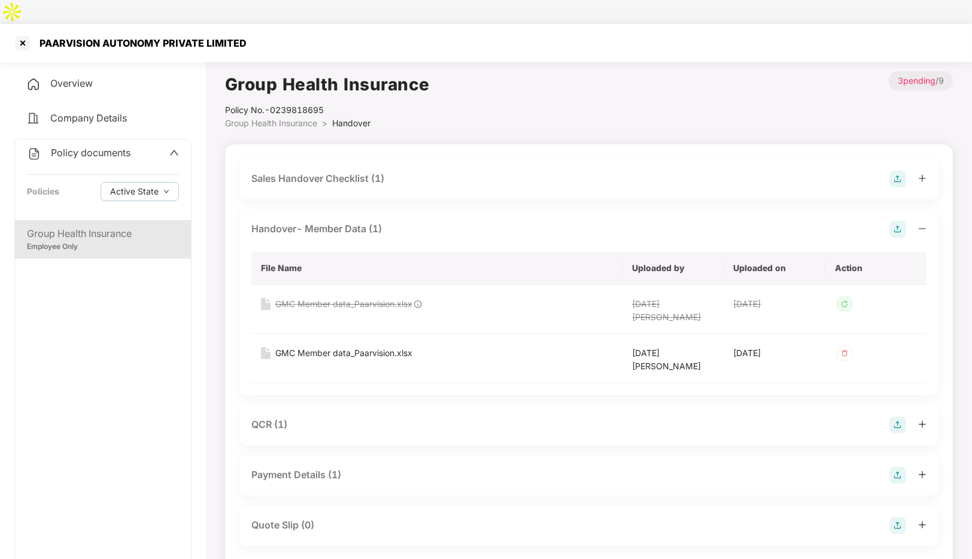
click at [393, 221] on div "Handover- Member Data (1)" at bounding box center [588, 229] width 675 height 17
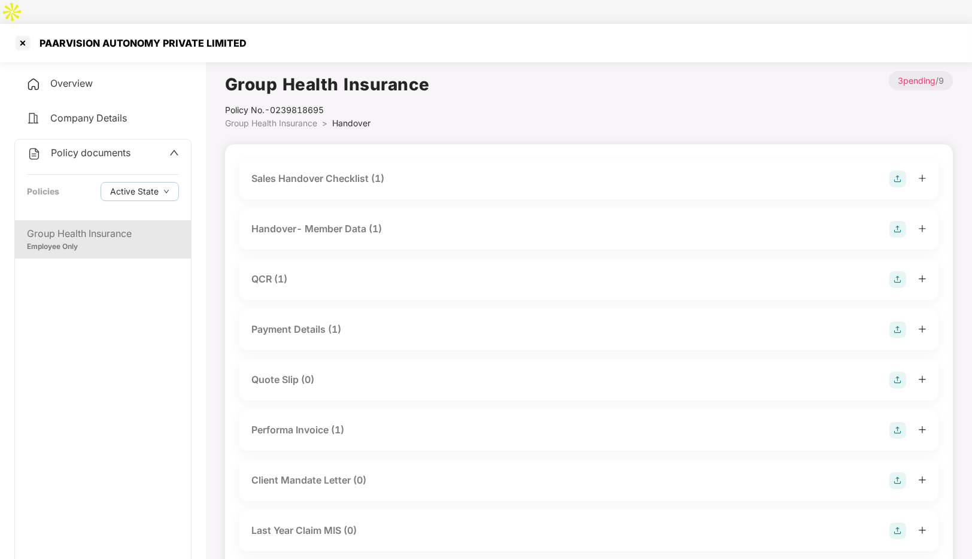
click at [313, 423] on div "Performa Invoice (1)" at bounding box center [297, 430] width 93 height 15
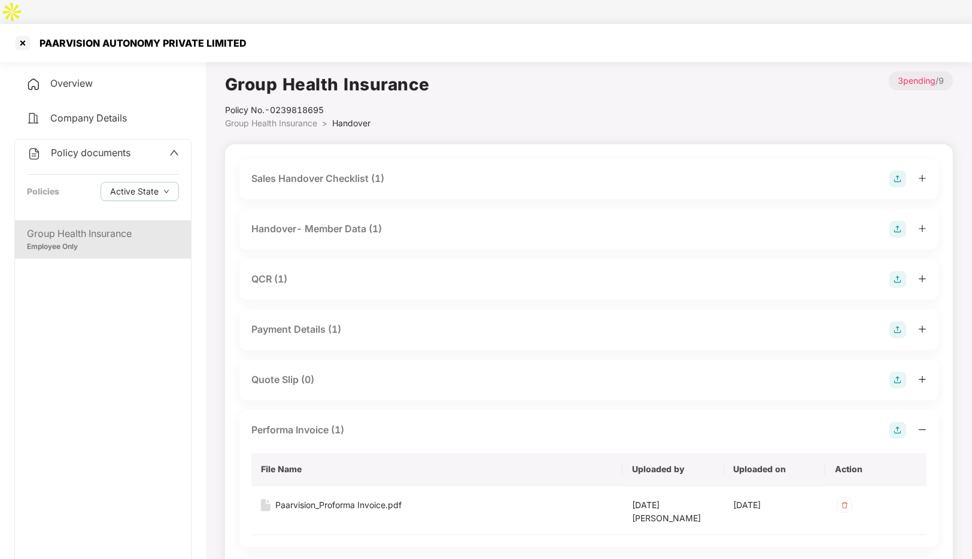
click at [313, 423] on div "Performa Invoice (1)" at bounding box center [297, 430] width 93 height 15
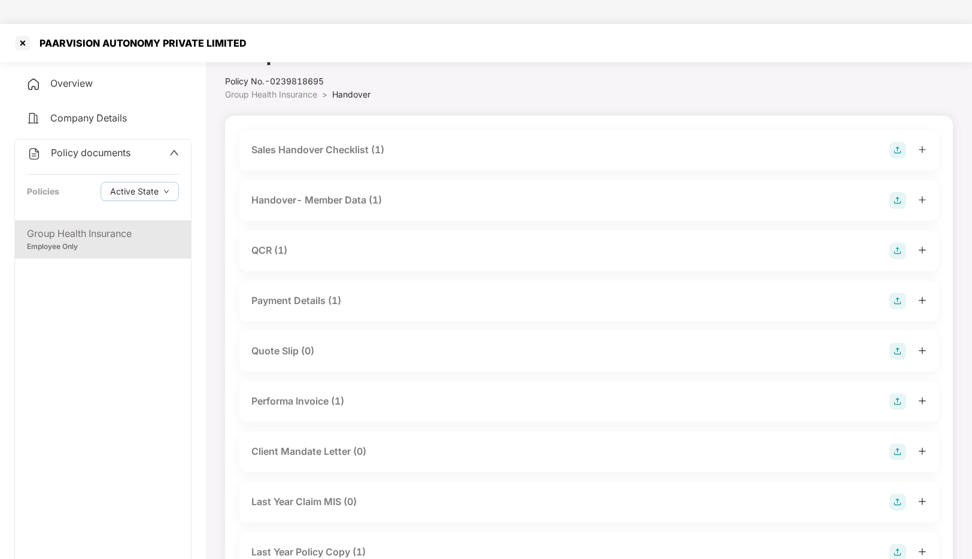
scroll to position [56, 0]
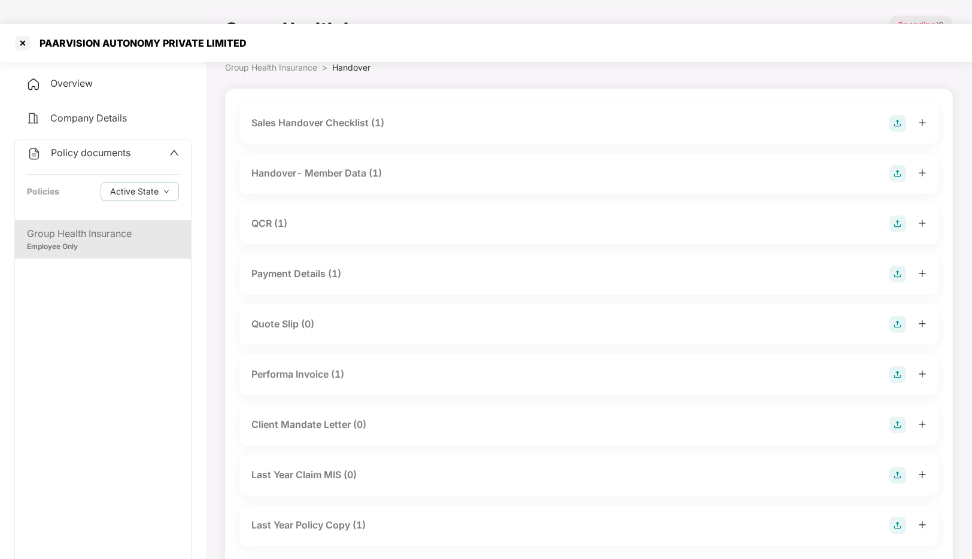
click at [299, 518] on div "Last Year Policy Copy (1)" at bounding box center [308, 525] width 114 height 15
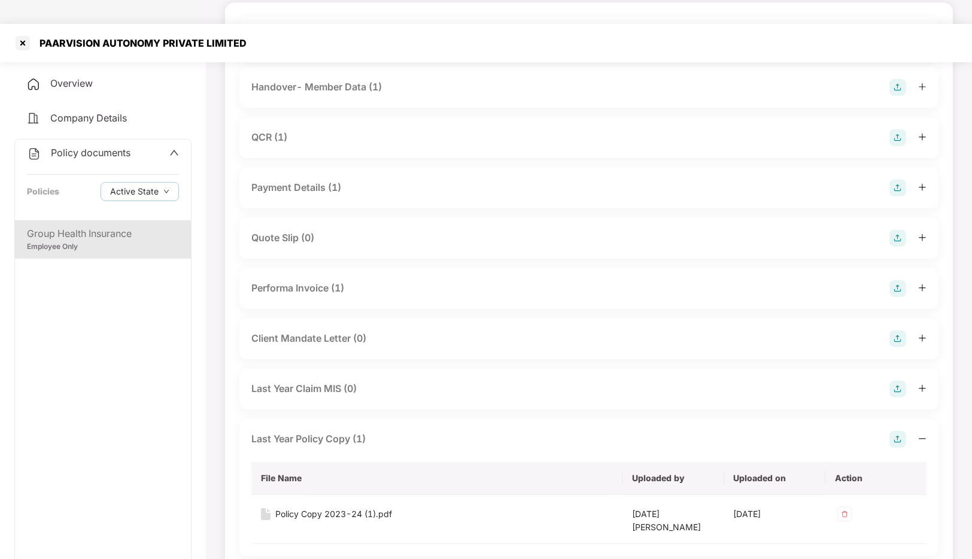
scroll to position [0, 0]
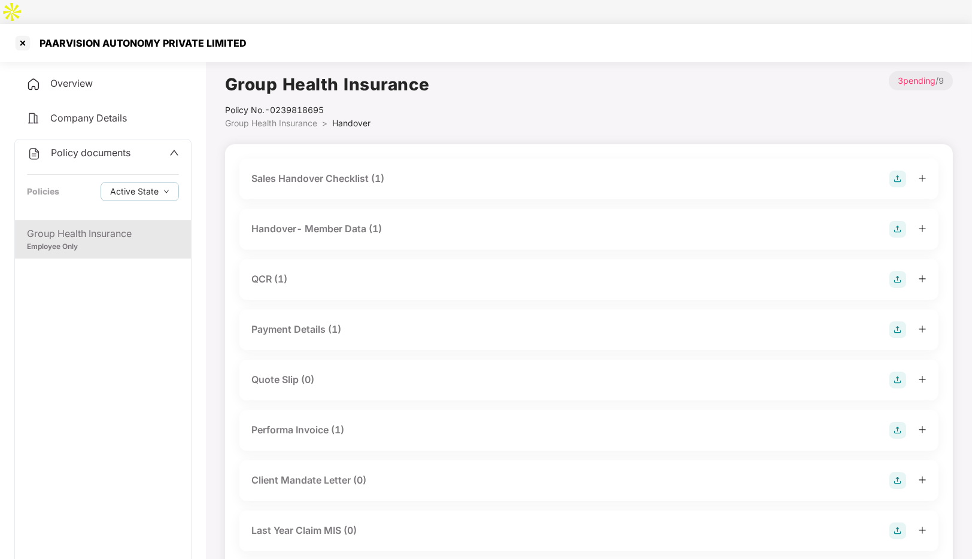
click at [290, 171] on div "Sales Handover Checklist (1)" at bounding box center [317, 178] width 133 height 15
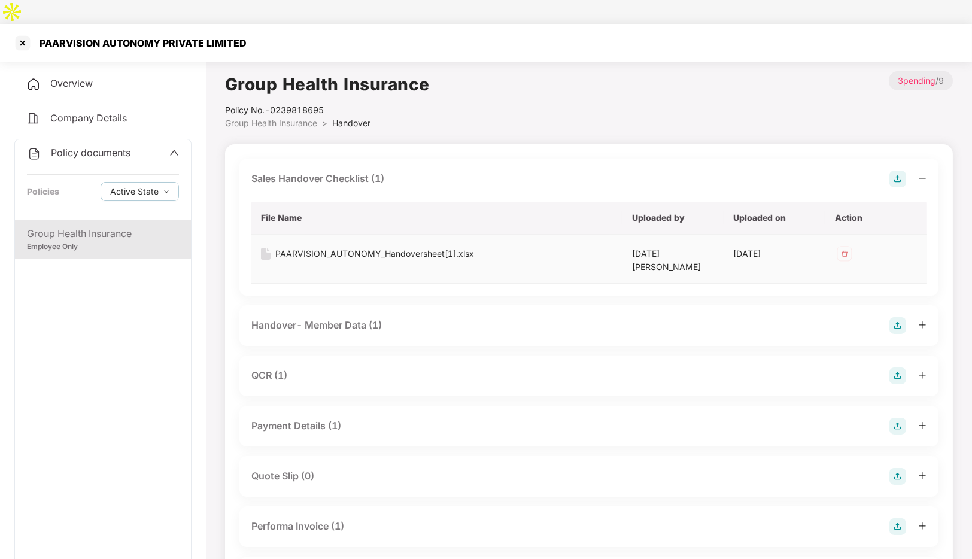
click at [329, 247] on div "PAARVISION_AUTONOMY_Handoversheet[1].xlsx" at bounding box center [374, 253] width 199 height 13
click at [18, 34] on div at bounding box center [22, 43] width 19 height 19
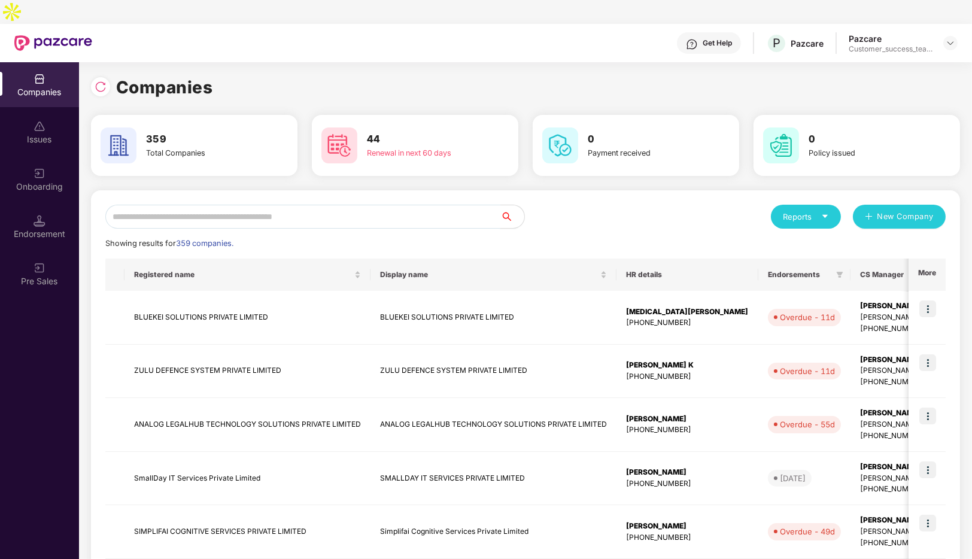
click at [316, 205] on input "text" at bounding box center [302, 217] width 395 height 24
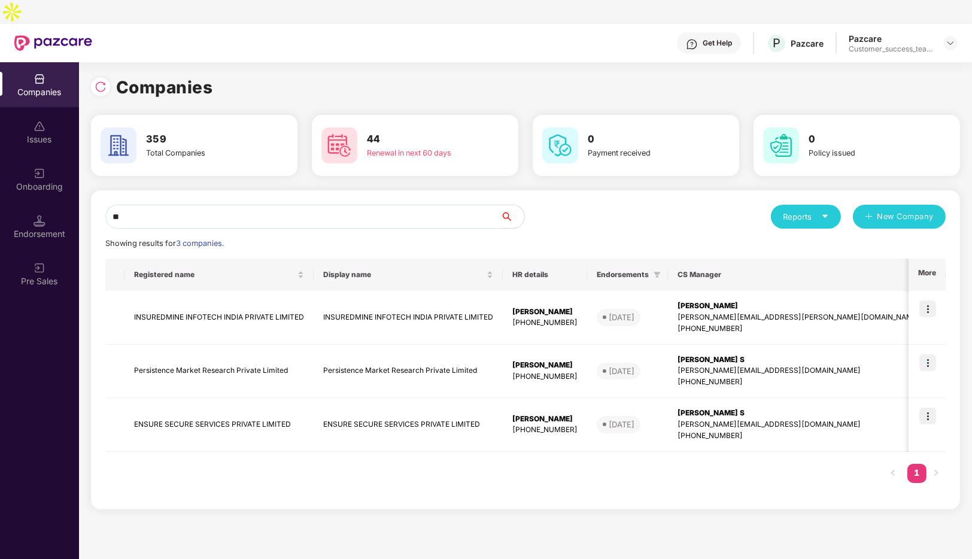
type input "*"
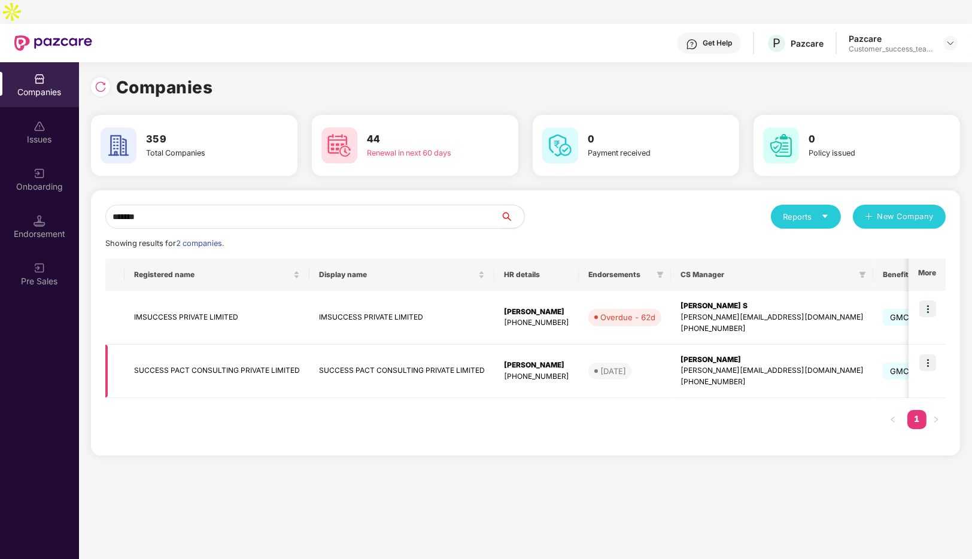
type input "*******"
click at [930, 354] on img at bounding box center [928, 362] width 17 height 17
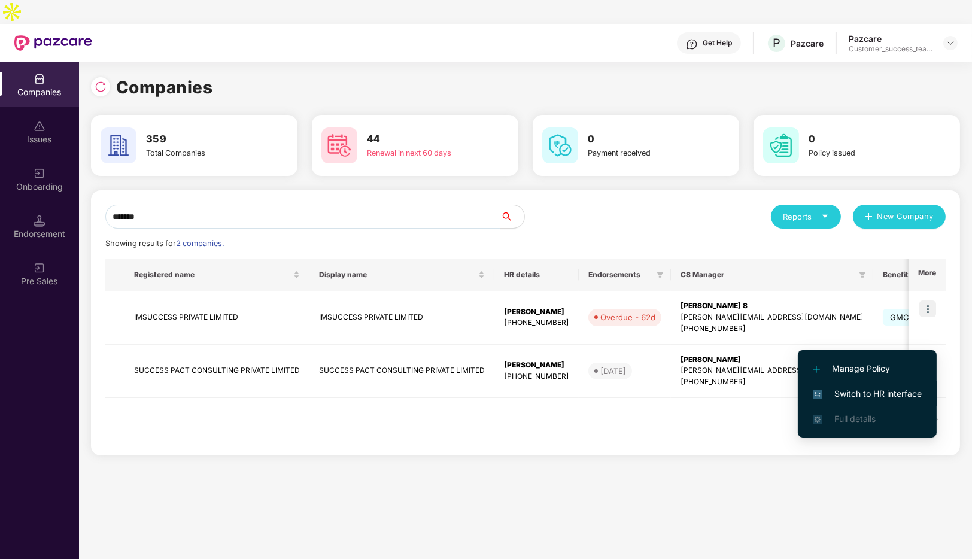
click at [858, 392] on span "Switch to HR interface" at bounding box center [867, 393] width 109 height 13
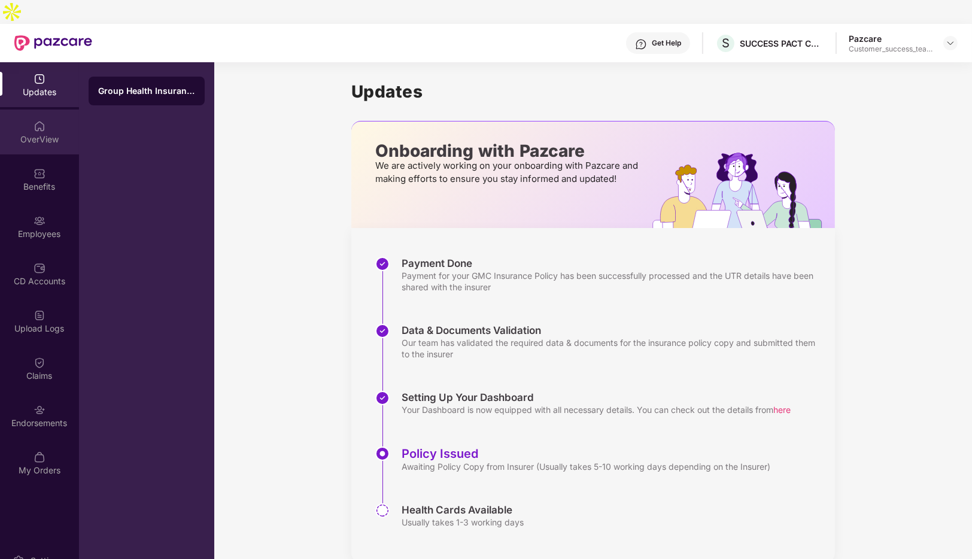
click at [38, 120] on img at bounding box center [40, 126] width 12 height 12
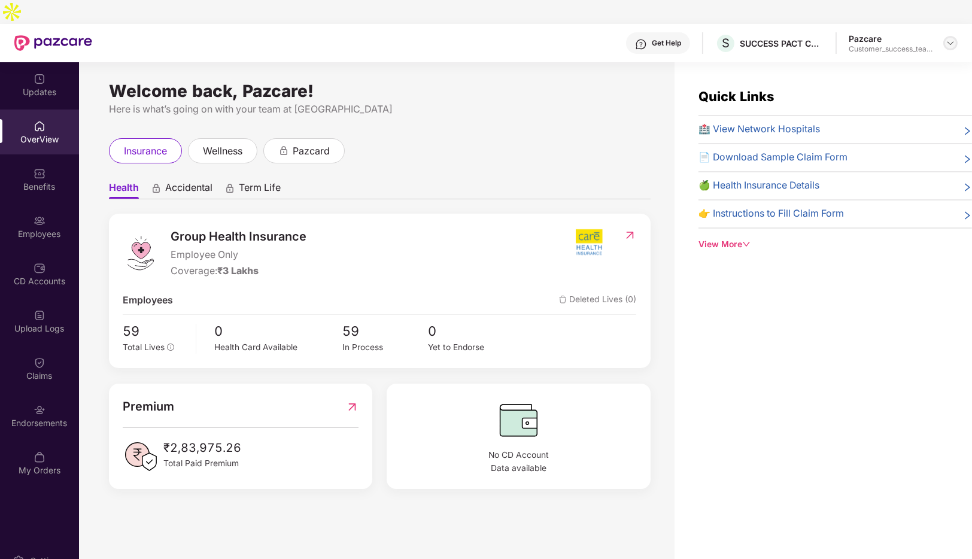
click at [951, 38] on img at bounding box center [951, 43] width 10 height 10
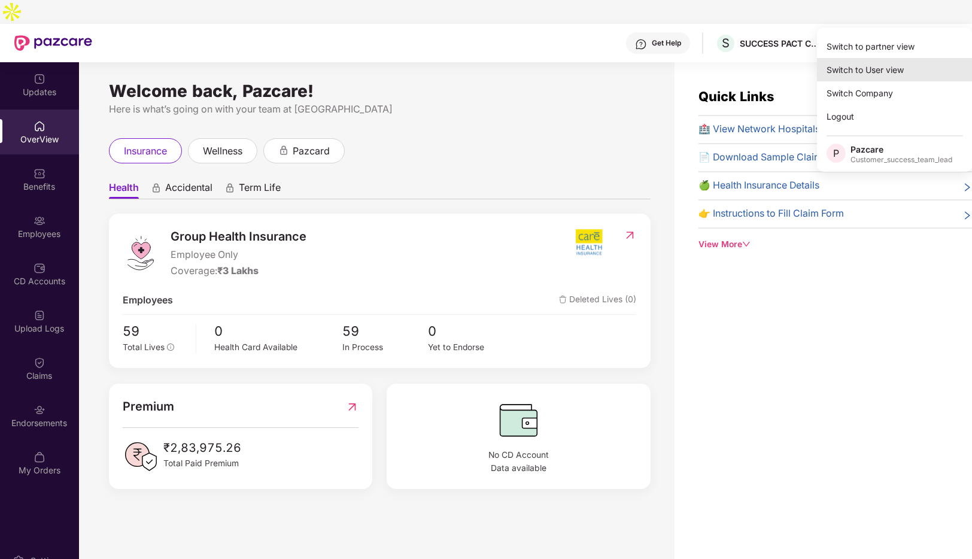
click at [884, 72] on div "Switch to User view" at bounding box center [895, 69] width 156 height 23
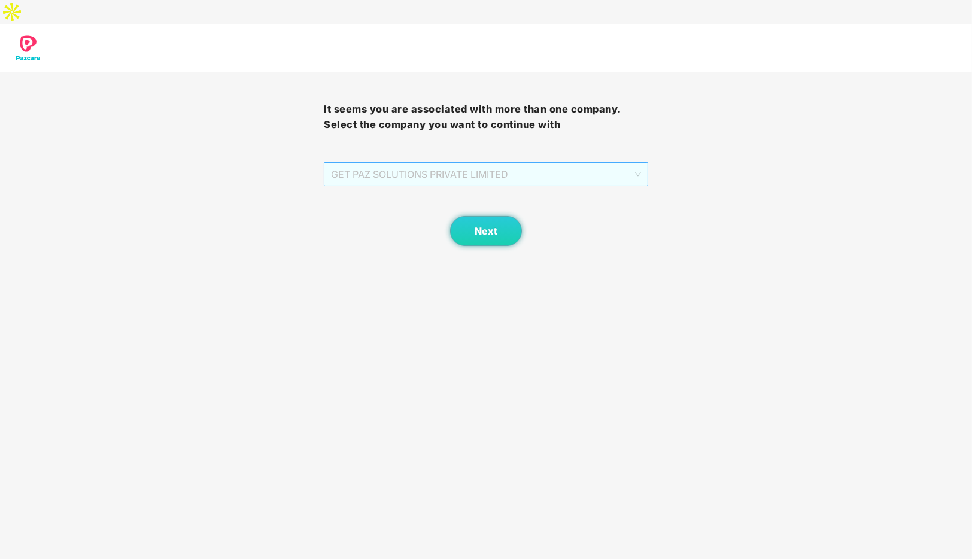
click at [426, 163] on span "GET PAZ SOLUTIONS PRIVATE LIMITED" at bounding box center [486, 174] width 310 height 23
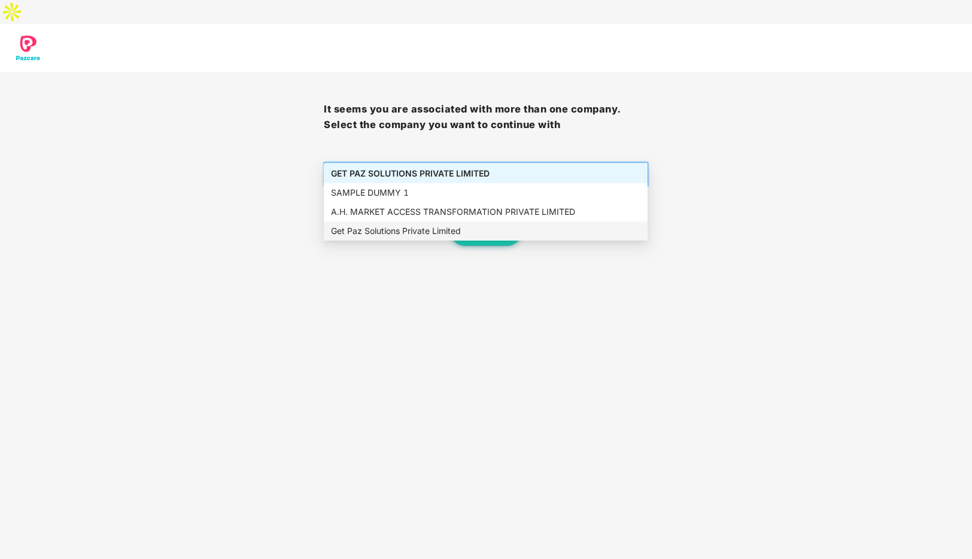
click at [416, 230] on div "Get Paz Solutions Private Limited" at bounding box center [486, 231] width 310 height 13
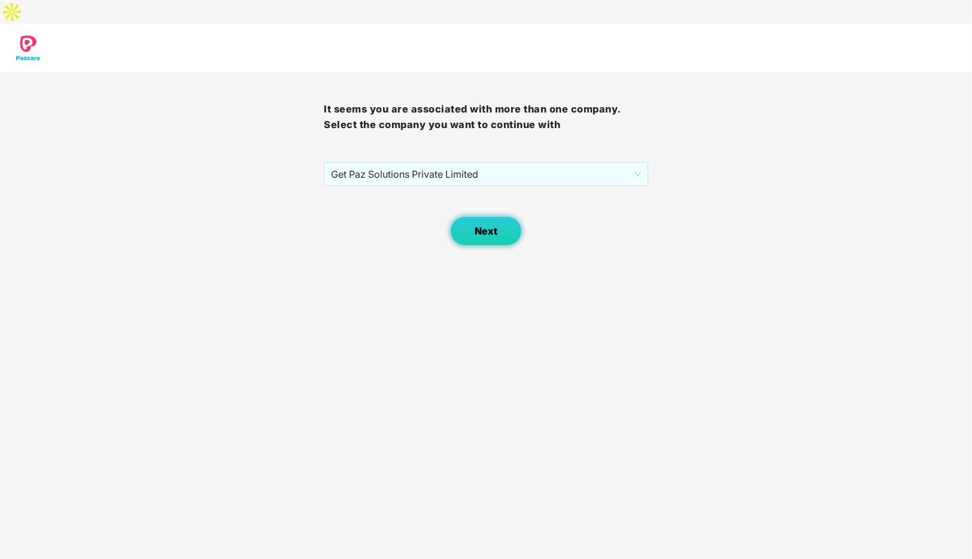
click at [486, 216] on button "Next" at bounding box center [486, 231] width 72 height 30
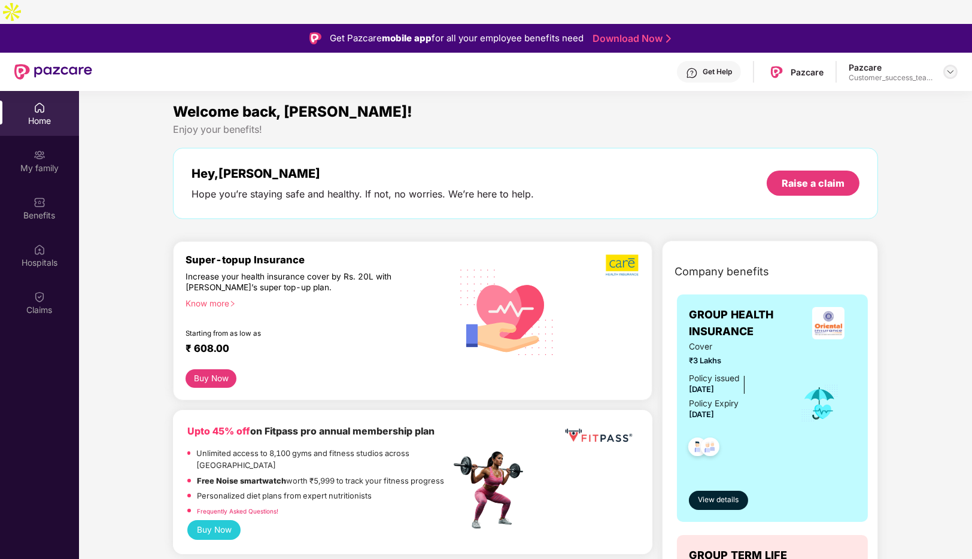
click at [946, 65] on div at bounding box center [951, 72] width 14 height 14
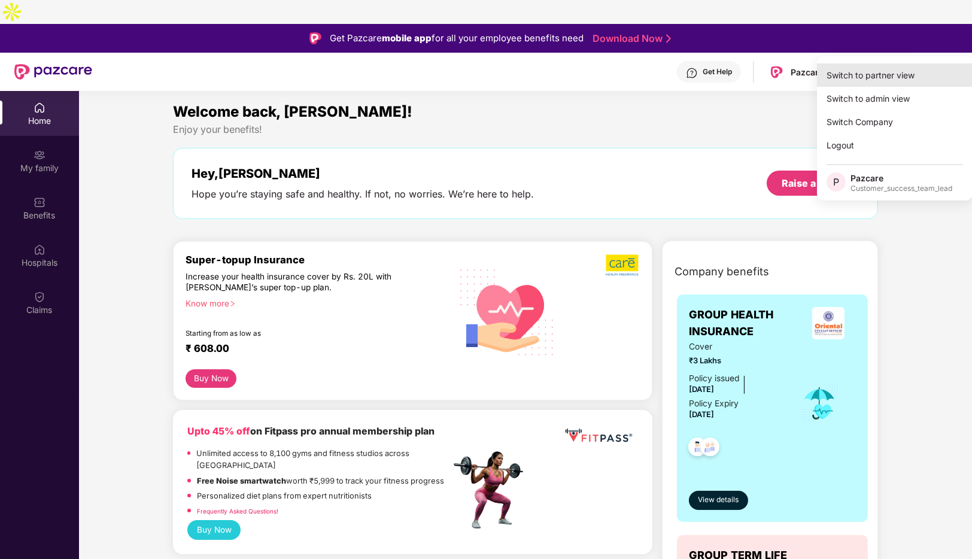
click at [870, 76] on div "Switch to partner view" at bounding box center [895, 74] width 156 height 23
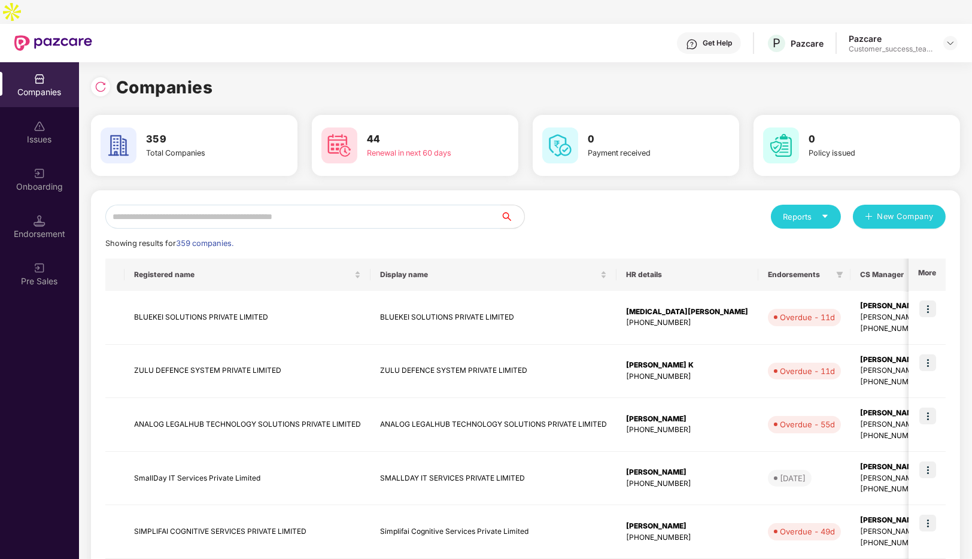
click at [310, 205] on input "text" at bounding box center [302, 217] width 395 height 24
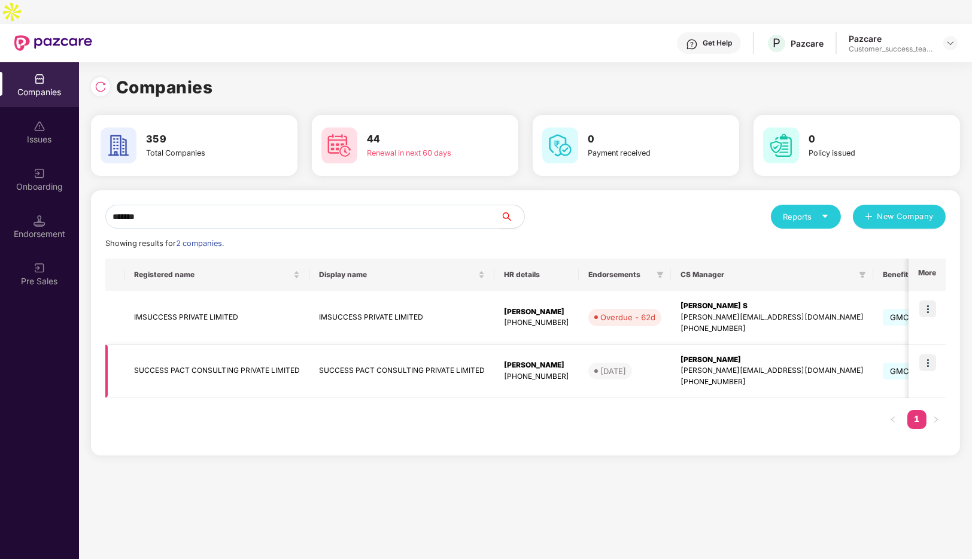
type input "*******"
click at [927, 354] on img at bounding box center [928, 362] width 17 height 17
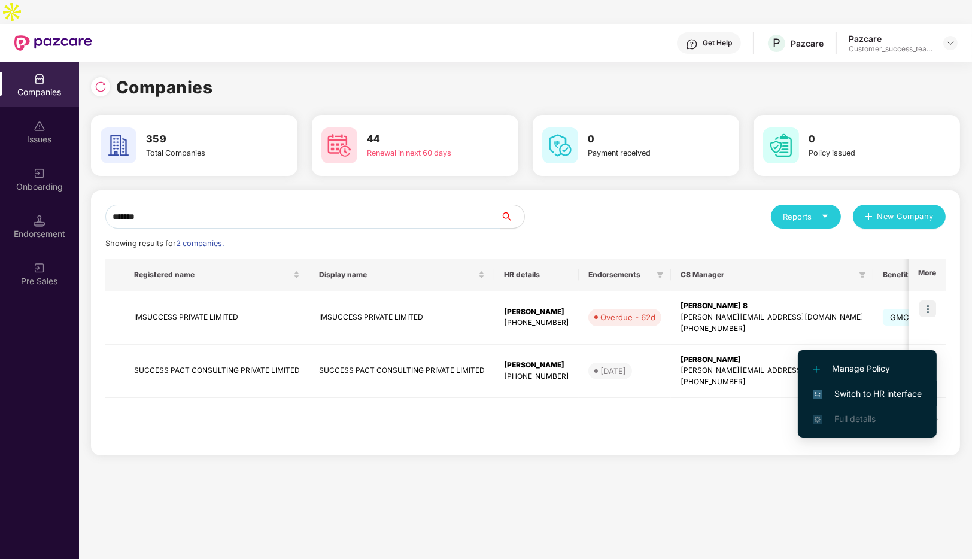
click at [851, 395] on span "Switch to HR interface" at bounding box center [867, 393] width 109 height 13
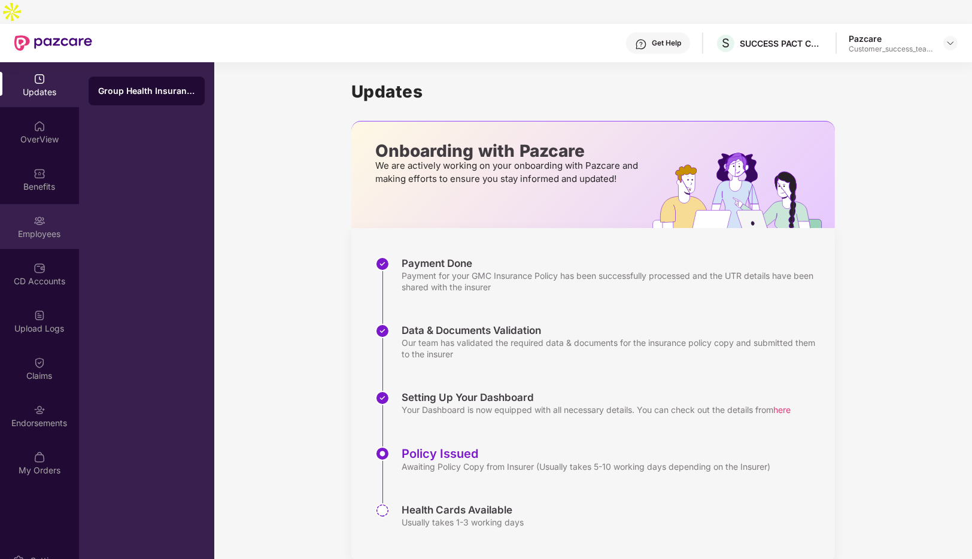
click at [39, 204] on div "Employees" at bounding box center [39, 226] width 79 height 45
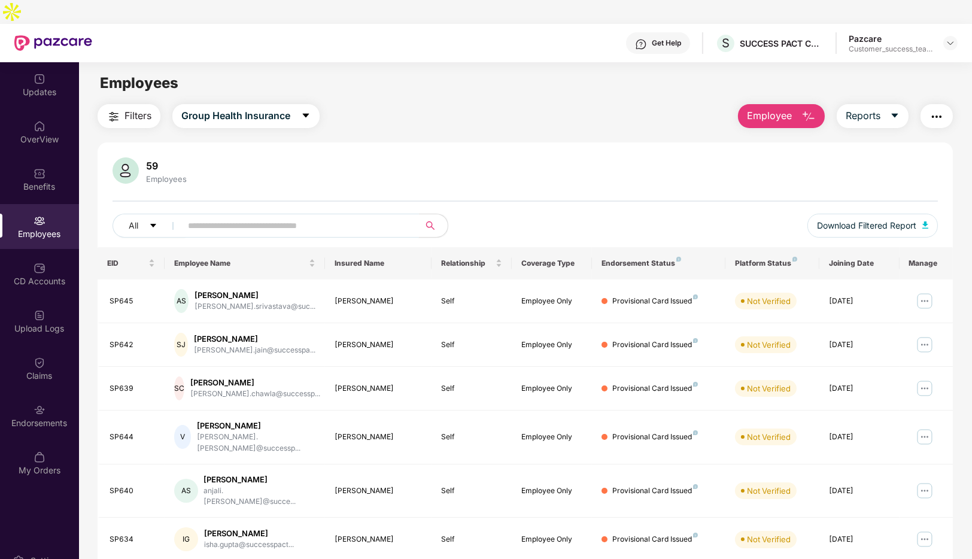
click at [319, 217] on input "text" at bounding box center [295, 226] width 215 height 18
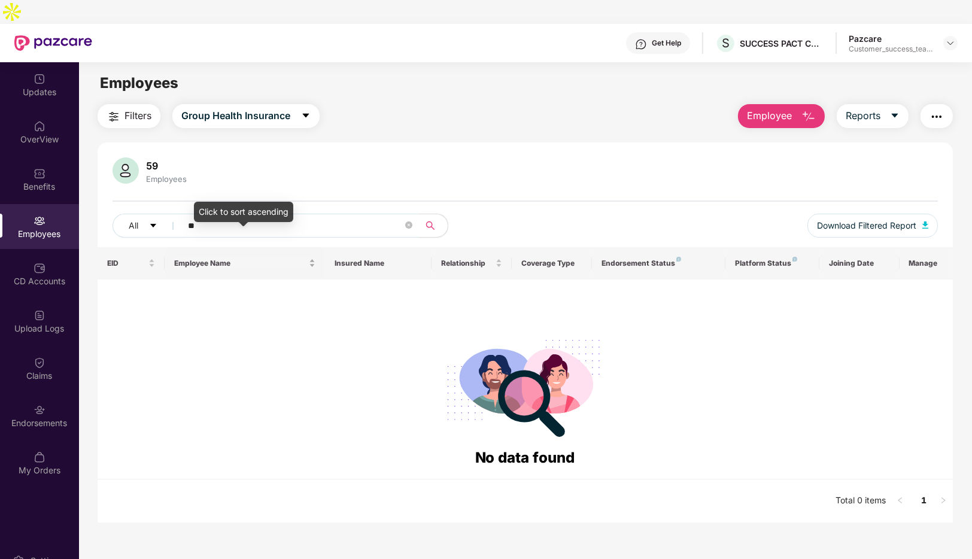
type input "*"
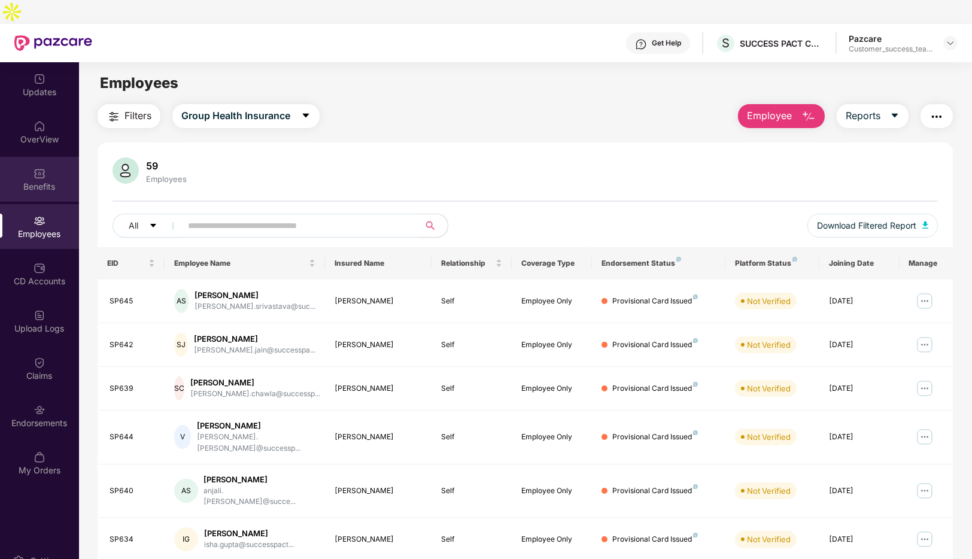
click at [34, 168] on img at bounding box center [40, 174] width 12 height 12
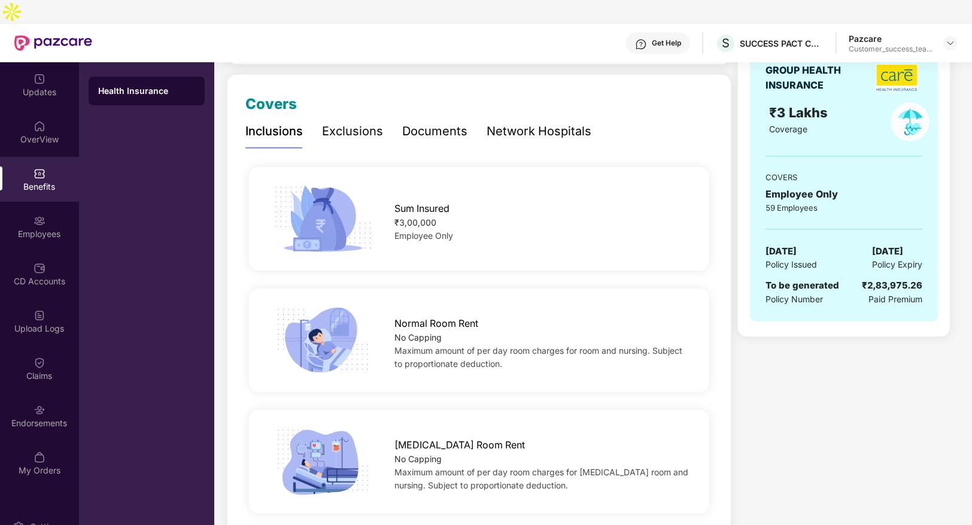
scroll to position [142, 0]
click at [655, 38] on div "Get Help" at bounding box center [666, 43] width 29 height 10
click at [354, 123] on div "Exclusions" at bounding box center [352, 132] width 61 height 19
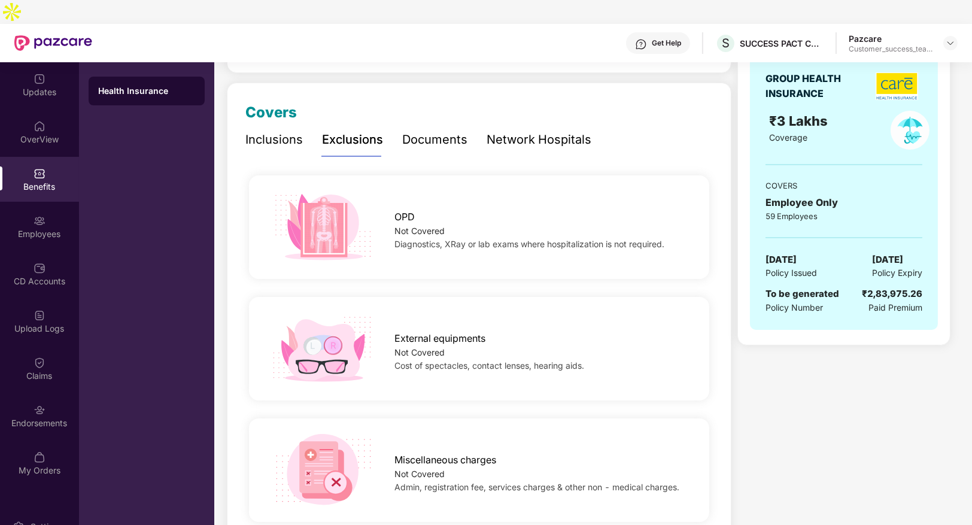
scroll to position [135, 0]
click at [421, 131] on div "Documents" at bounding box center [434, 140] width 65 height 19
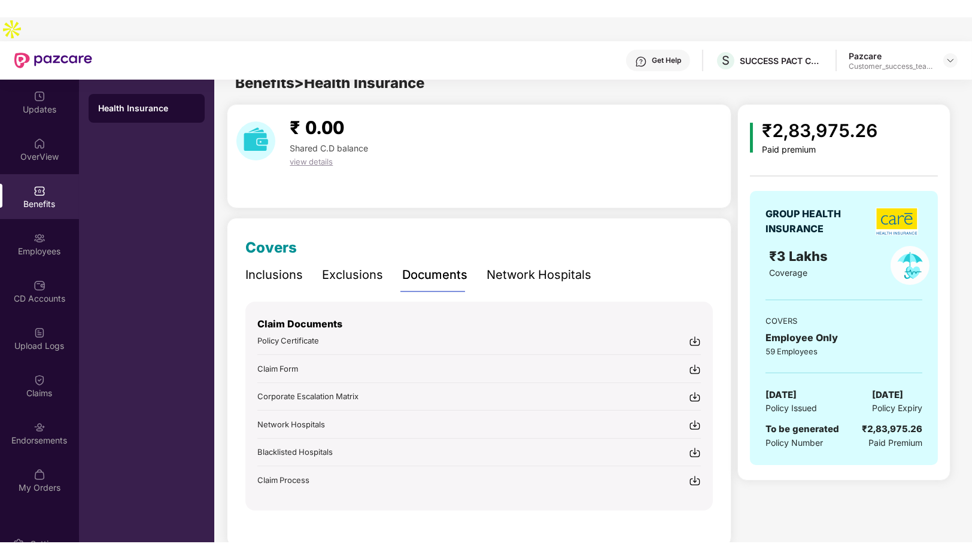
scroll to position [0, 0]
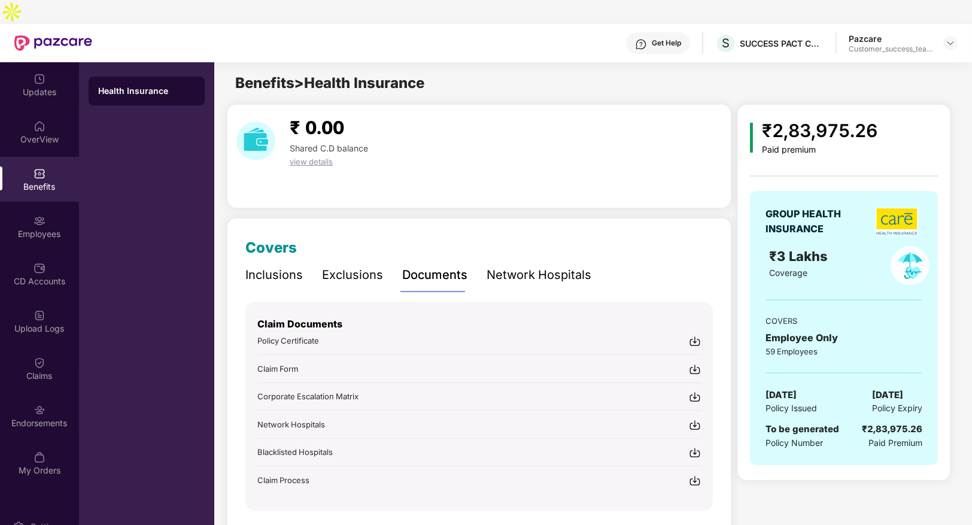
click at [527, 266] on div "Network Hospitals" at bounding box center [539, 275] width 105 height 19
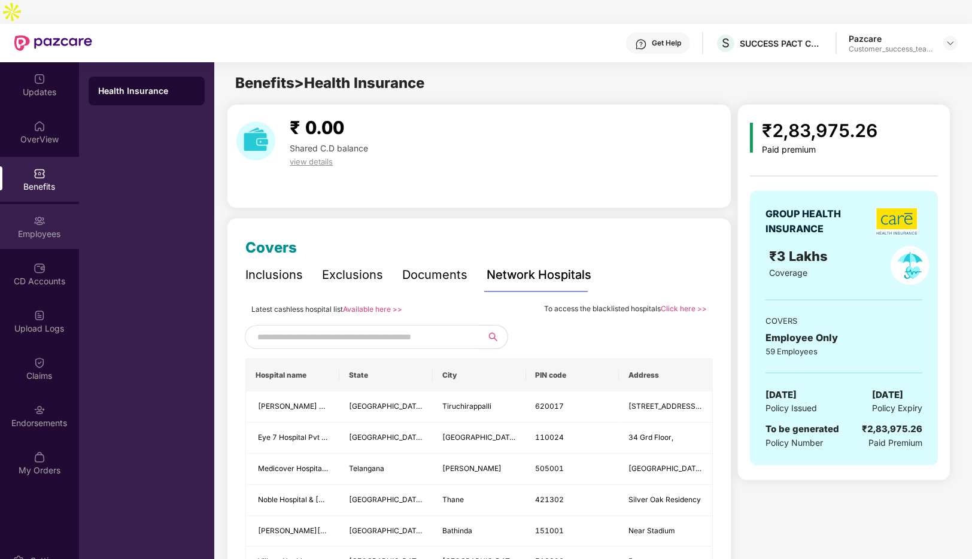
click at [40, 215] on img at bounding box center [40, 221] width 12 height 12
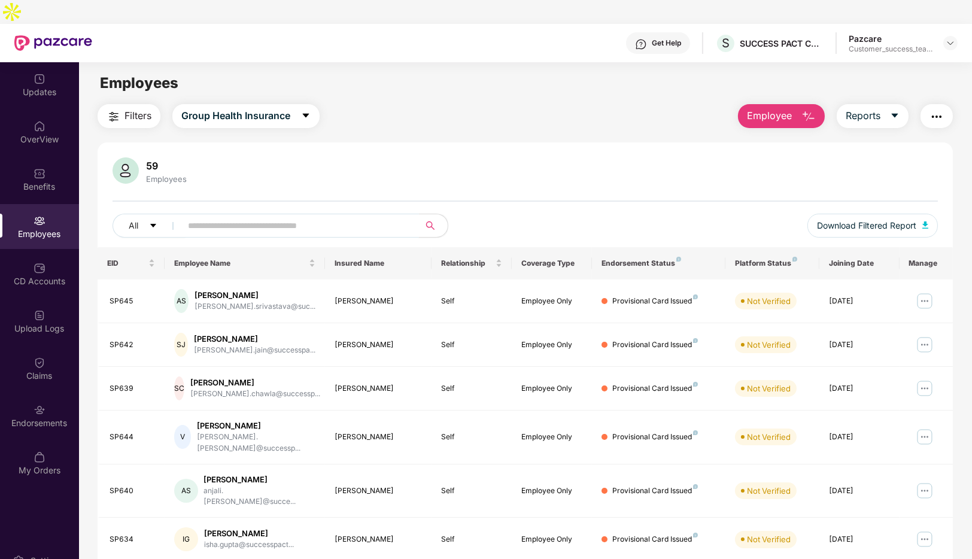
click at [328, 217] on input "text" at bounding box center [295, 226] width 215 height 18
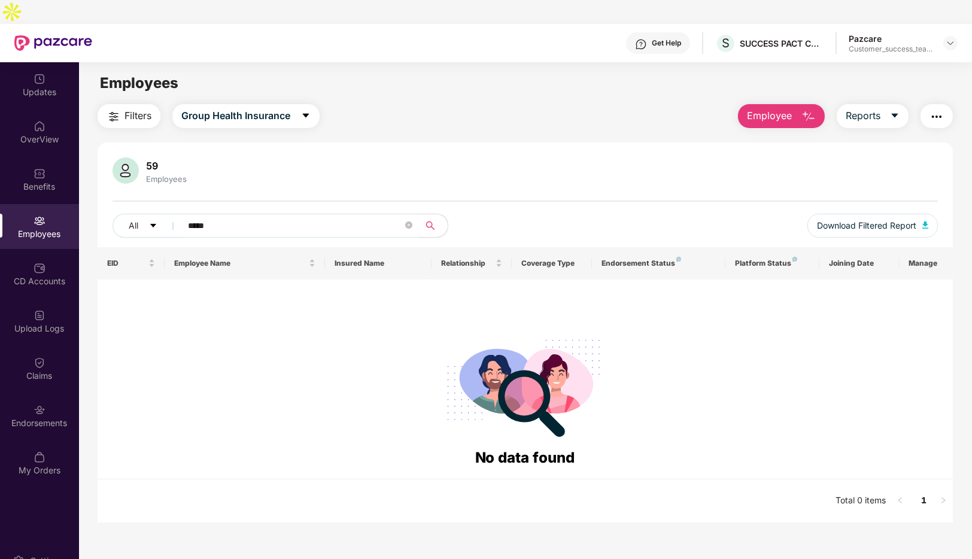
click at [40, 228] on div "Employees" at bounding box center [39, 234] width 79 height 12
click at [260, 217] on input "*****" at bounding box center [295, 226] width 215 height 18
type input "*"
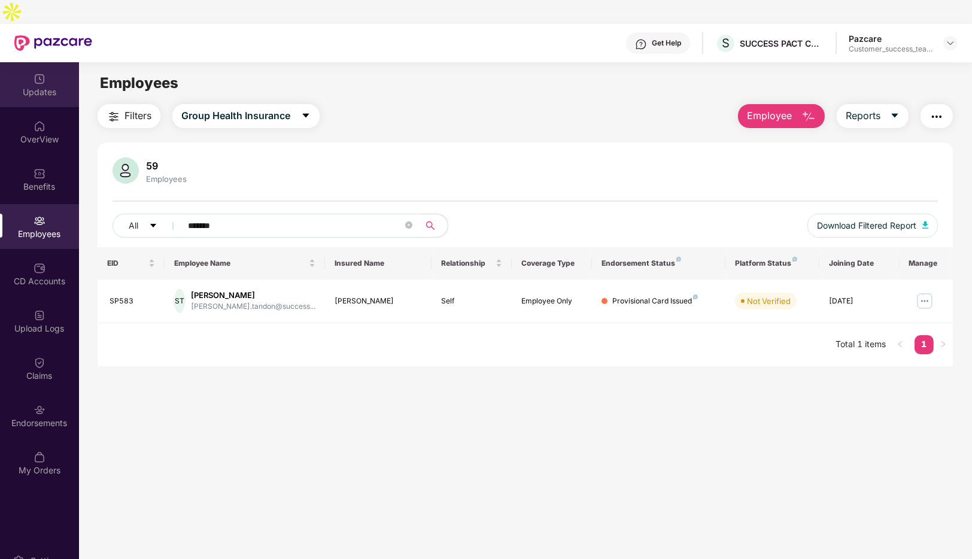
type input "*******"
click at [38, 73] on img at bounding box center [40, 79] width 12 height 12
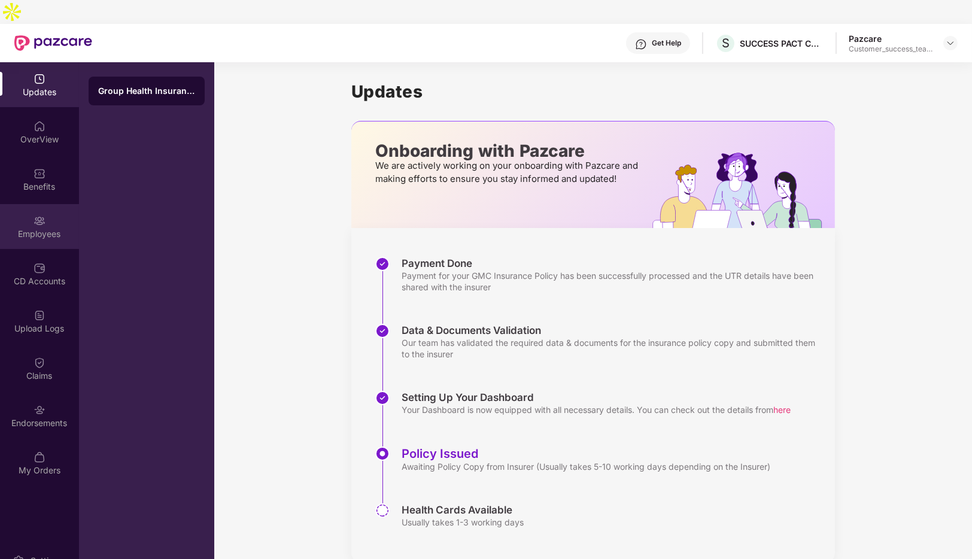
click at [19, 204] on div "Employees" at bounding box center [39, 226] width 79 height 45
